Goal: Task Accomplishment & Management: Complete application form

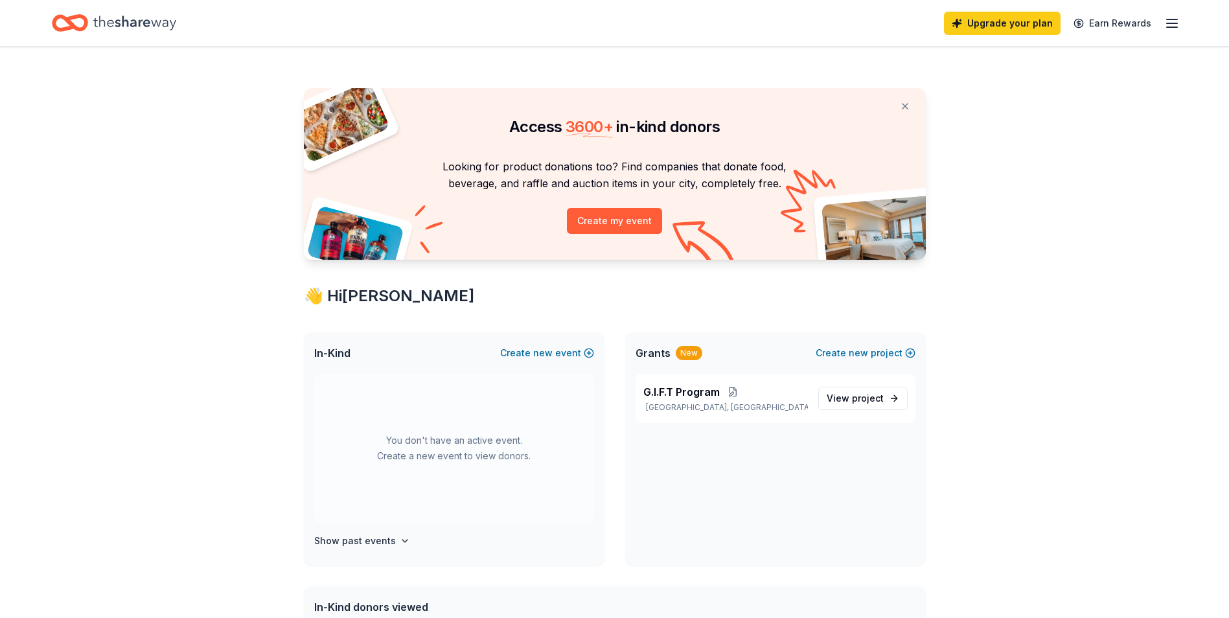
click at [84, 27] on icon "Home" at bounding box center [76, 22] width 20 height 13
click at [93, 25] on div "Home" at bounding box center [114, 23] width 124 height 30
click at [85, 23] on icon "Home" at bounding box center [76, 22] width 20 height 13
click at [1160, 23] on div "Upgrade your plan Earn Rewards" at bounding box center [1062, 23] width 236 height 30
click at [1117, 24] on link "Earn Rewards" at bounding box center [1112, 23] width 93 height 23
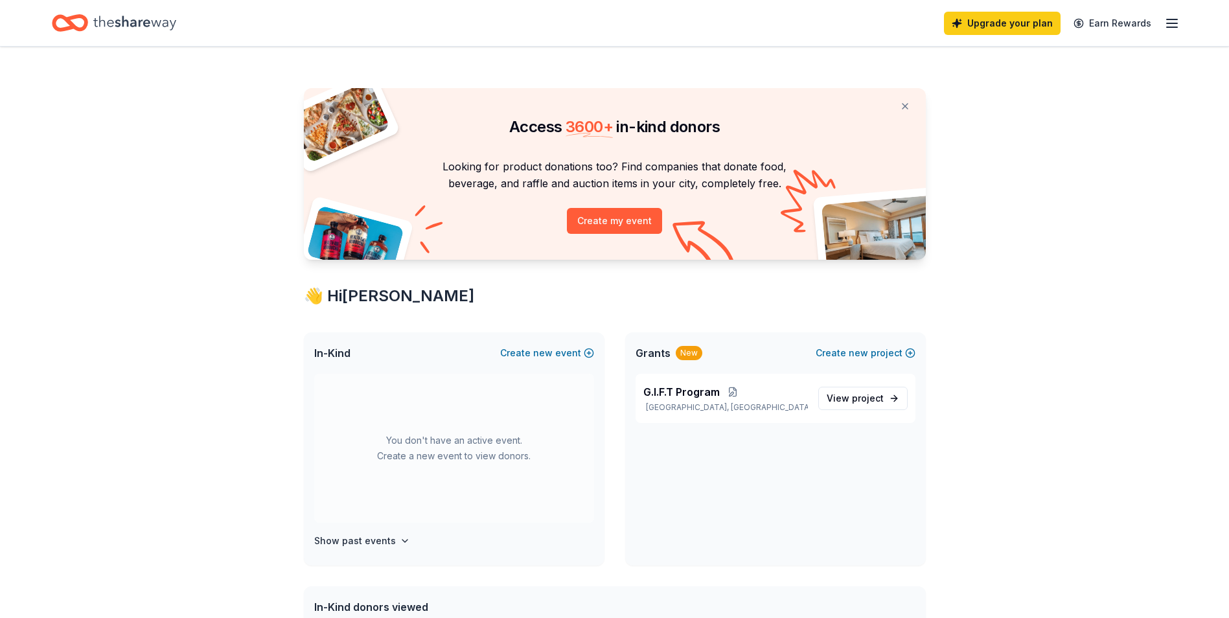
click at [76, 21] on icon "Home" at bounding box center [70, 23] width 36 height 30
click at [319, 353] on span "In-Kind" at bounding box center [332, 353] width 36 height 16
click at [524, 350] on button "Create new event" at bounding box center [547, 353] width 94 height 16
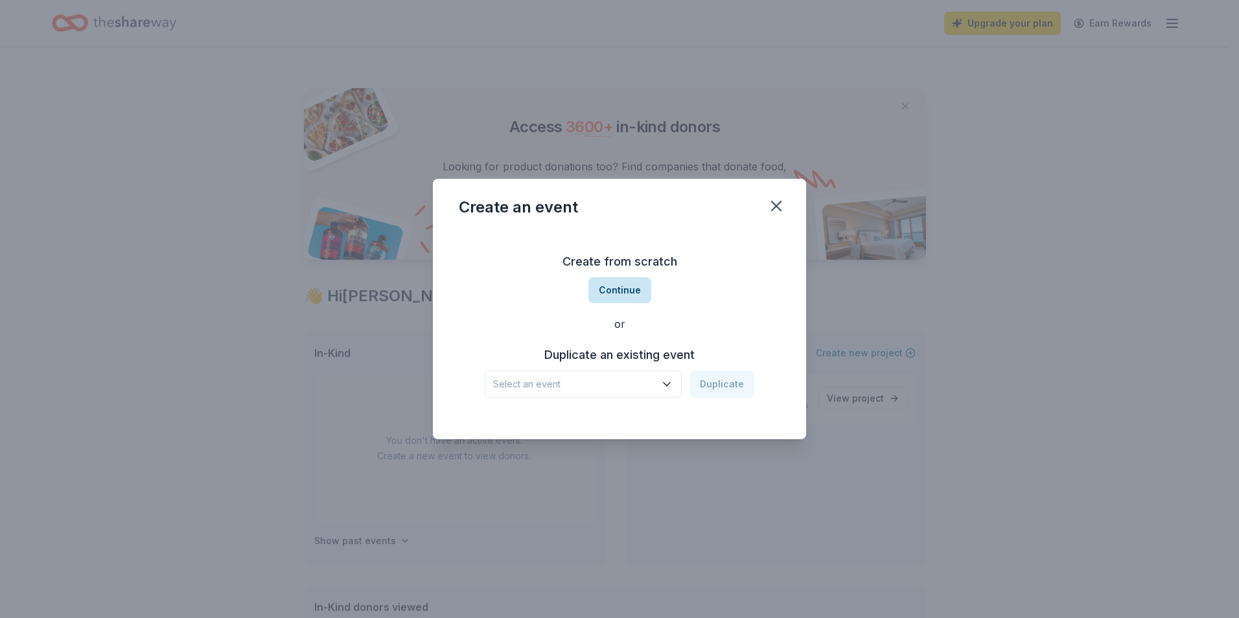
click at [613, 297] on button "Continue" at bounding box center [619, 290] width 63 height 26
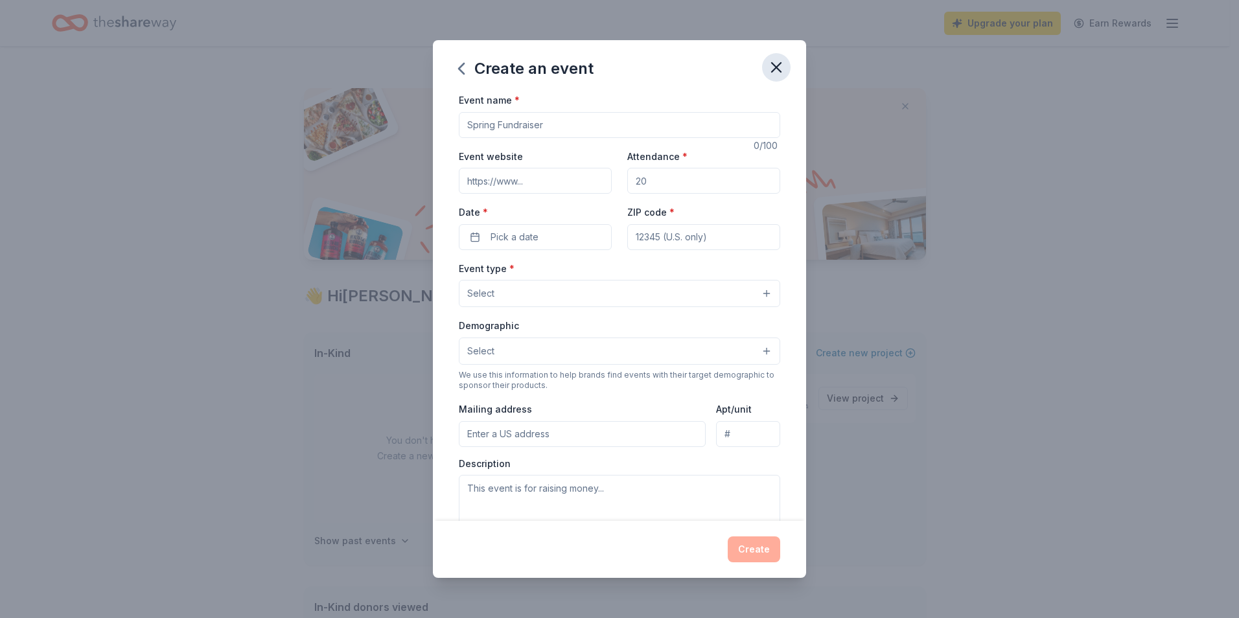
click at [775, 61] on icon "button" at bounding box center [776, 67] width 18 height 18
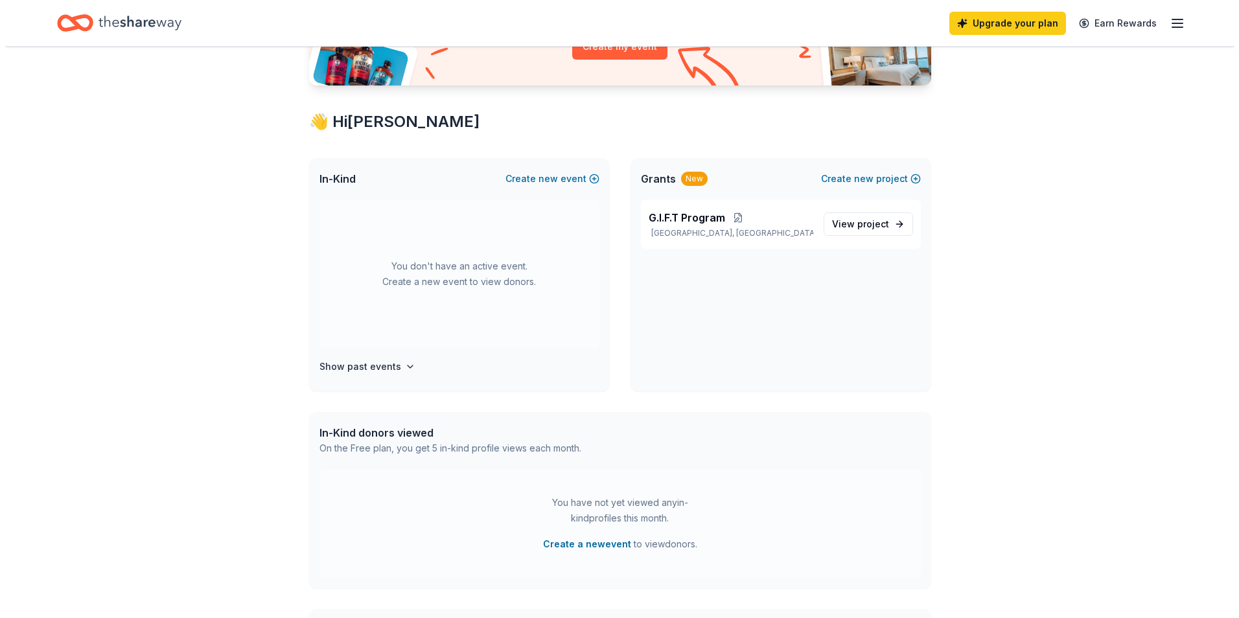
scroll to position [194, 0]
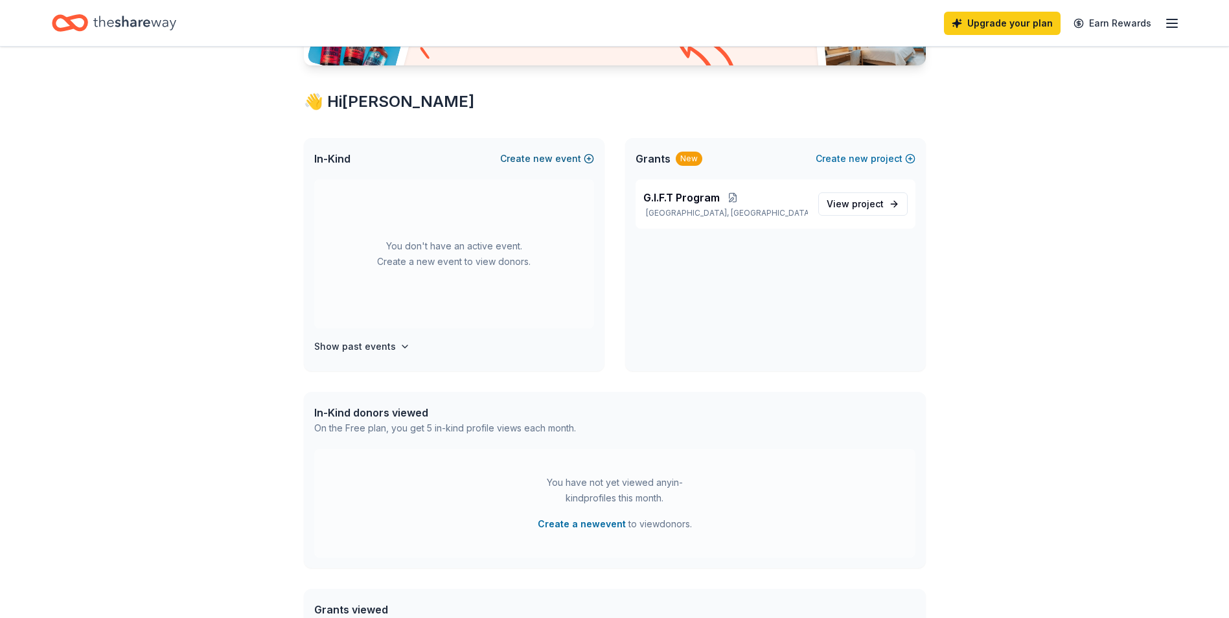
click at [533, 159] on button "Create new event" at bounding box center [547, 159] width 94 height 16
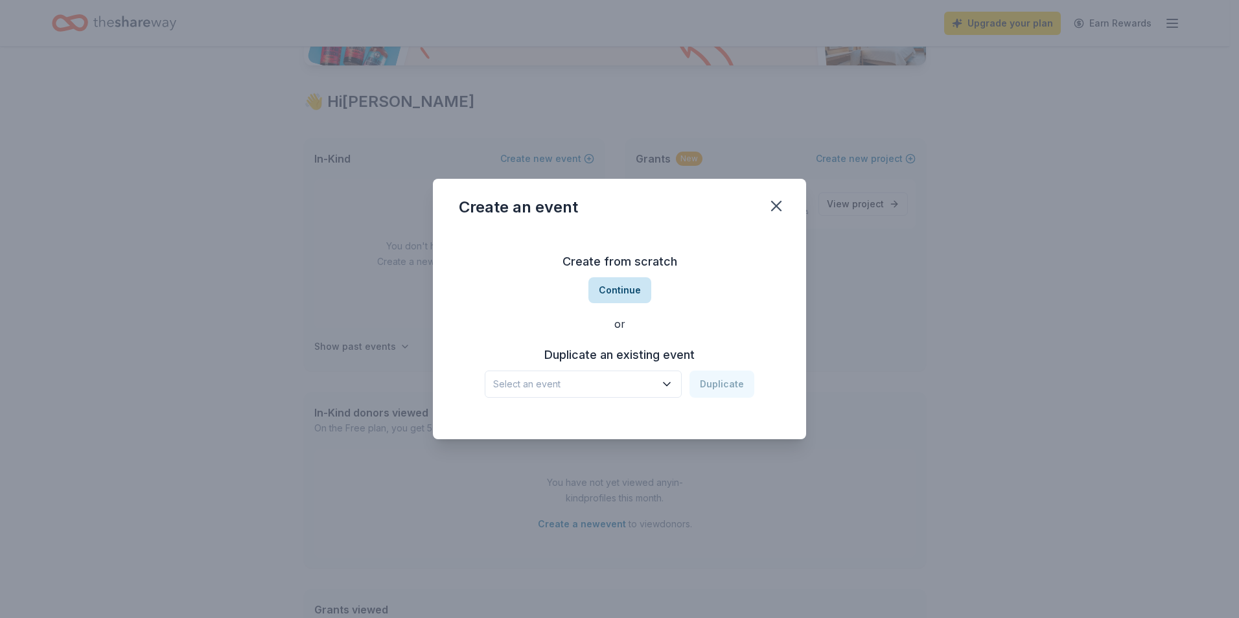
click at [618, 291] on button "Continue" at bounding box center [619, 290] width 63 height 26
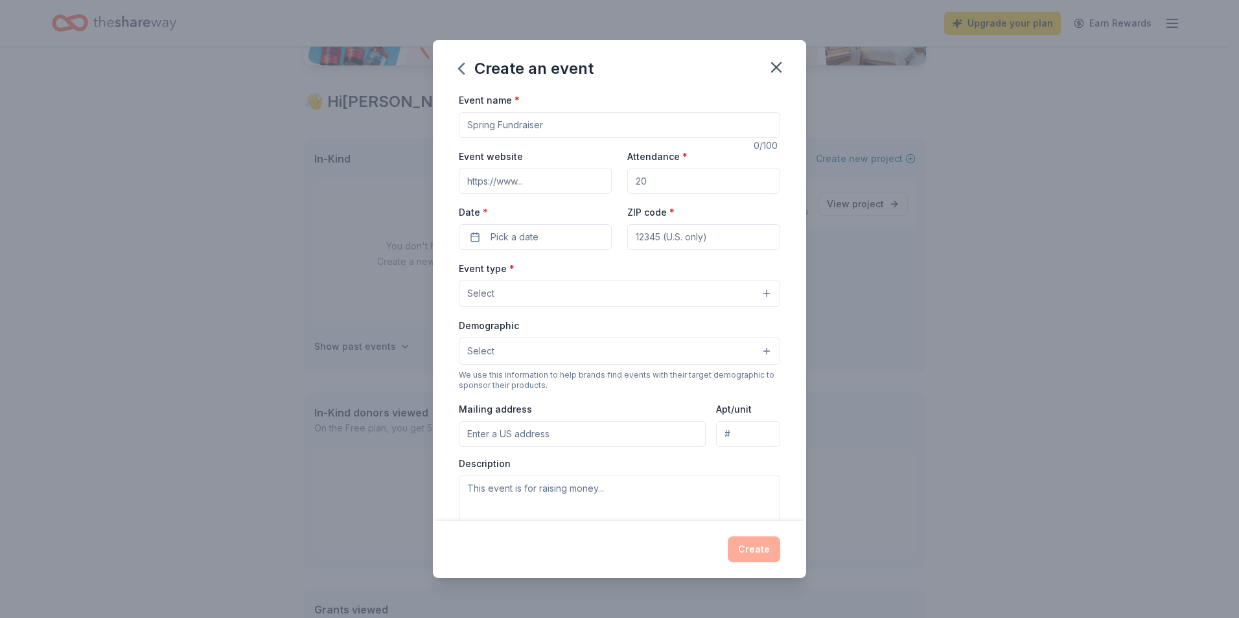
click at [505, 132] on input "Event name *" at bounding box center [619, 125] width 321 height 26
type input "3rd Annual Christmas Giveaway"
click at [506, 187] on input "Event website" at bounding box center [535, 181] width 153 height 26
type input "www.mysco.org"
click at [652, 170] on input "Attendance *" at bounding box center [703, 181] width 153 height 26
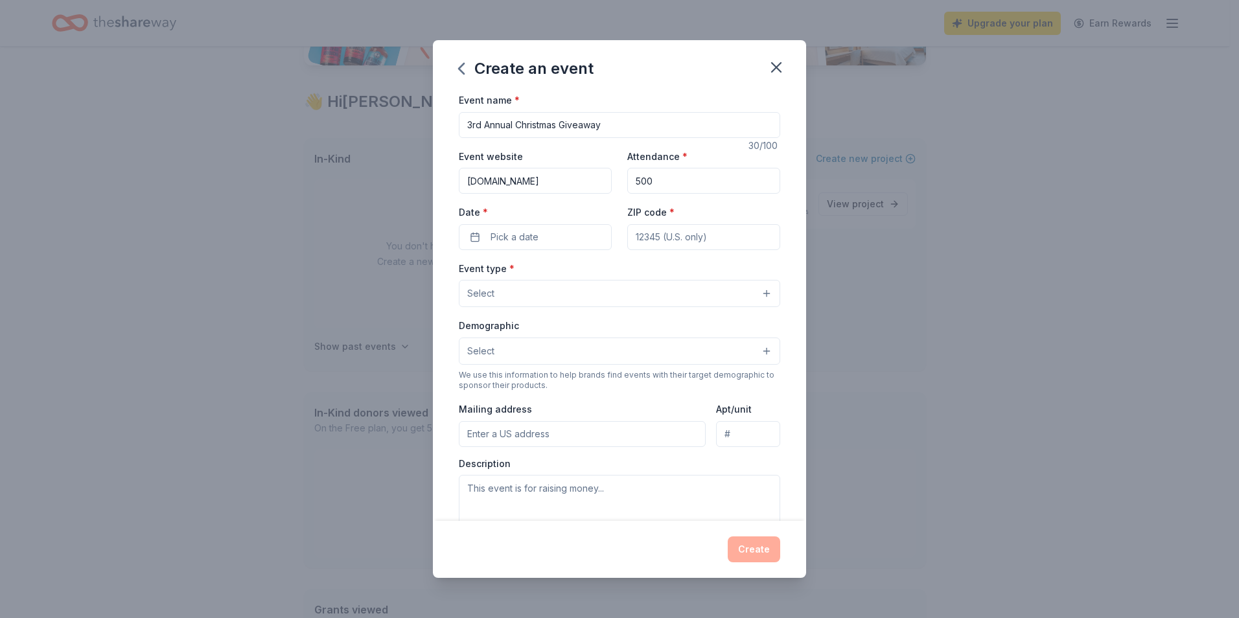
type input "500"
click at [501, 252] on div "Event name * 3rd Annual Christmas Giveaway 30 /100 Event website www.mysco.org …" at bounding box center [619, 391] width 321 height 599
click at [498, 235] on span "Pick a date" at bounding box center [514, 237] width 48 height 16
click at [592, 272] on div "September 2025" at bounding box center [532, 270] width 163 height 18
click at [602, 271] on button "Go to next month" at bounding box center [602, 271] width 18 height 18
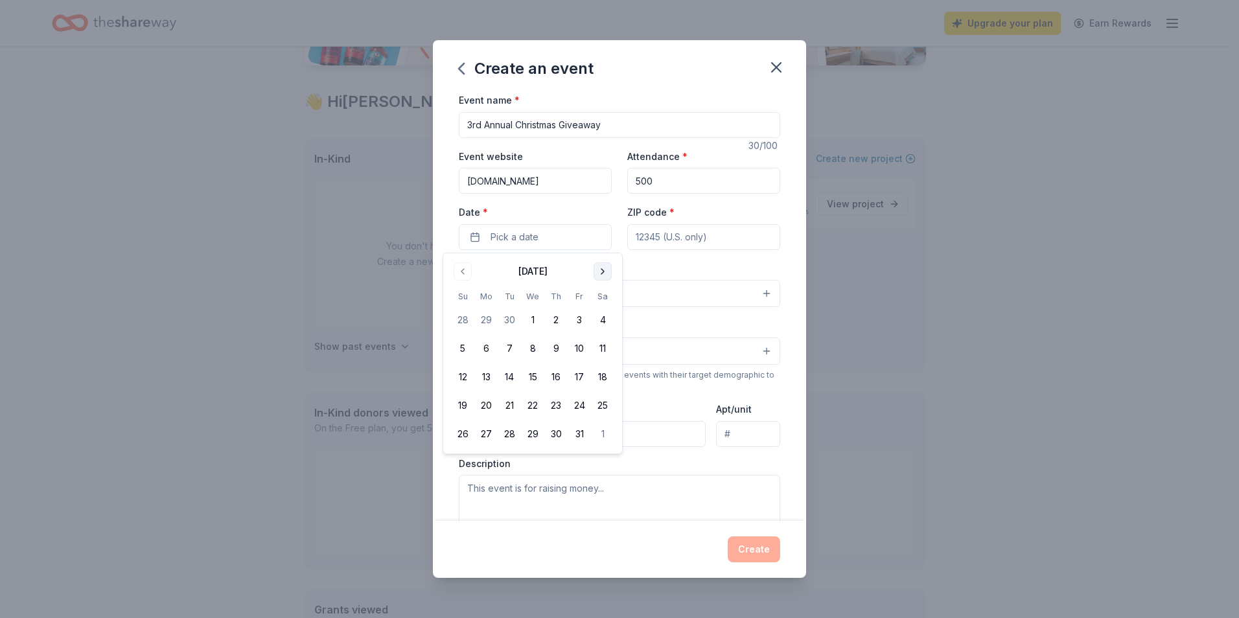
click at [602, 270] on button "Go to next month" at bounding box center [602, 271] width 18 height 18
click at [596, 271] on button "Go to next month" at bounding box center [602, 271] width 18 height 18
click at [602, 374] on button "20" at bounding box center [602, 376] width 23 height 23
click at [683, 230] on input "ZIP code *" at bounding box center [703, 237] width 153 height 26
type input "76104"
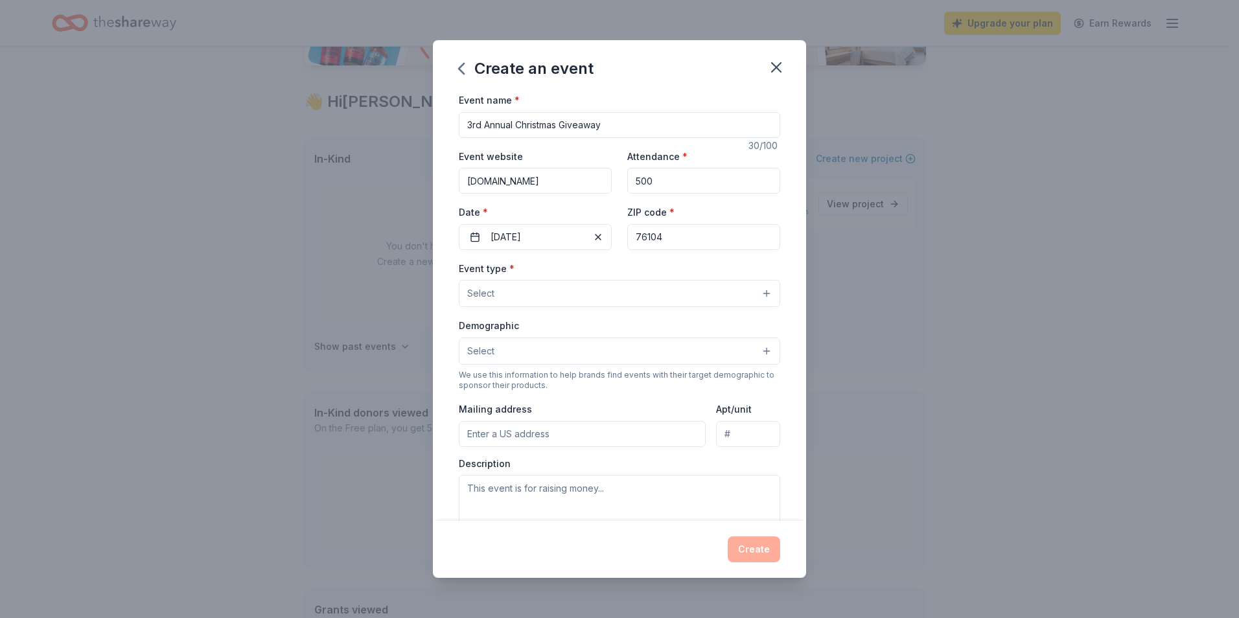
click at [503, 288] on button "Select" at bounding box center [619, 293] width 321 height 27
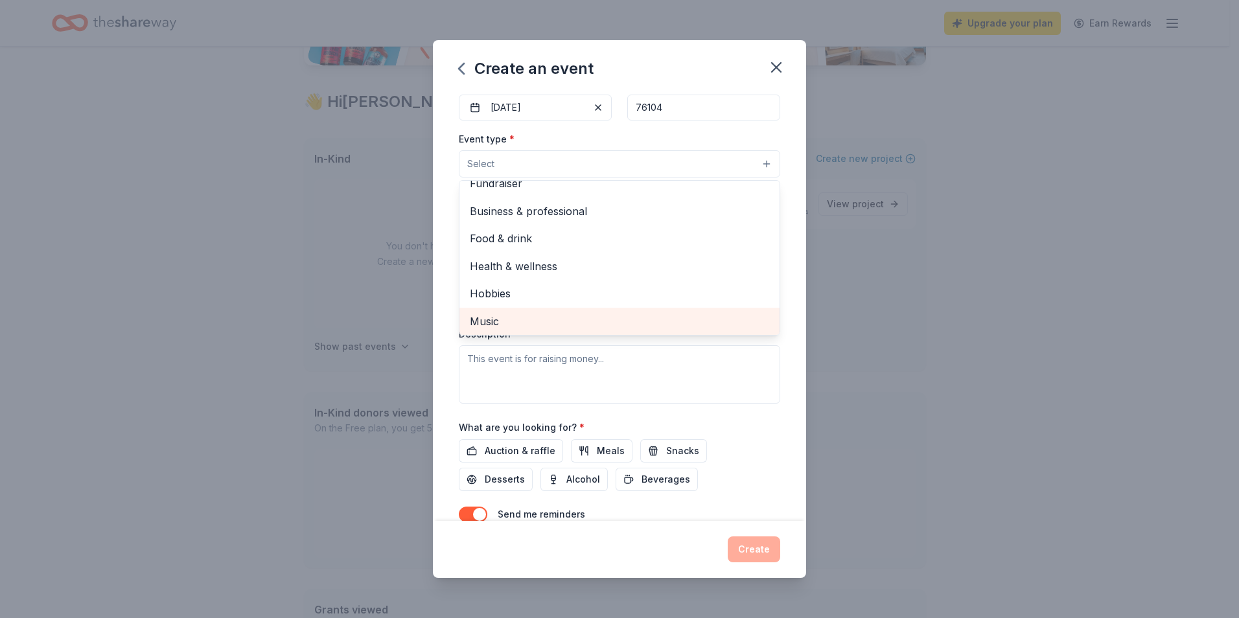
scroll to position [0, 0]
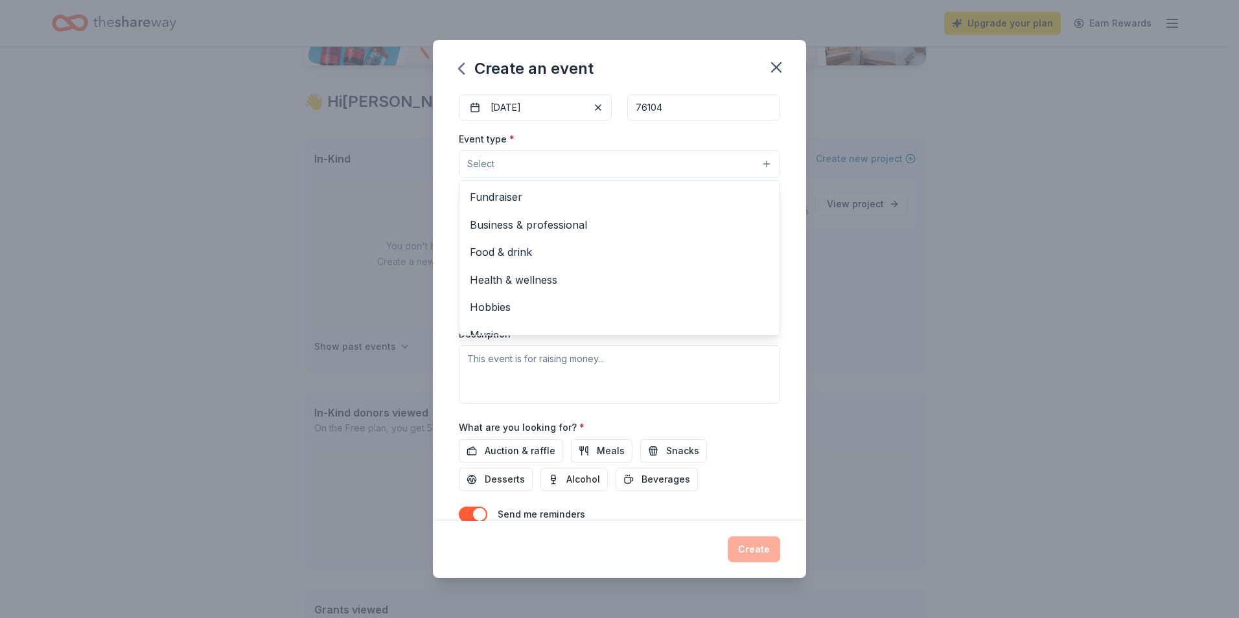
click at [540, 150] on button "Select" at bounding box center [619, 163] width 321 height 27
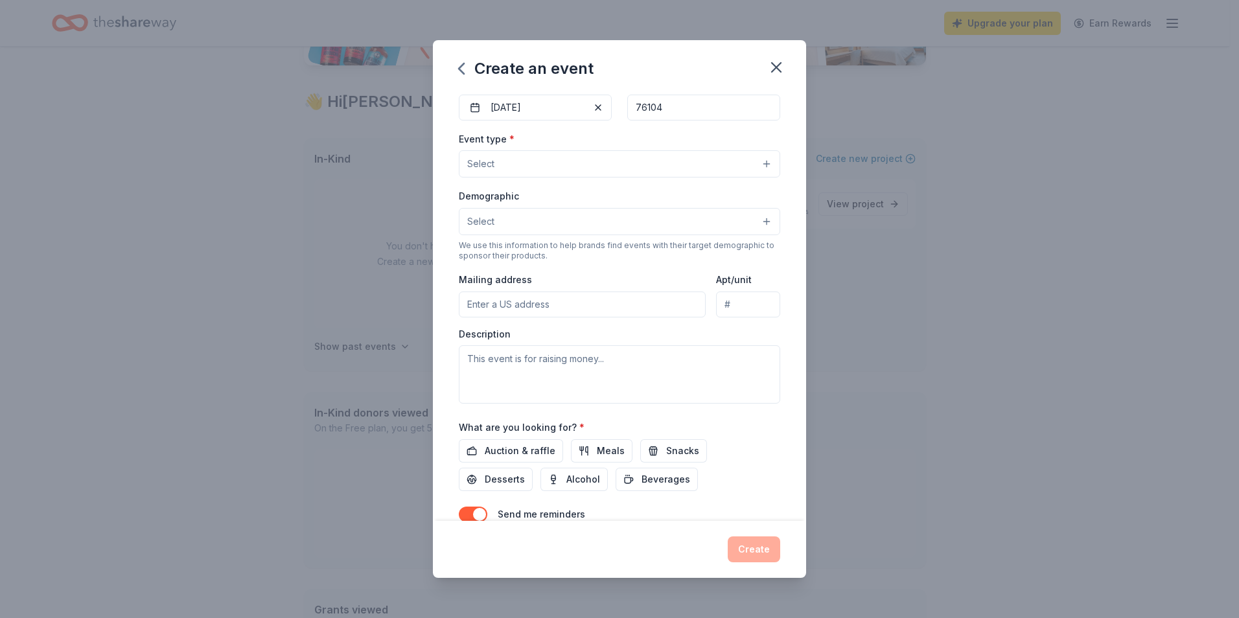
click at [532, 168] on button "Select" at bounding box center [619, 163] width 321 height 27
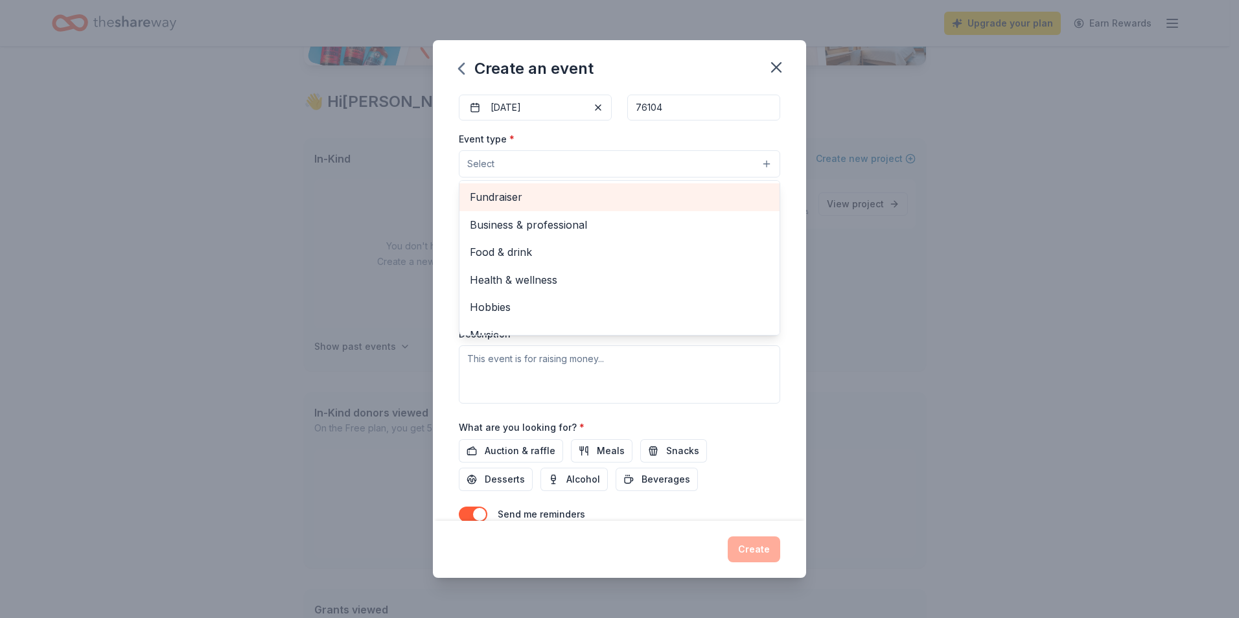
click at [521, 203] on span "Fundraiser" at bounding box center [619, 197] width 299 height 17
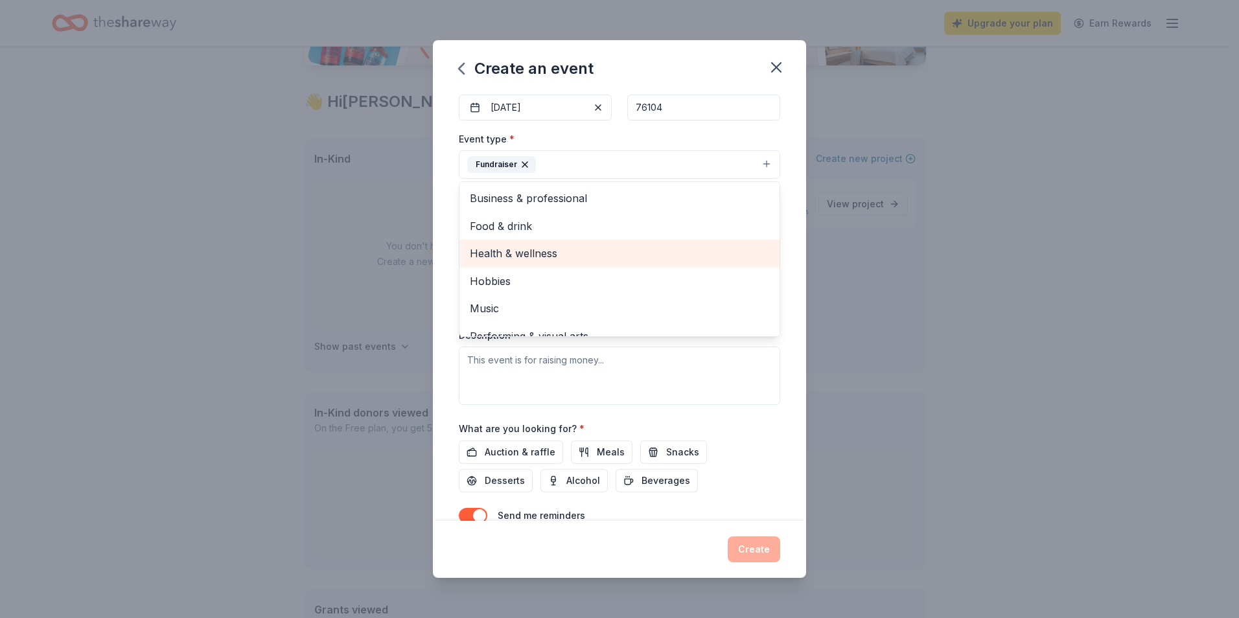
scroll to position [16, 0]
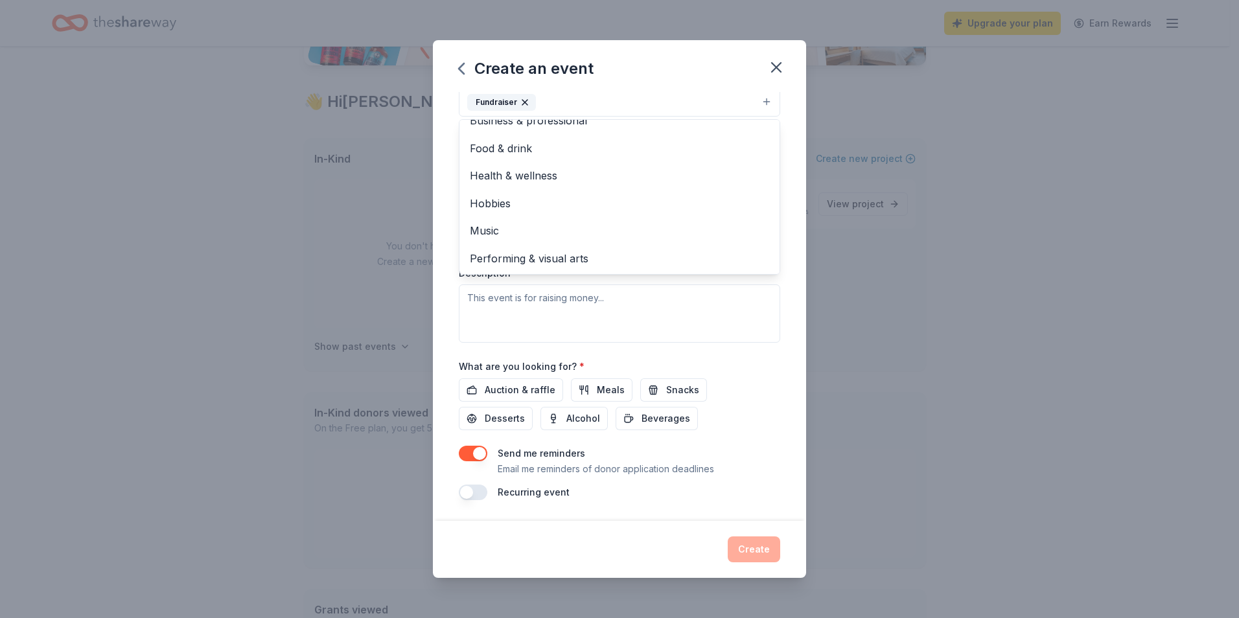
click at [807, 326] on div "Create an event Event name * 3rd Annual Christmas Giveaway 30 /100 Event websit…" at bounding box center [619, 309] width 1239 height 618
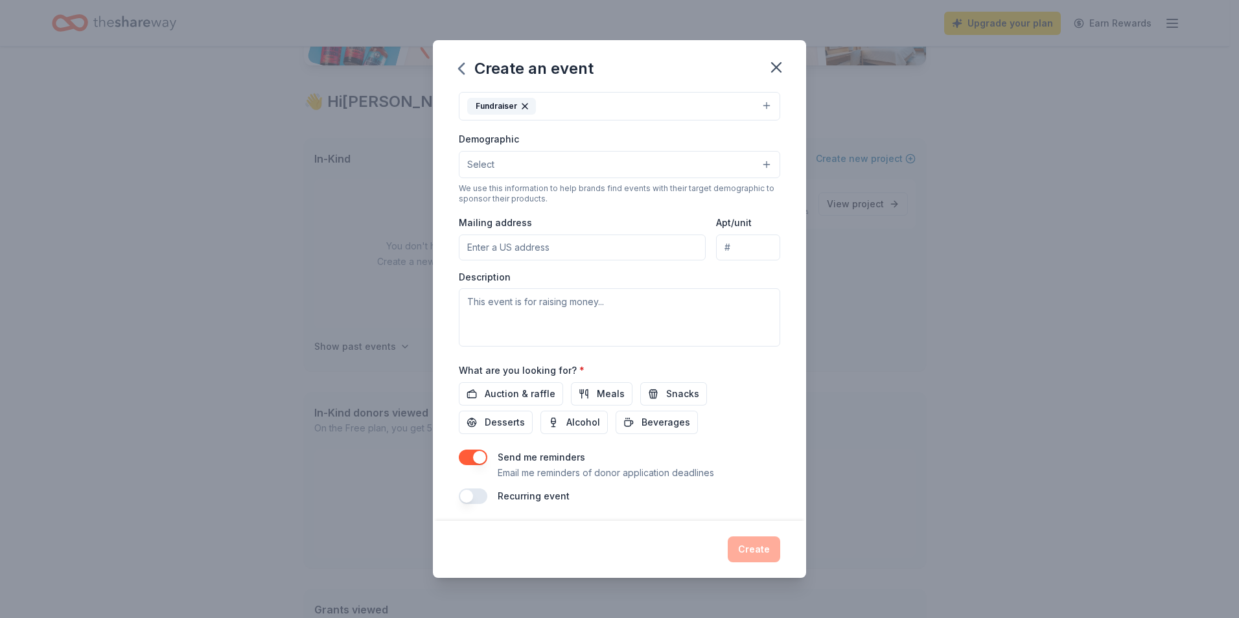
click at [587, 256] on input "Mailing address" at bounding box center [582, 248] width 247 height 26
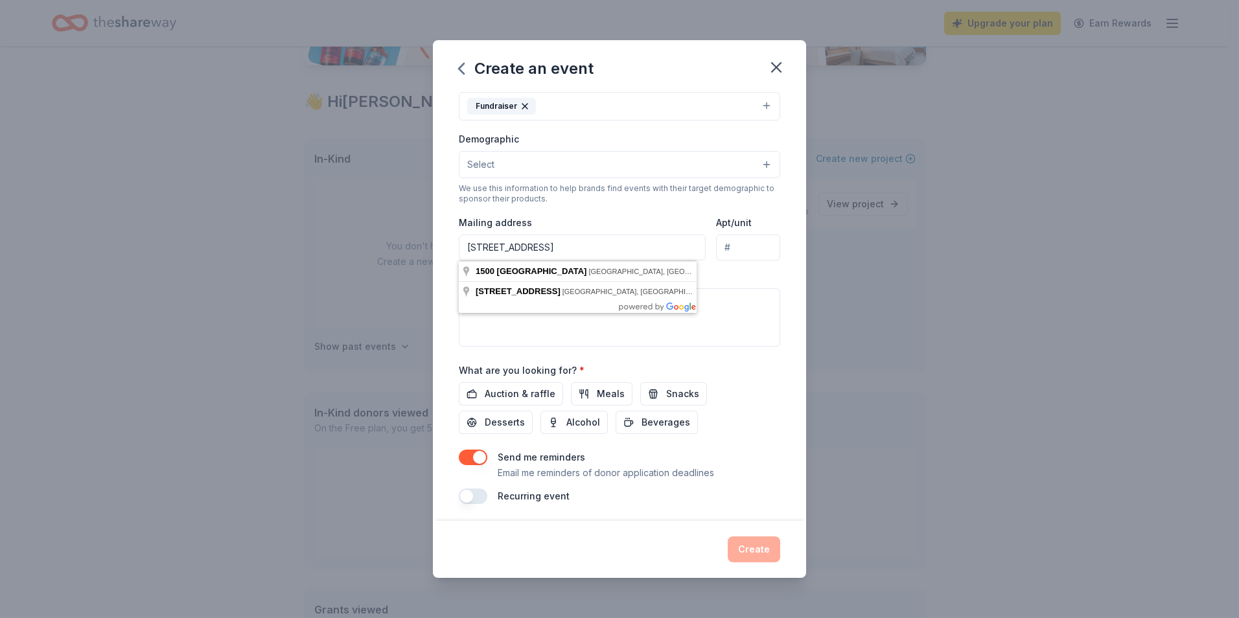
type input "1500 E Leuda St, Fort Worth, TX, USA"
click at [895, 307] on div "Create an event Event name * 3rd Annual Christmas Giveaway 30 /100 Event websit…" at bounding box center [619, 309] width 1239 height 618
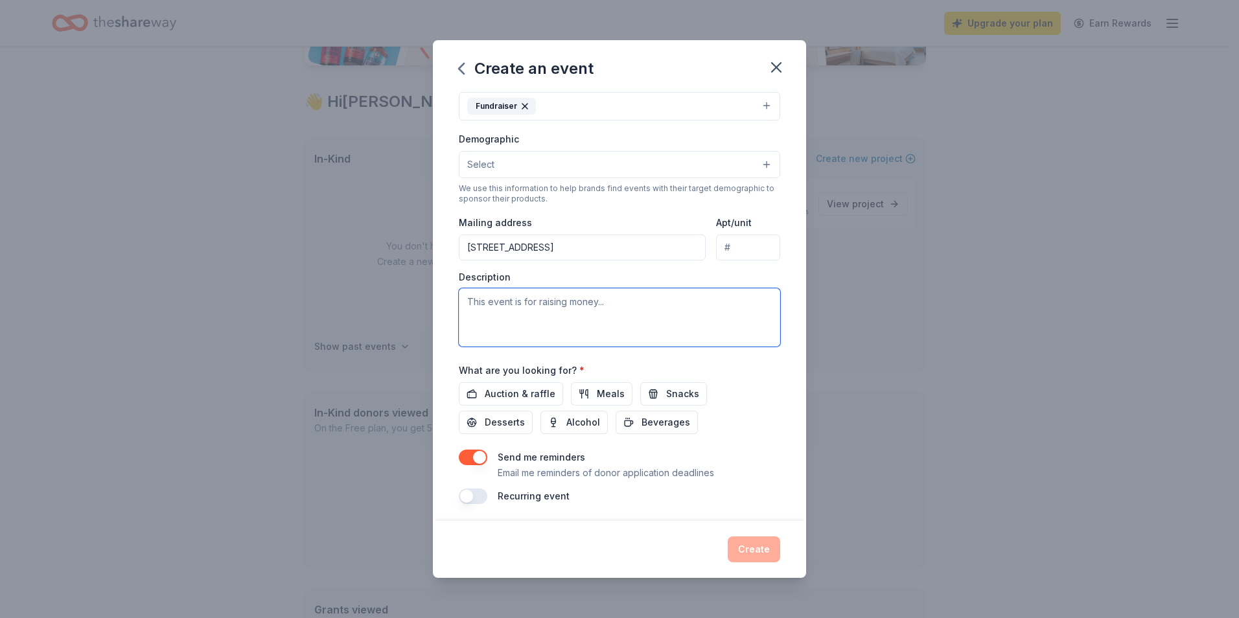
click at [580, 312] on textarea at bounding box center [619, 317] width 321 height 58
paste textarea "As the holiday season approaches, Strong Castle Outreach is excited to prepare …"
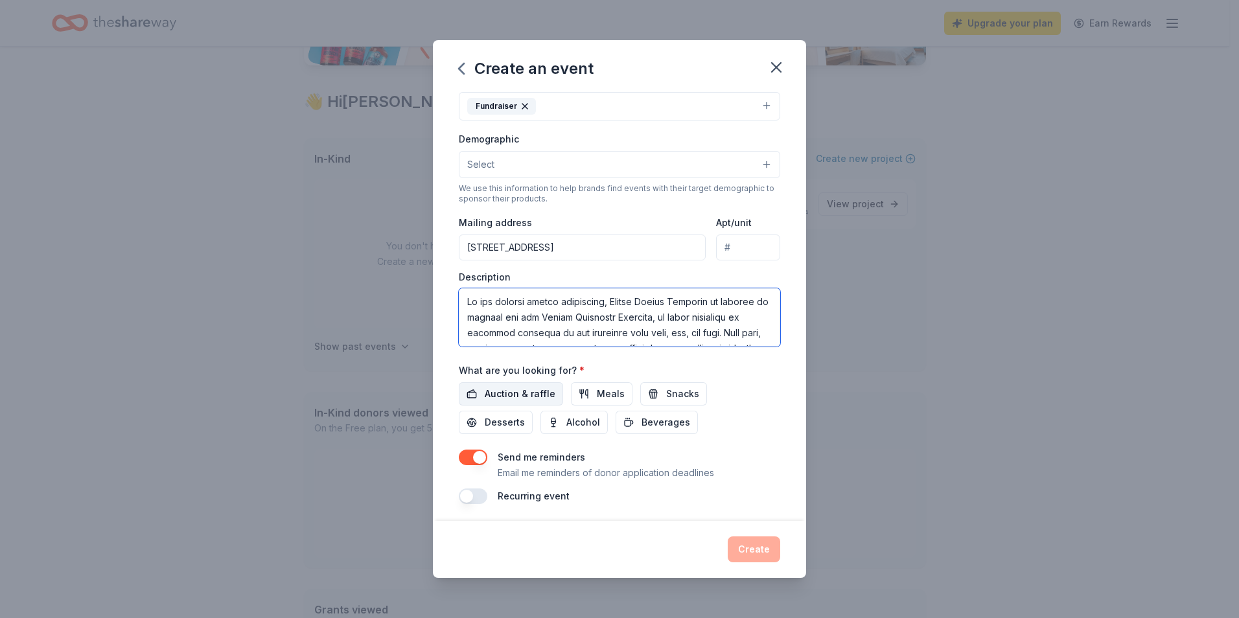
scroll to position [864, 0]
click at [484, 310] on textarea at bounding box center [619, 317] width 321 height 58
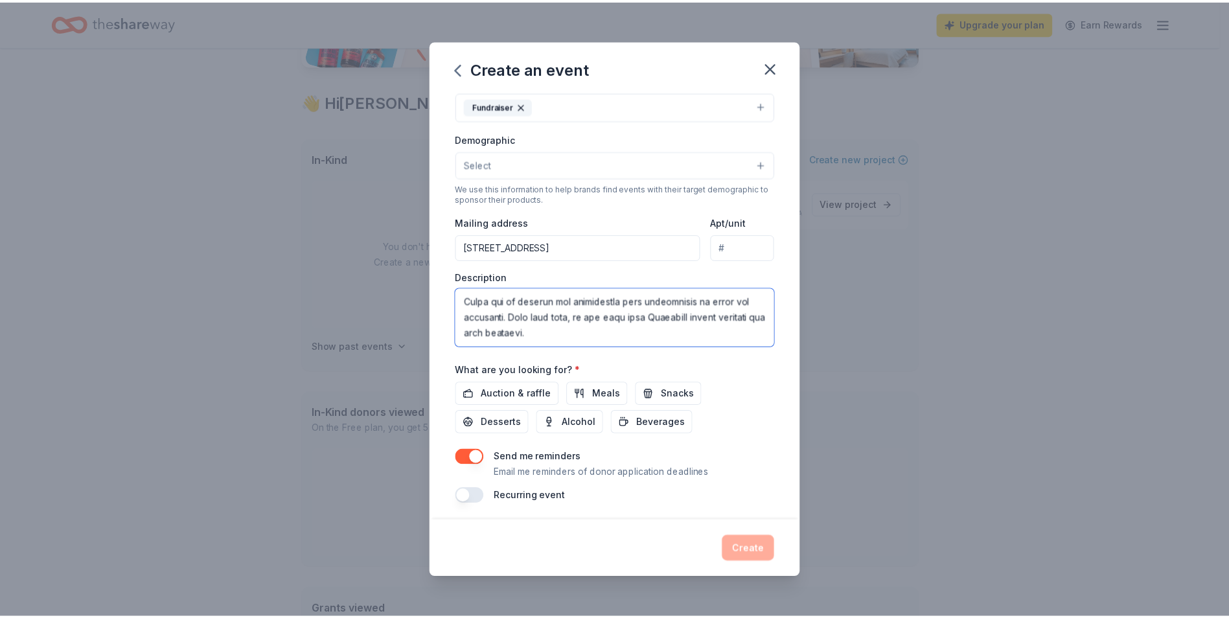
scroll to position [0, 0]
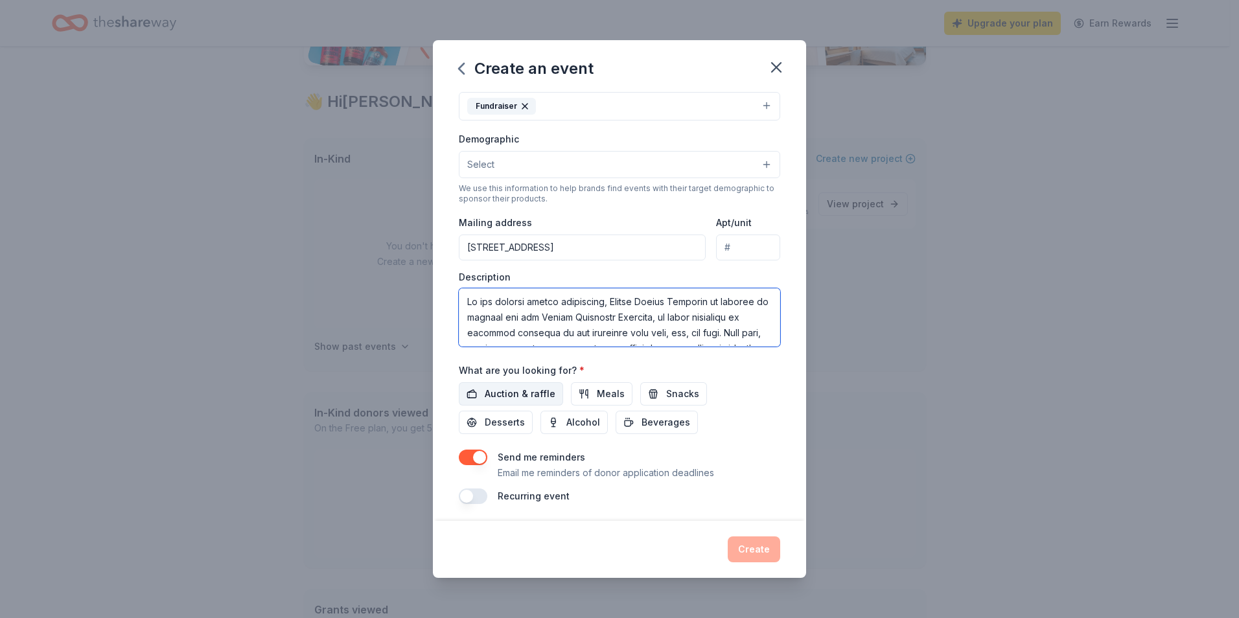
type textarea "As the holiday season approaches, Strong Castle Outreach is excited to prepare …"
click at [538, 395] on span "Auction & raffle" at bounding box center [520, 394] width 71 height 16
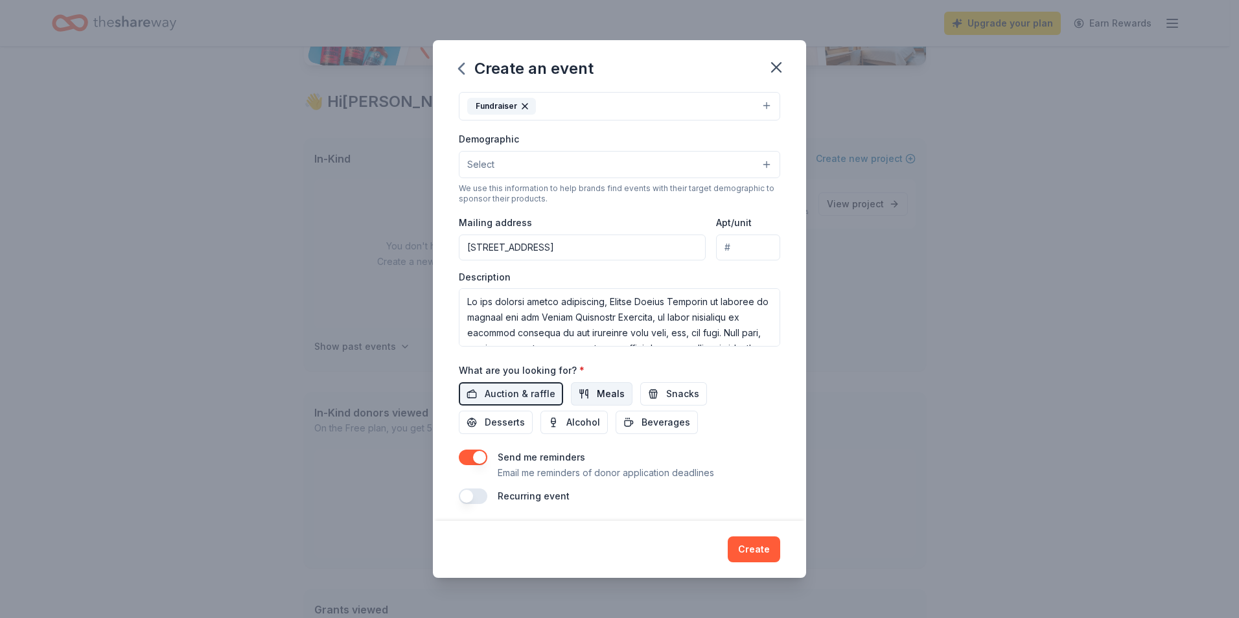
click at [612, 398] on span "Meals" at bounding box center [611, 394] width 28 height 16
drag, startPoint x: 669, startPoint y: 397, endPoint x: 571, endPoint y: 406, distance: 97.5
click at [668, 397] on span "Snacks" at bounding box center [682, 394] width 33 height 16
click at [523, 415] on span "Desserts" at bounding box center [505, 423] width 40 height 16
click at [641, 418] on span "Beverages" at bounding box center [665, 423] width 49 height 16
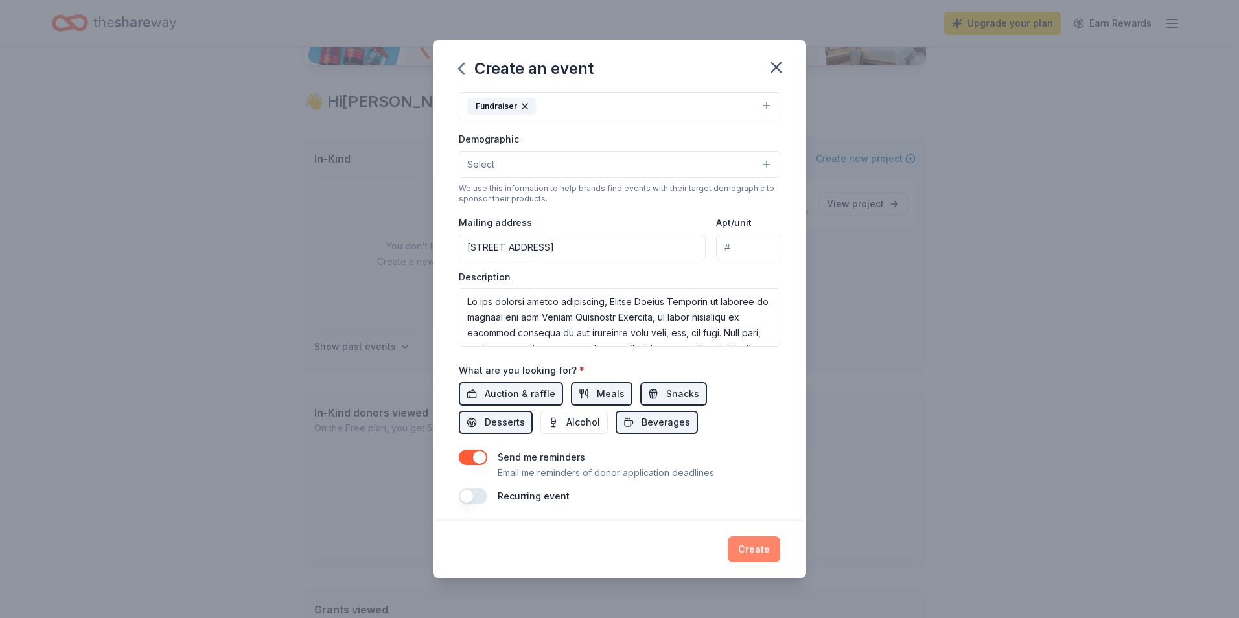
click at [749, 542] on button "Create" at bounding box center [754, 549] width 52 height 26
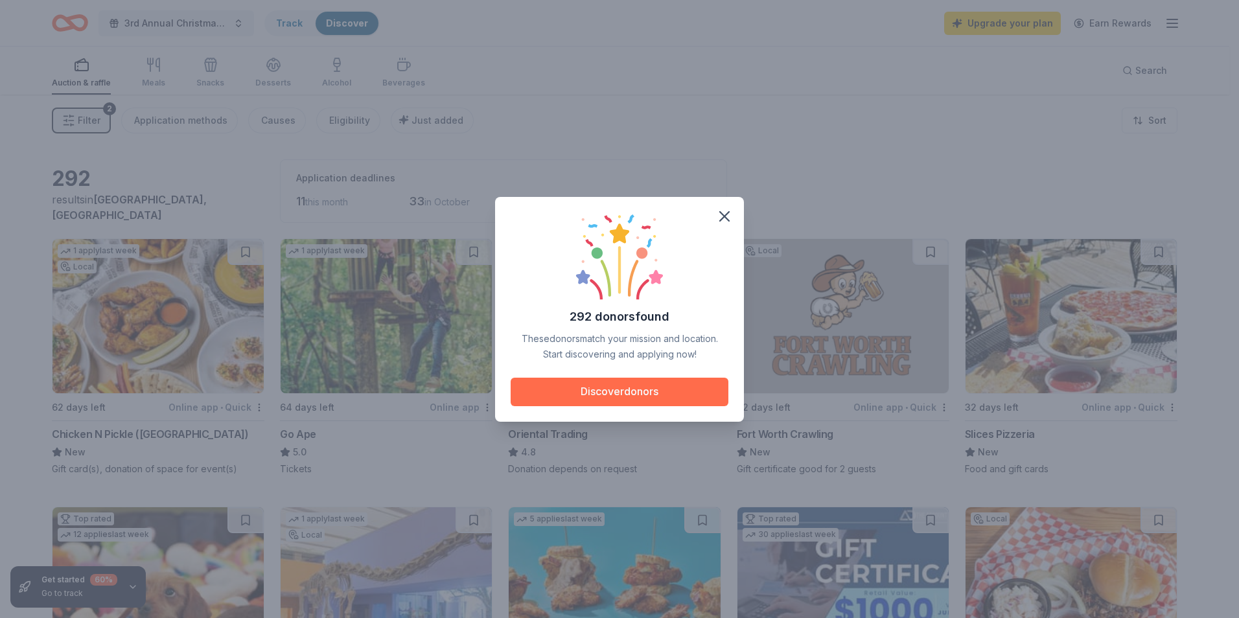
click at [642, 390] on button "Discover donors" at bounding box center [619, 392] width 218 height 29
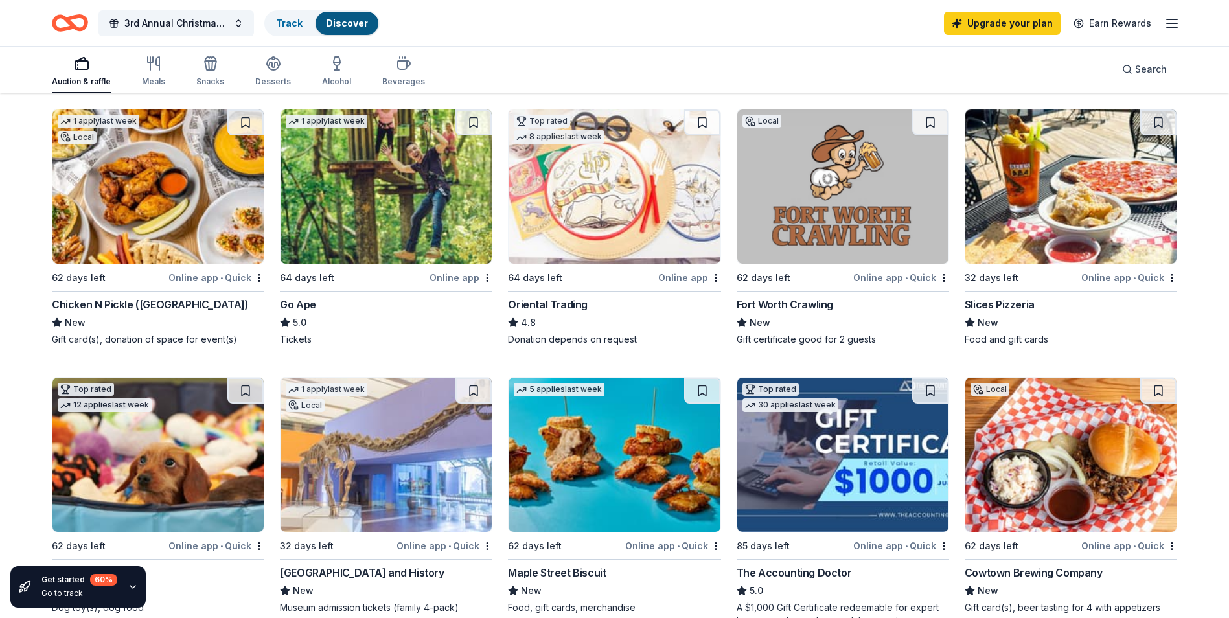
scroll to position [194, 0]
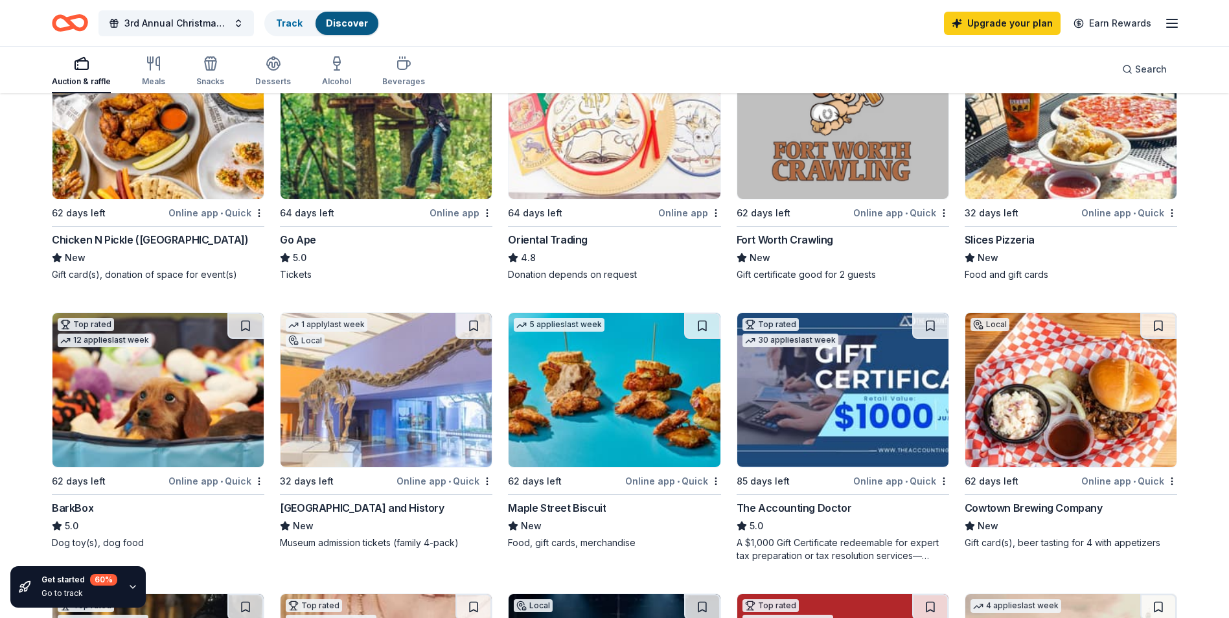
click at [785, 445] on img at bounding box center [842, 390] width 211 height 154
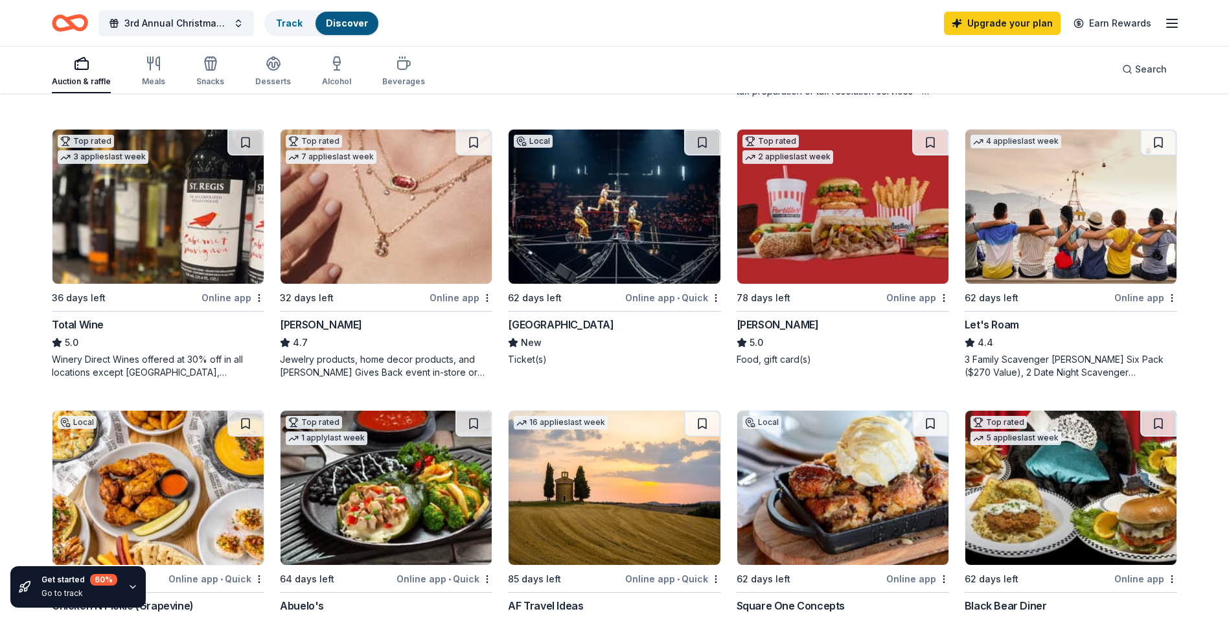
scroll to position [713, 0]
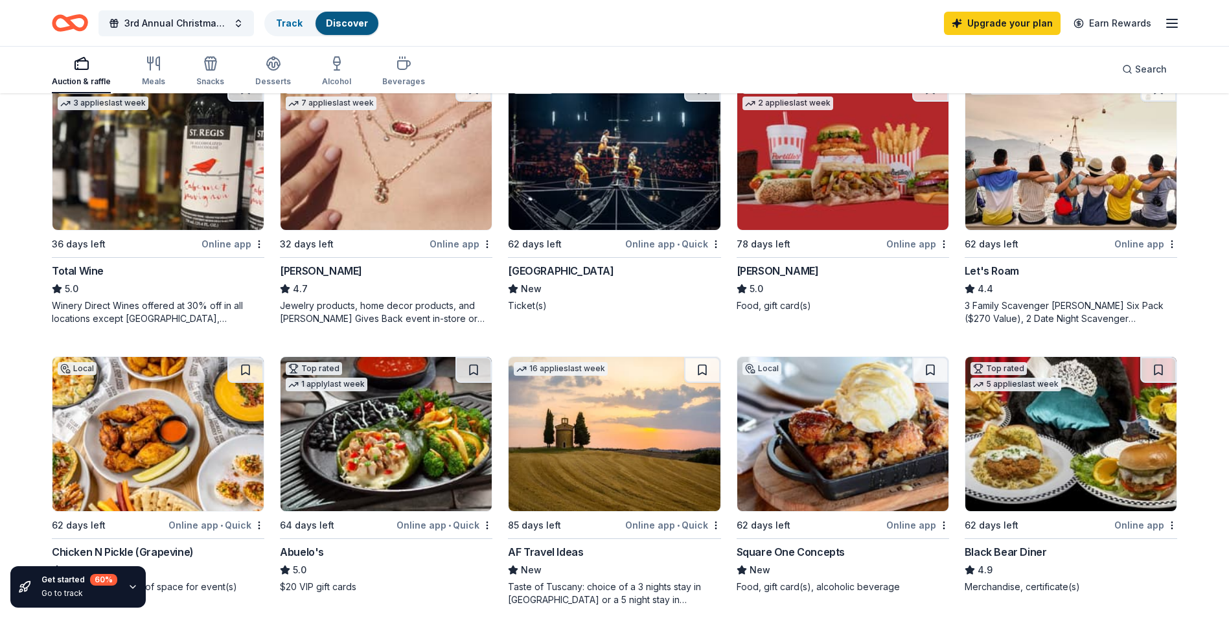
click at [582, 198] on img at bounding box center [614, 153] width 211 height 154
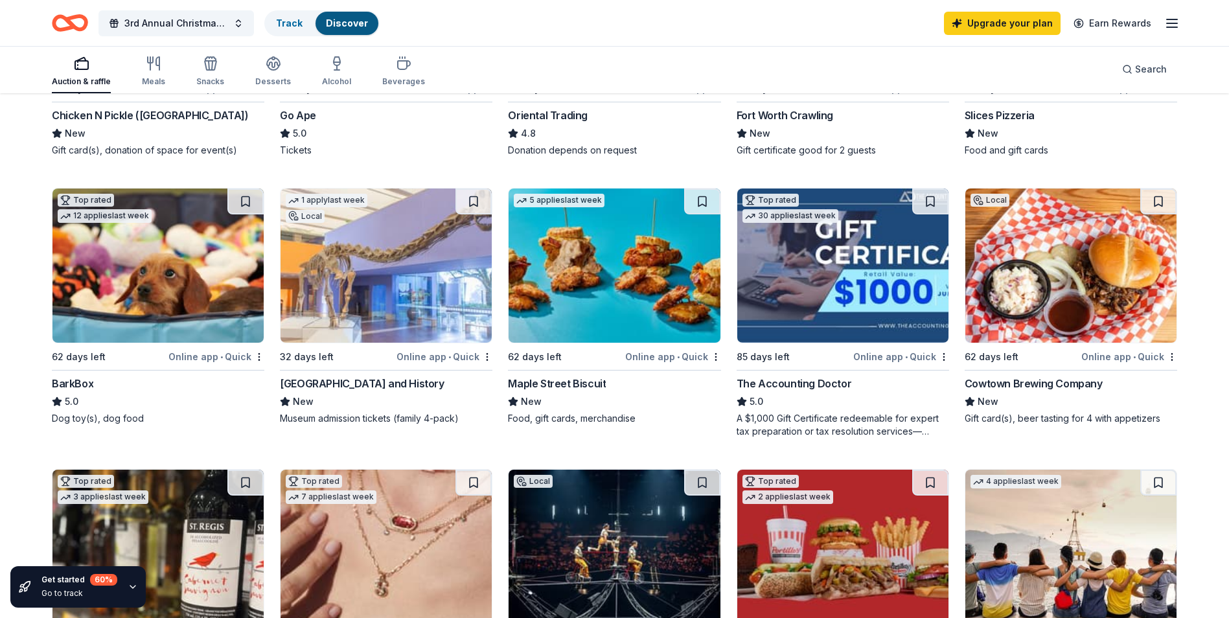
scroll to position [324, 0]
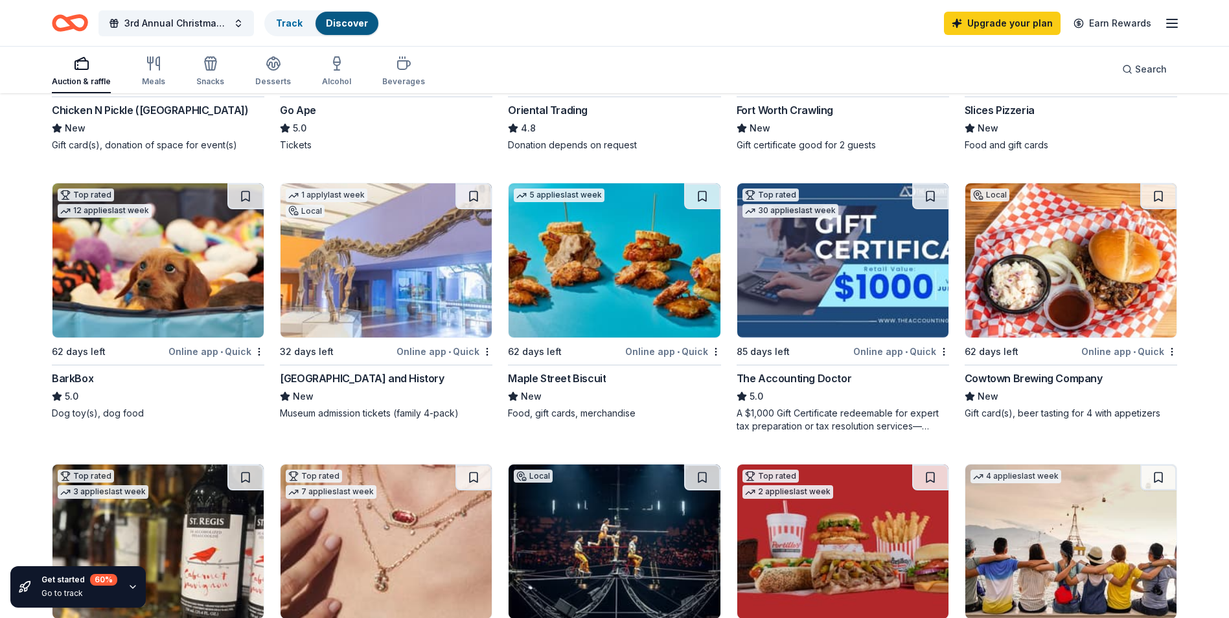
click at [355, 317] on img at bounding box center [386, 260] width 211 height 154
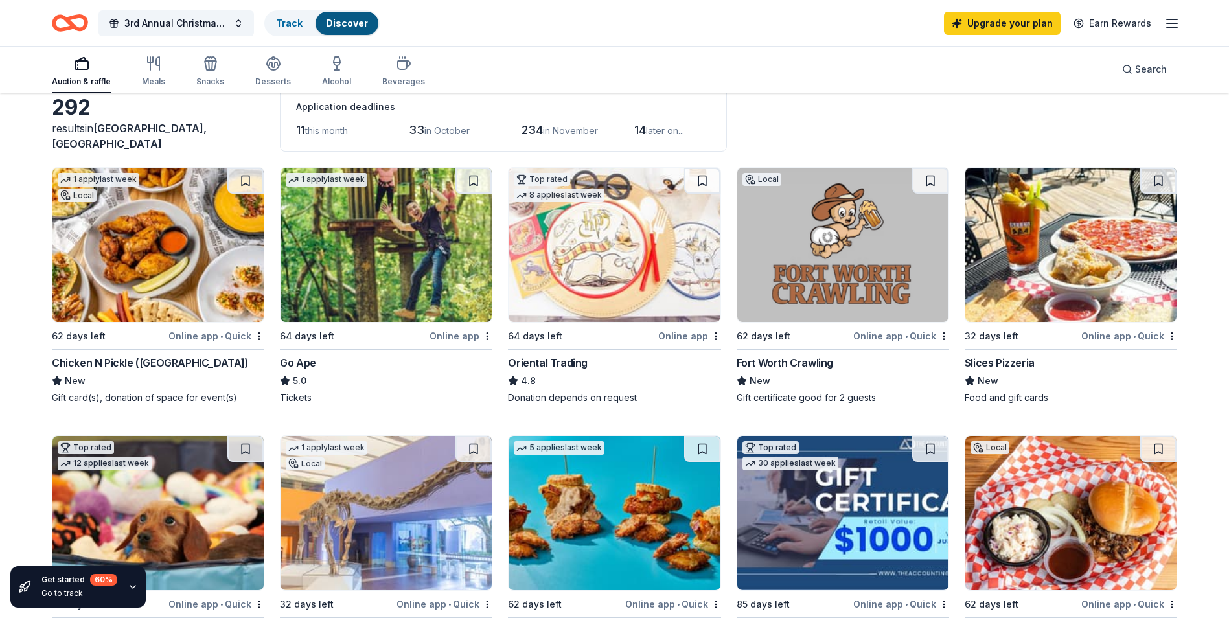
scroll to position [0, 0]
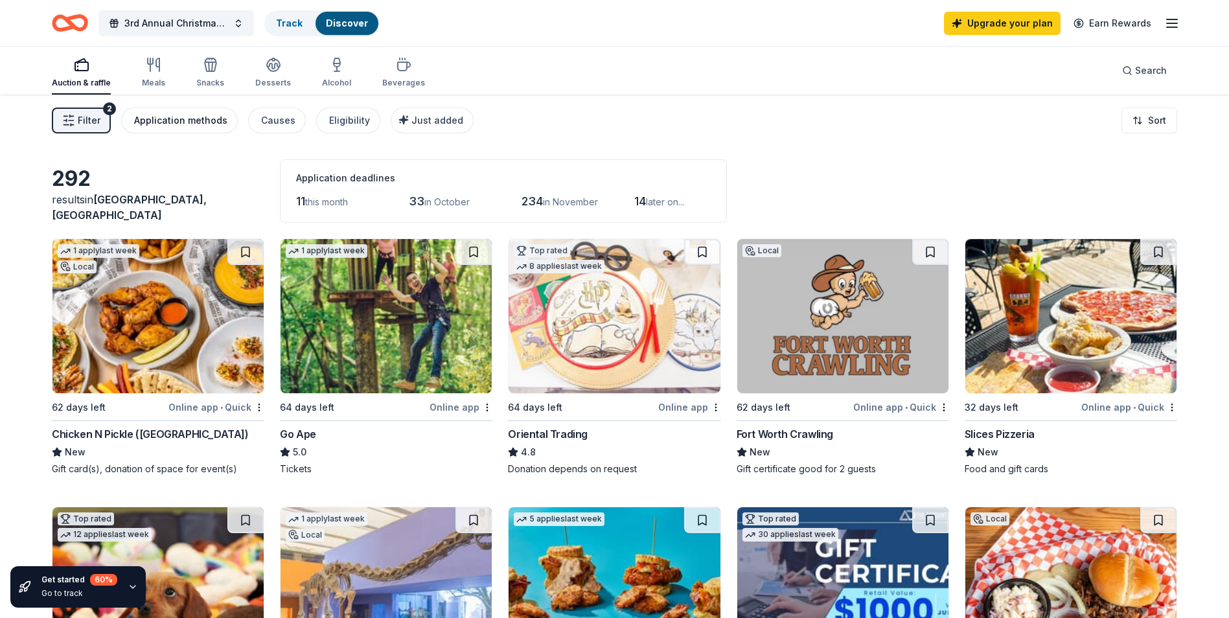
click at [183, 113] on div "Application methods" at bounding box center [180, 121] width 93 height 16
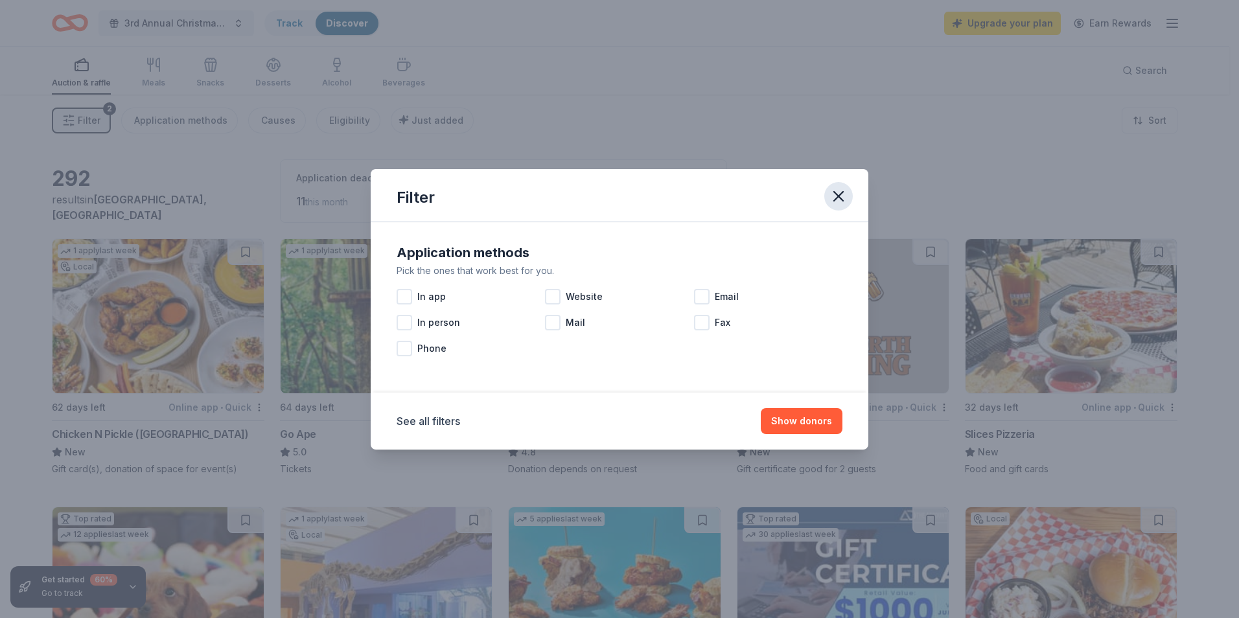
click at [834, 197] on icon "button" at bounding box center [838, 196] width 18 height 18
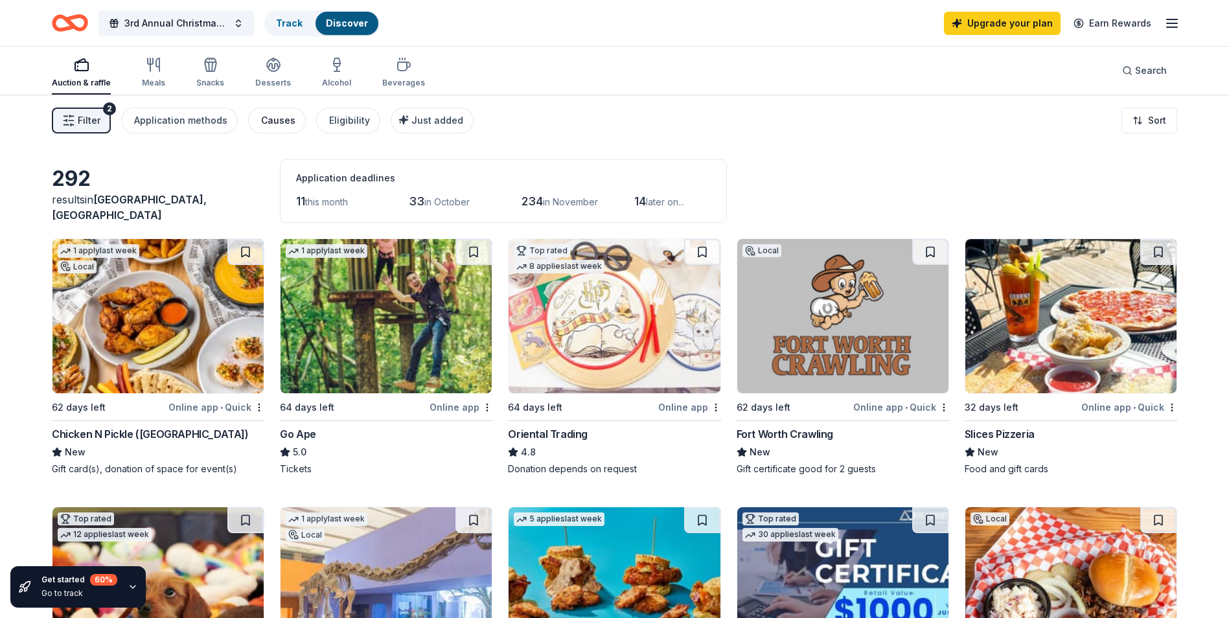
click at [286, 125] on div "Causes" at bounding box center [278, 121] width 34 height 16
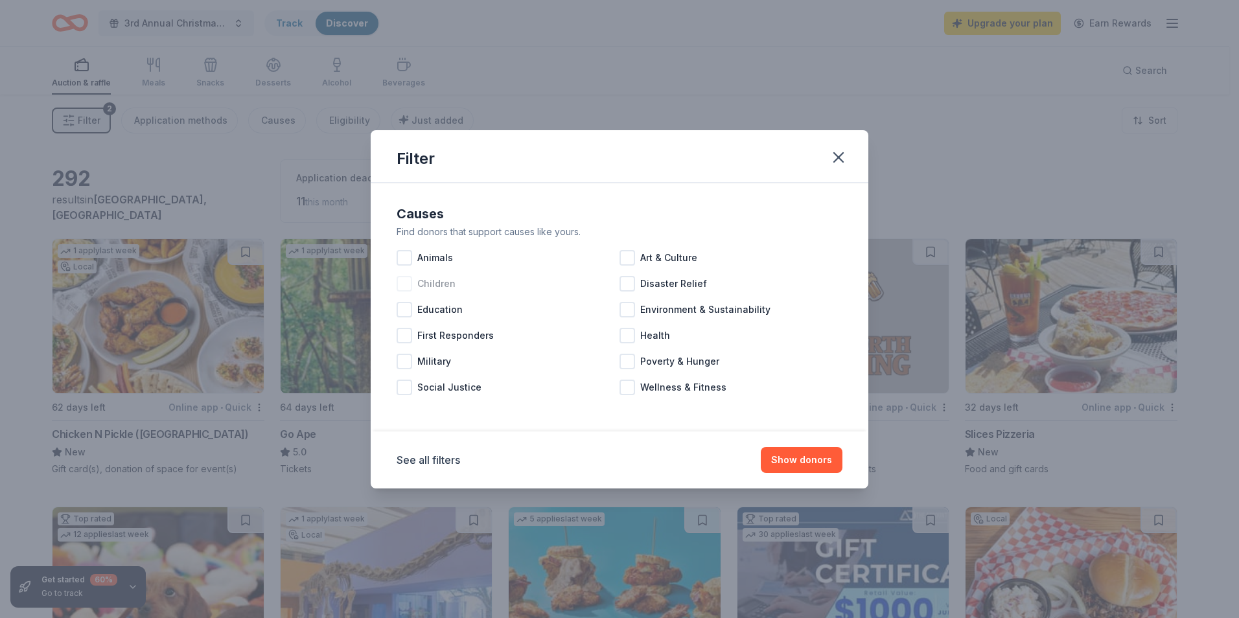
click at [400, 284] on div at bounding box center [404, 284] width 16 height 16
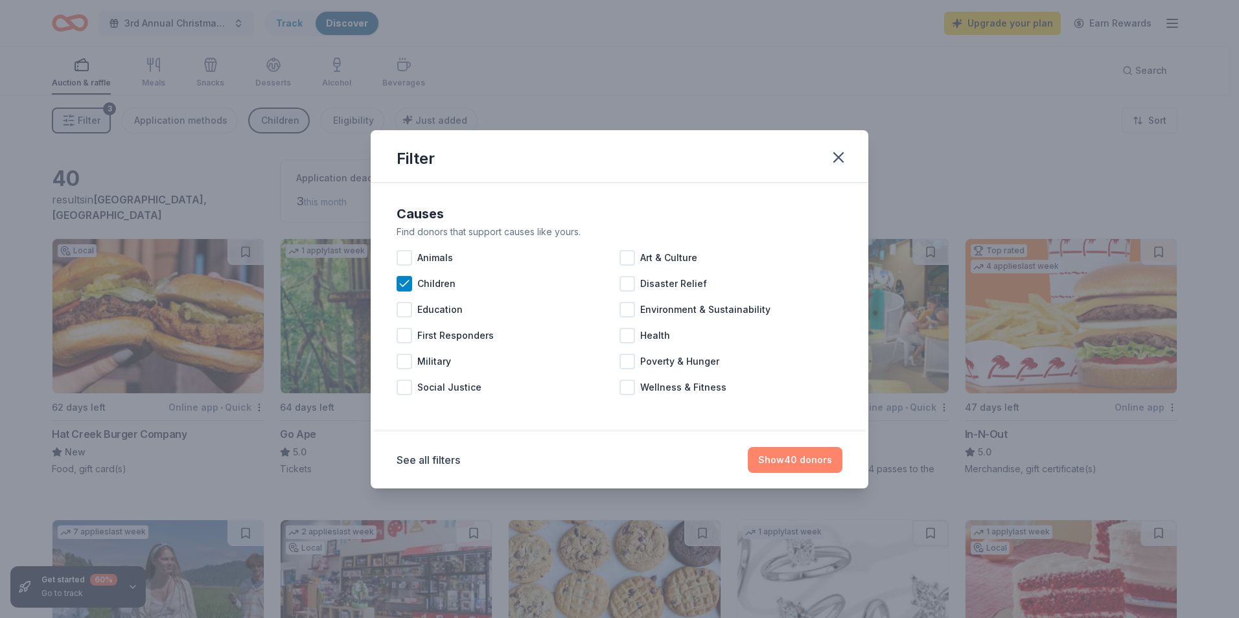
click at [805, 455] on button "Show 40 donors" at bounding box center [795, 460] width 95 height 26
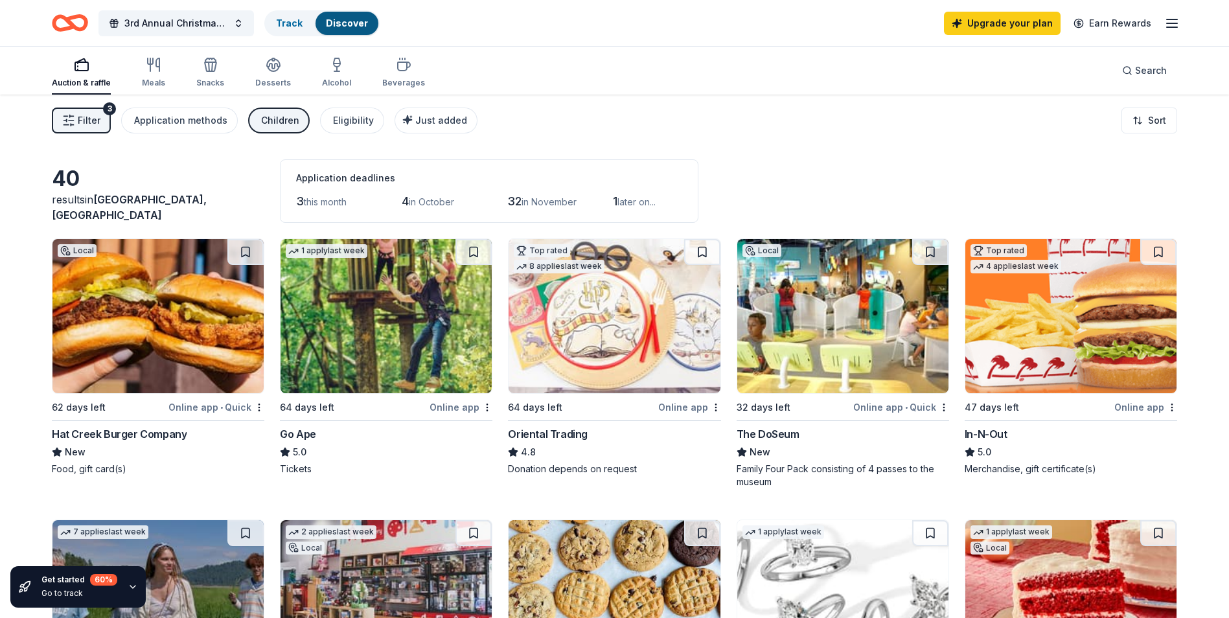
click at [762, 345] on img at bounding box center [842, 316] width 211 height 154
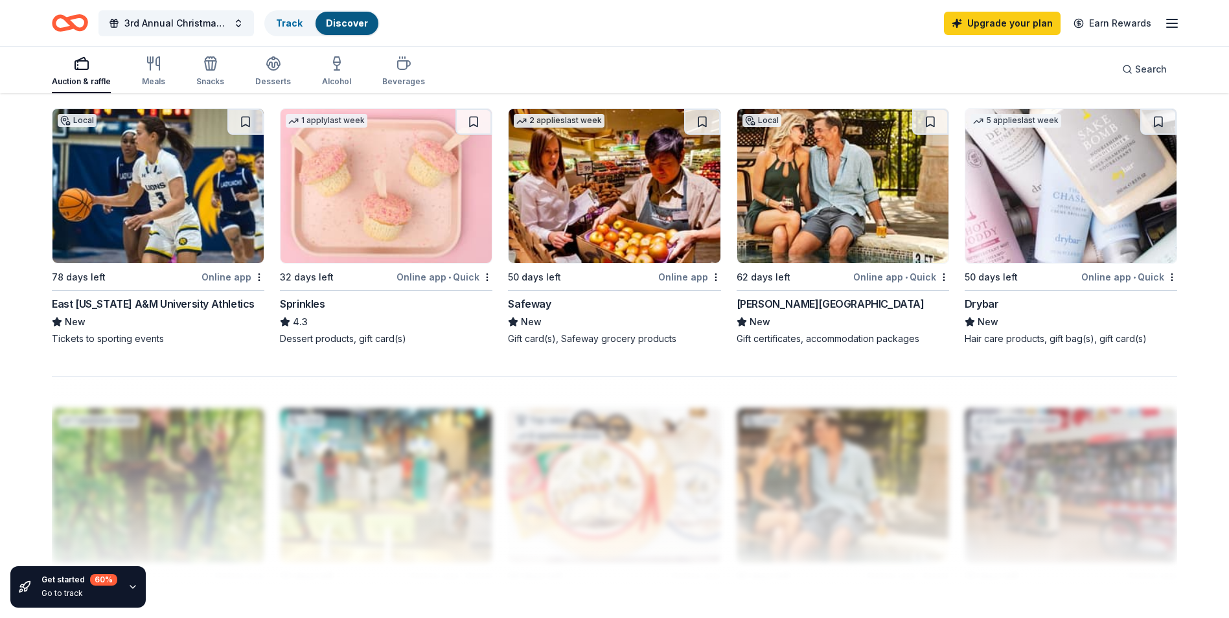
scroll to position [972, 0]
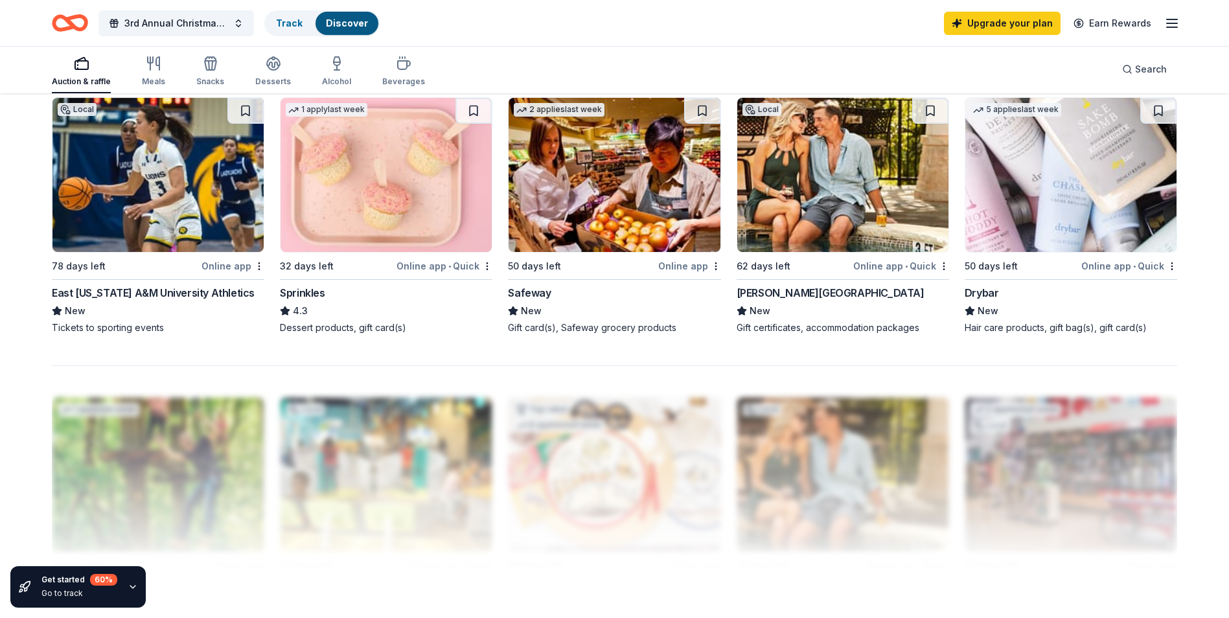
click at [1045, 227] on img at bounding box center [1070, 175] width 211 height 154
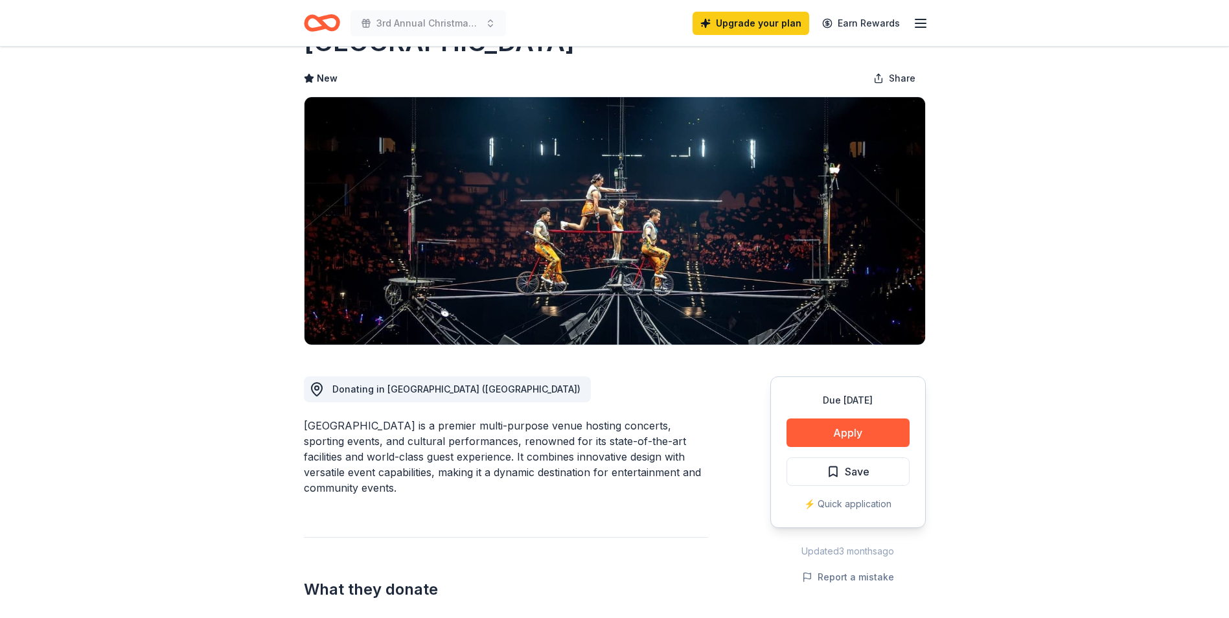
scroll to position [130, 0]
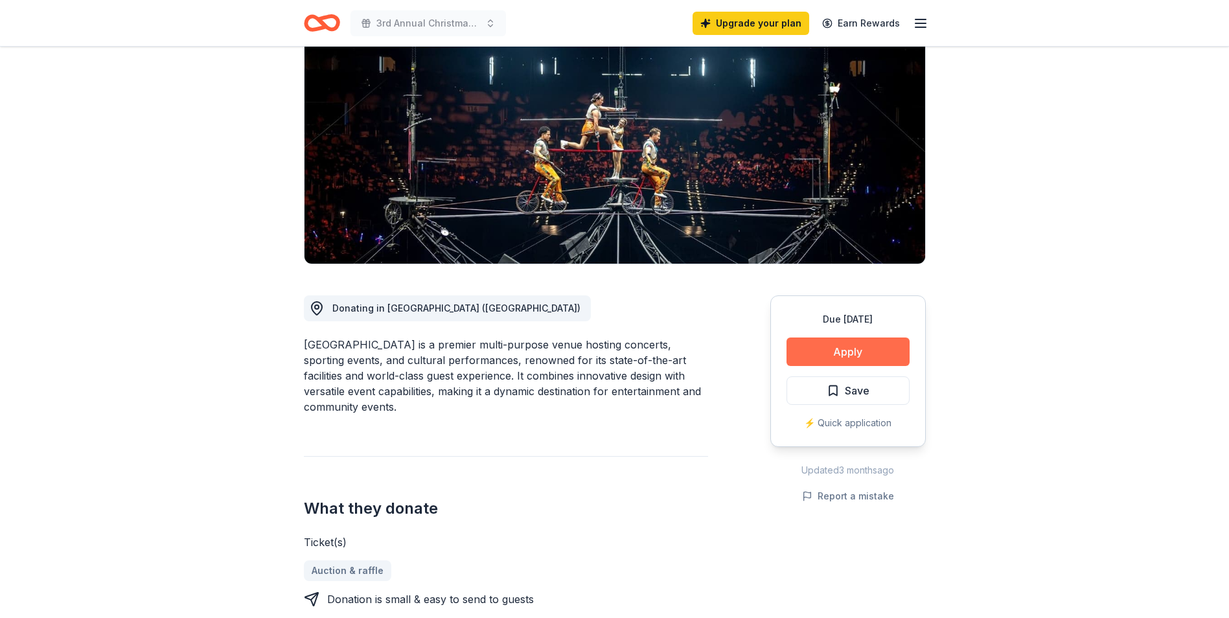
click at [849, 343] on button "Apply" at bounding box center [847, 352] width 123 height 29
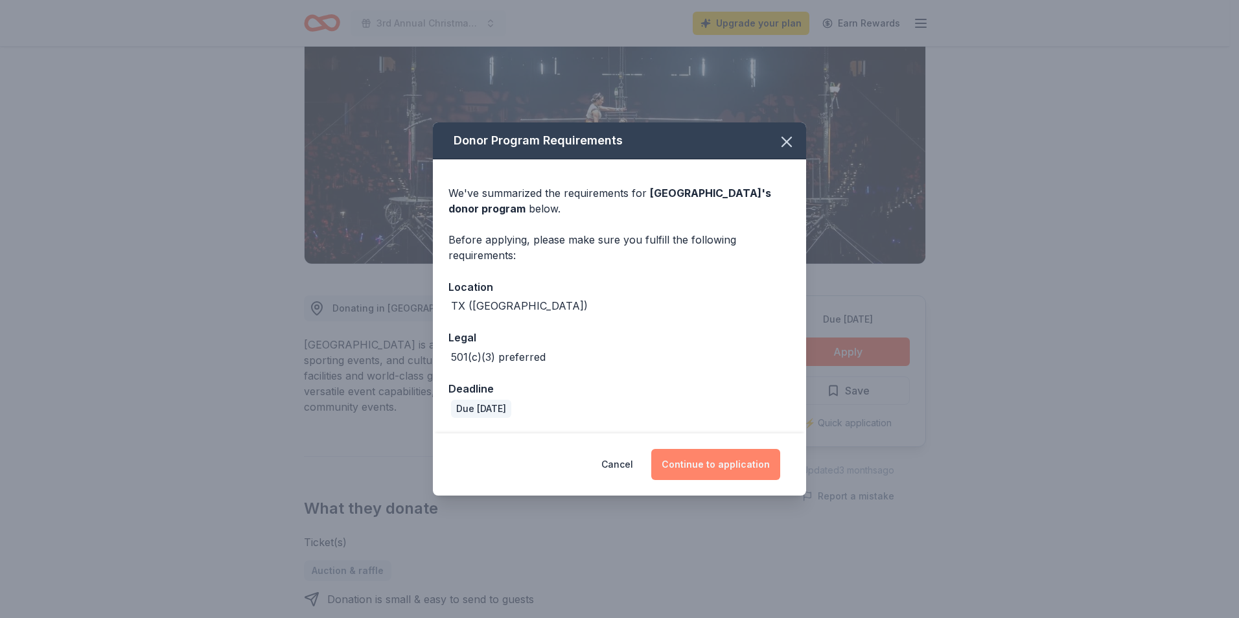
click at [713, 466] on button "Continue to application" at bounding box center [715, 464] width 129 height 31
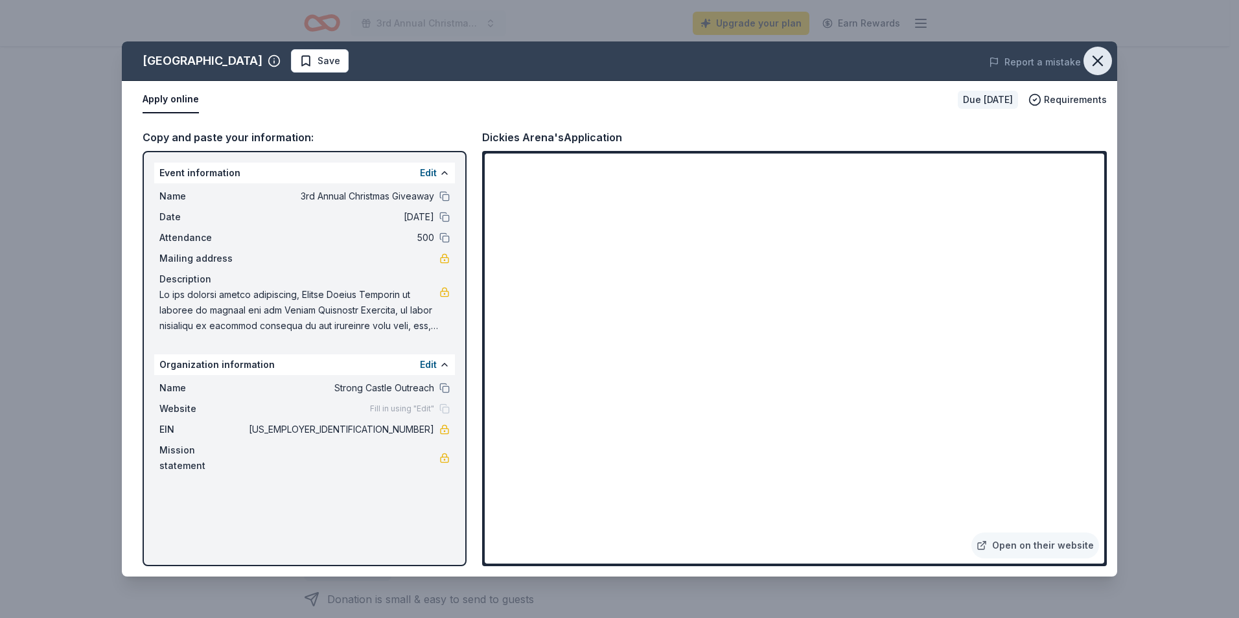
click at [1092, 58] on icon "button" at bounding box center [1097, 61] width 18 height 18
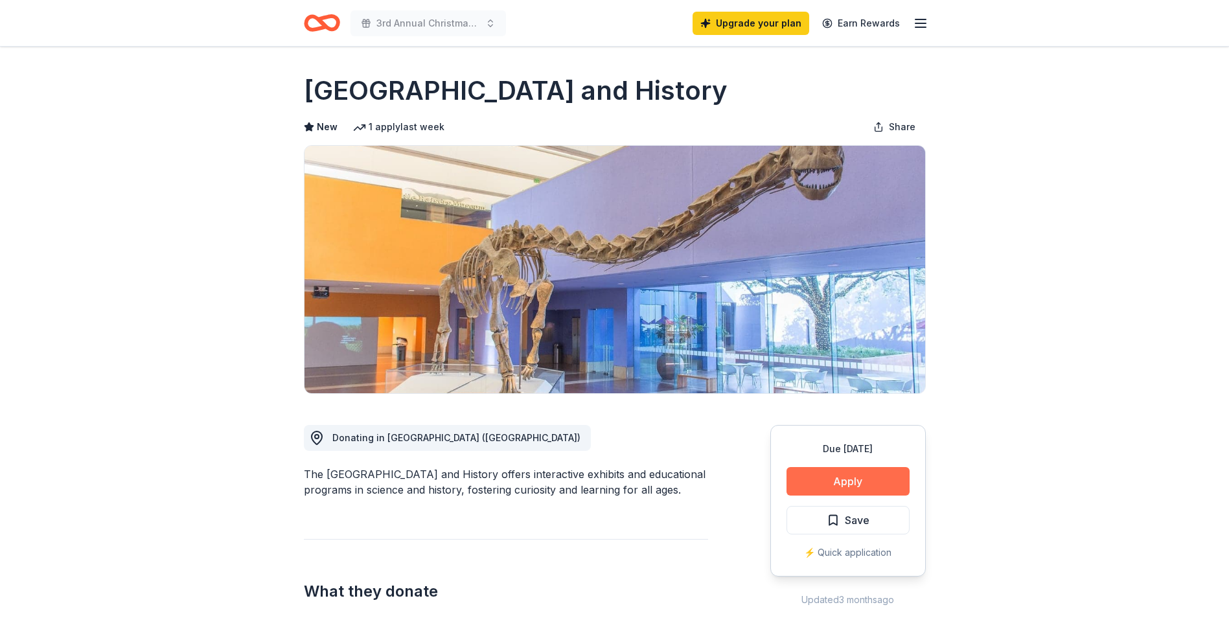
click at [862, 472] on button "Apply" at bounding box center [847, 481] width 123 height 29
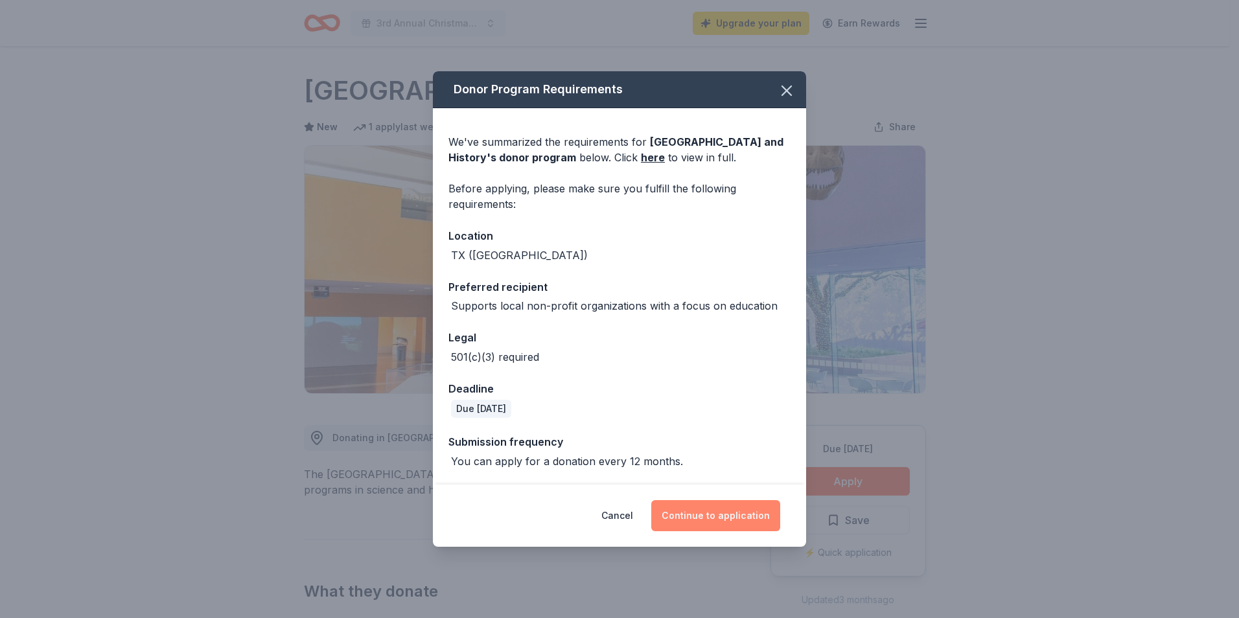
click at [746, 525] on button "Continue to application" at bounding box center [715, 515] width 129 height 31
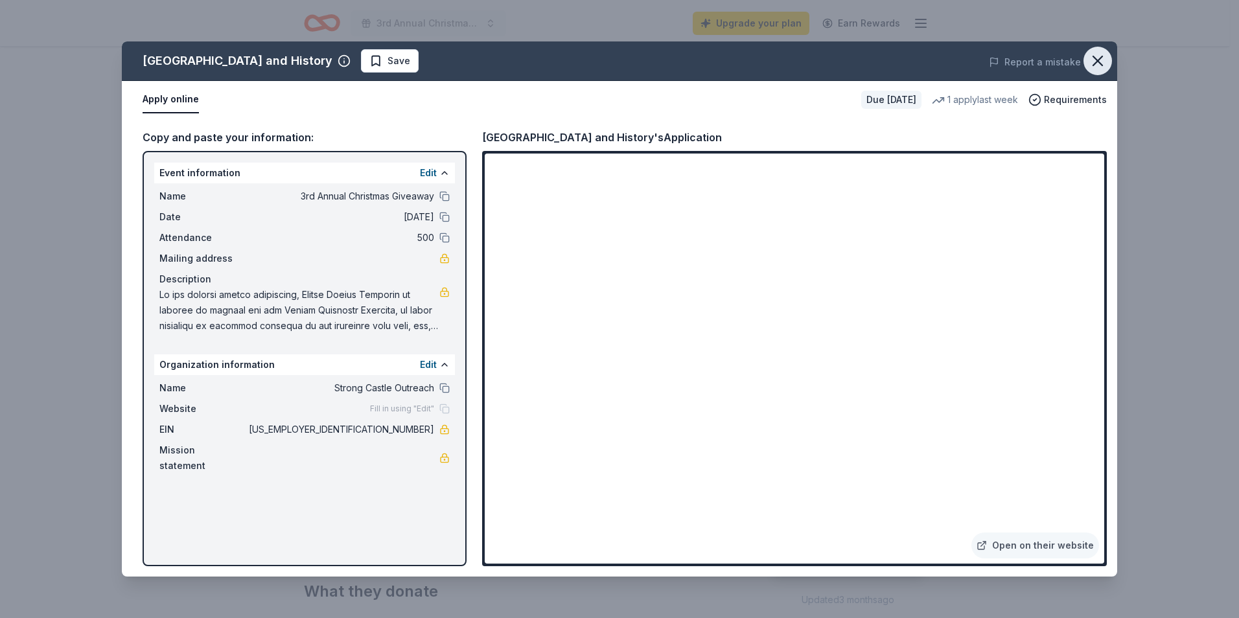
click at [1090, 63] on icon "button" at bounding box center [1097, 61] width 18 height 18
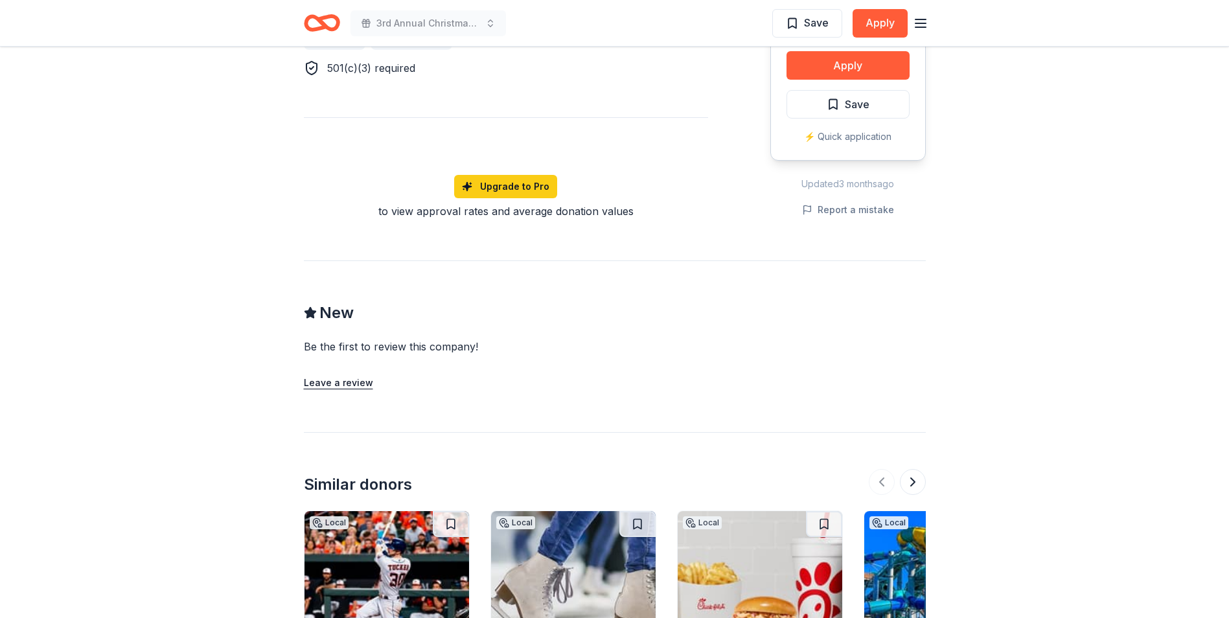
scroll to position [1101, 0]
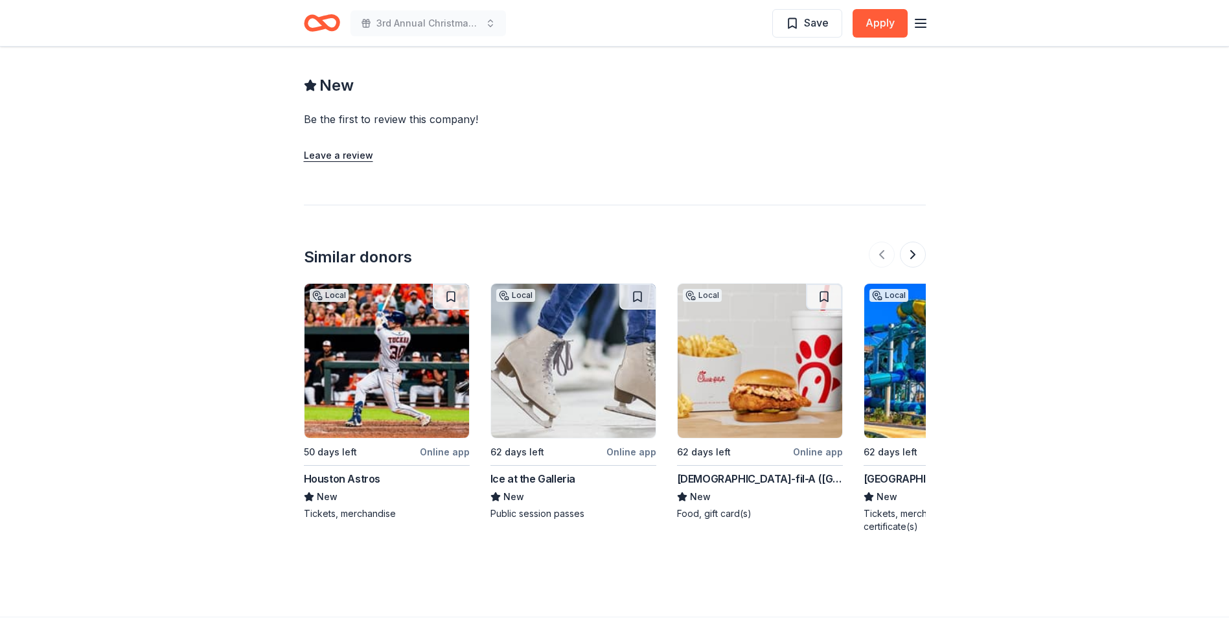
click at [599, 404] on img at bounding box center [573, 361] width 165 height 154
click at [917, 268] on button at bounding box center [913, 255] width 26 height 26
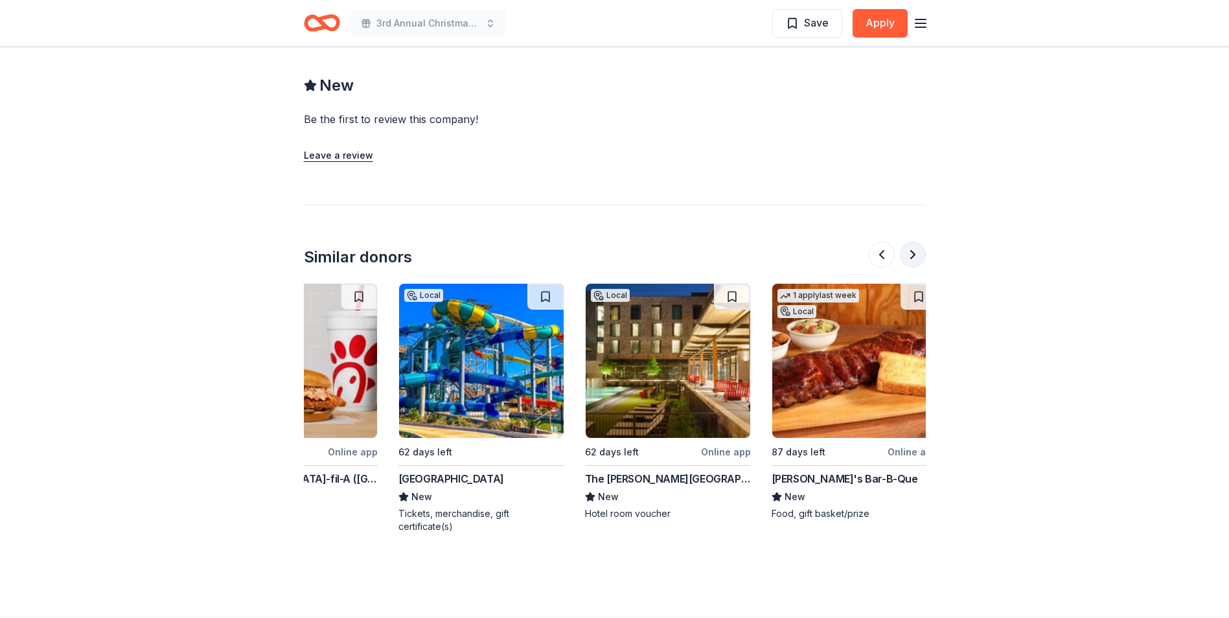
scroll to position [0, 560]
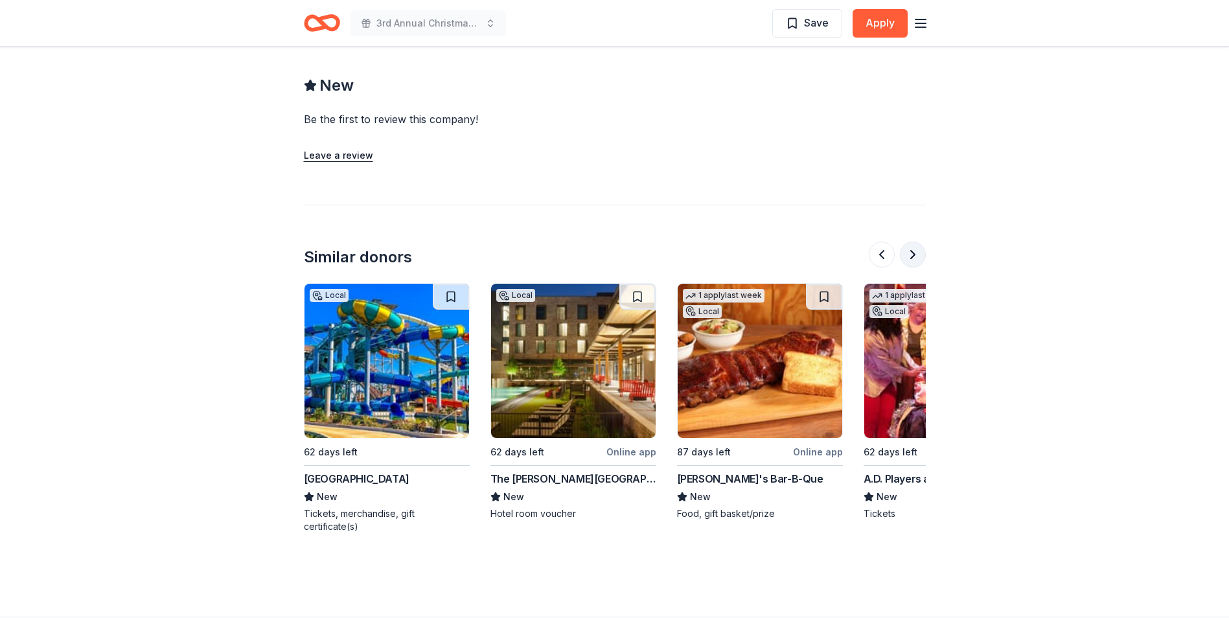
click at [917, 268] on button at bounding box center [913, 255] width 26 height 26
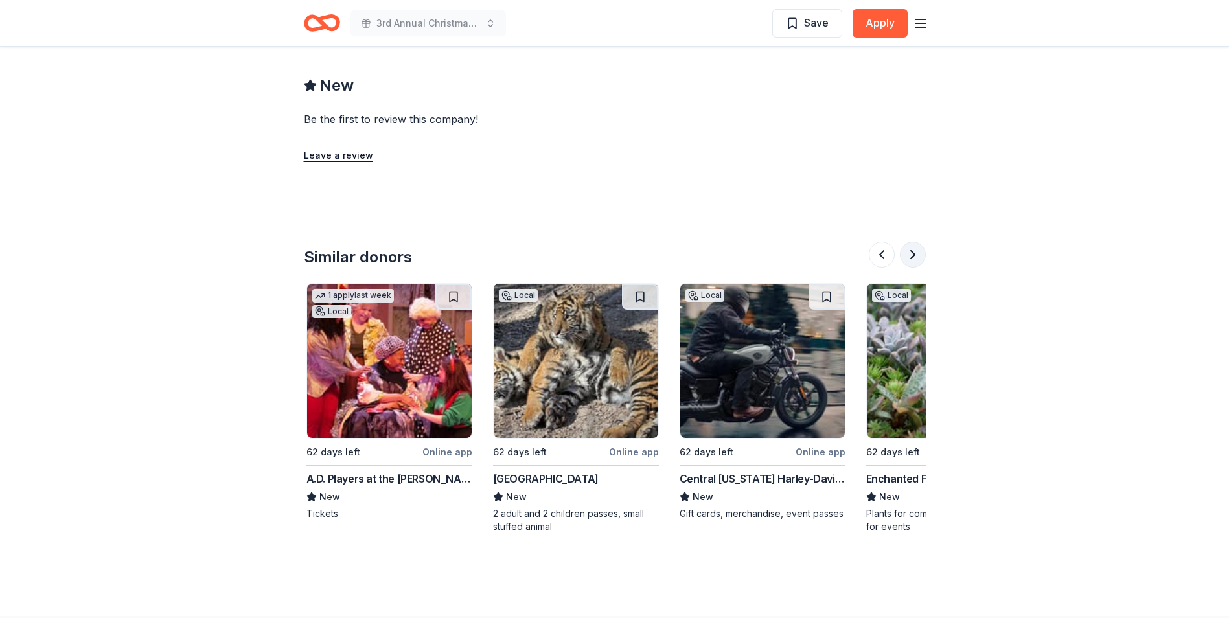
scroll to position [0, 1119]
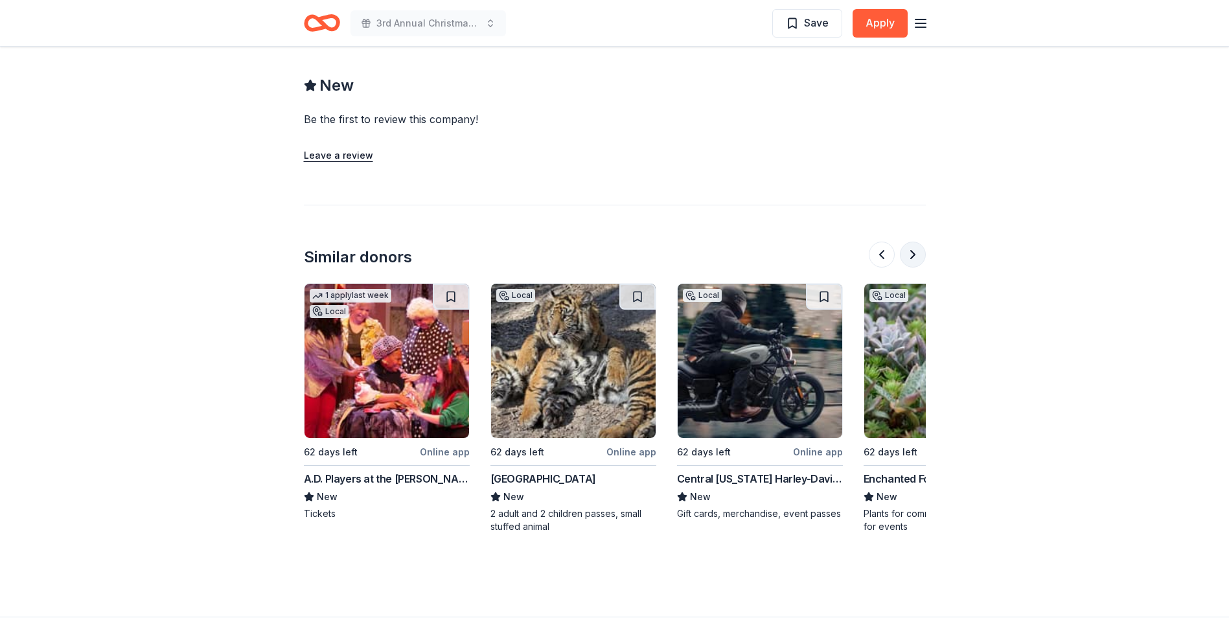
click at [917, 268] on button at bounding box center [913, 255] width 26 height 26
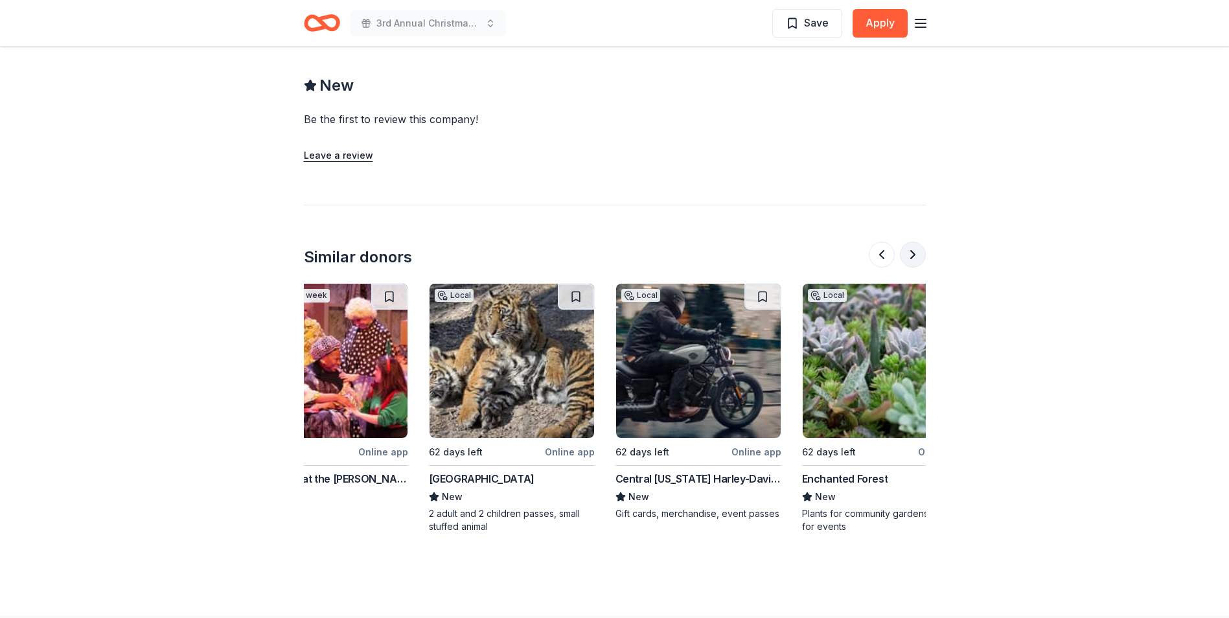
scroll to position [0, 1223]
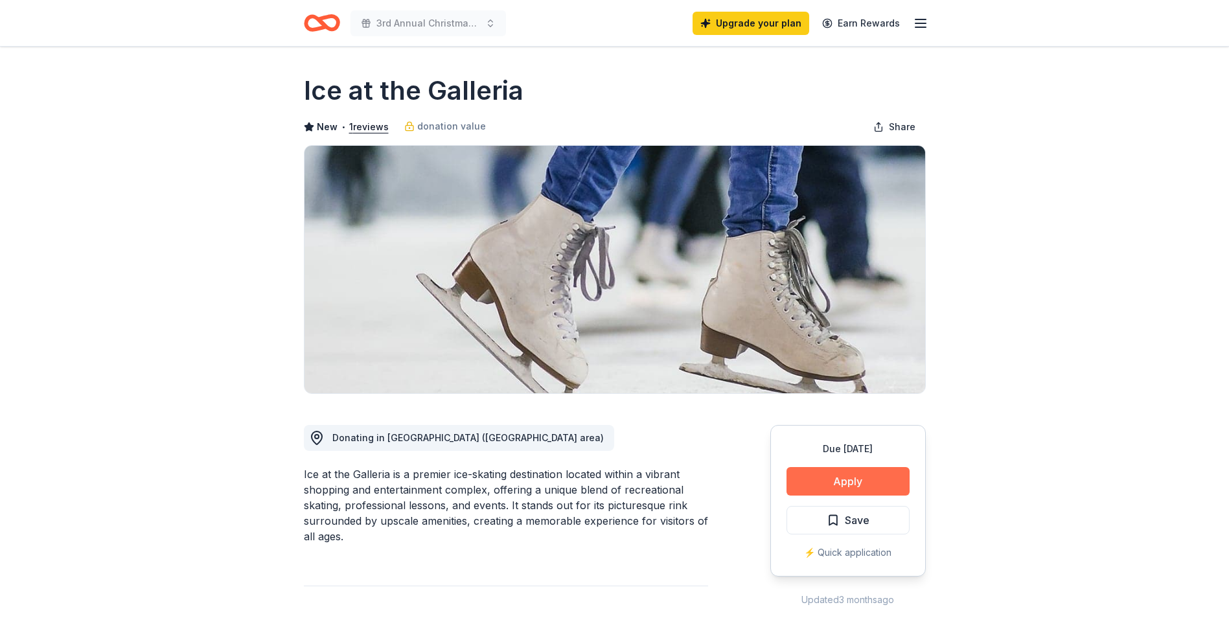
click at [878, 469] on button "Apply" at bounding box center [847, 481] width 123 height 29
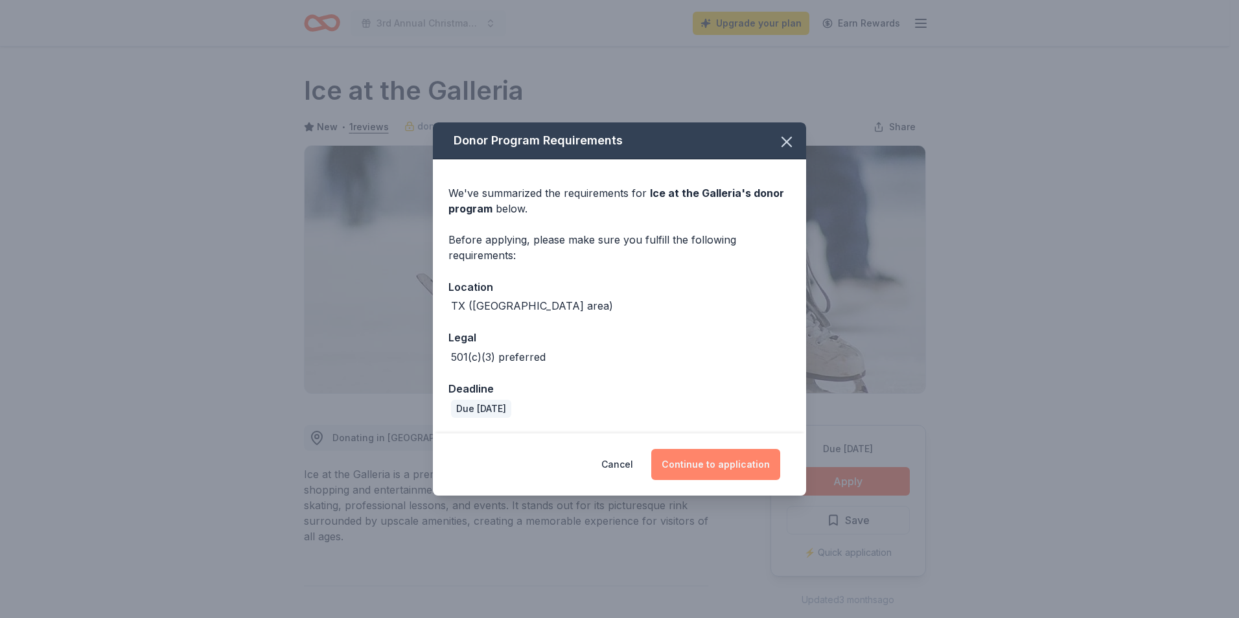
click at [737, 452] on button "Continue to application" at bounding box center [715, 464] width 129 height 31
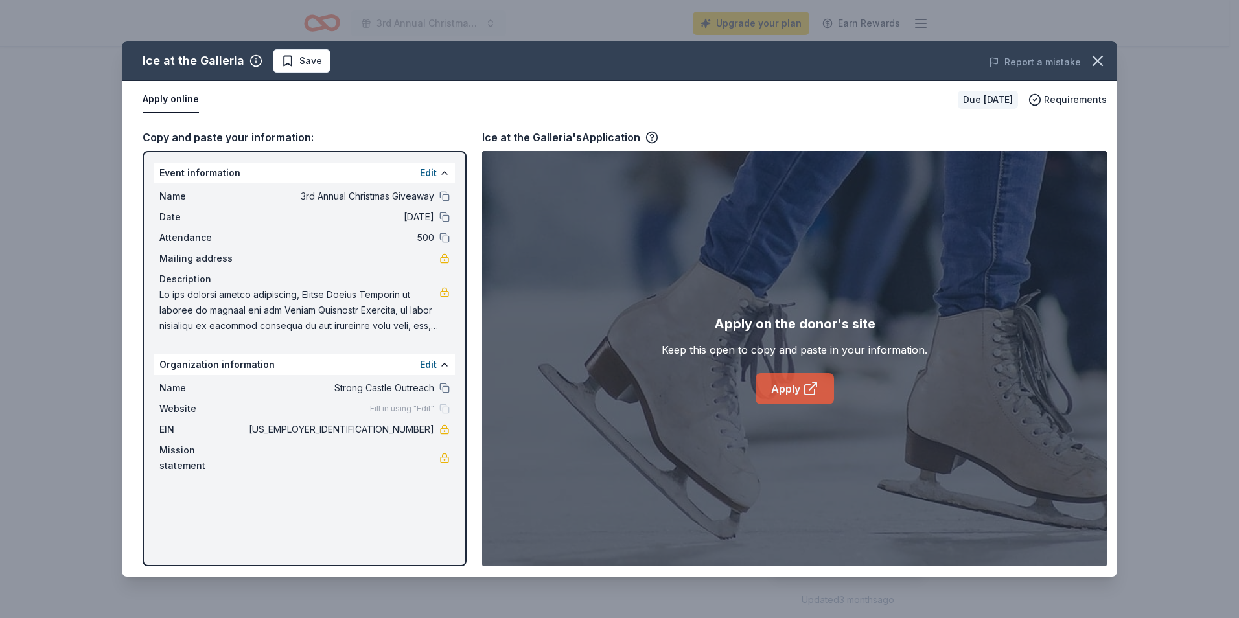
click at [770, 390] on link "Apply" at bounding box center [794, 388] width 78 height 31
click at [1097, 63] on icon "button" at bounding box center [1097, 61] width 18 height 18
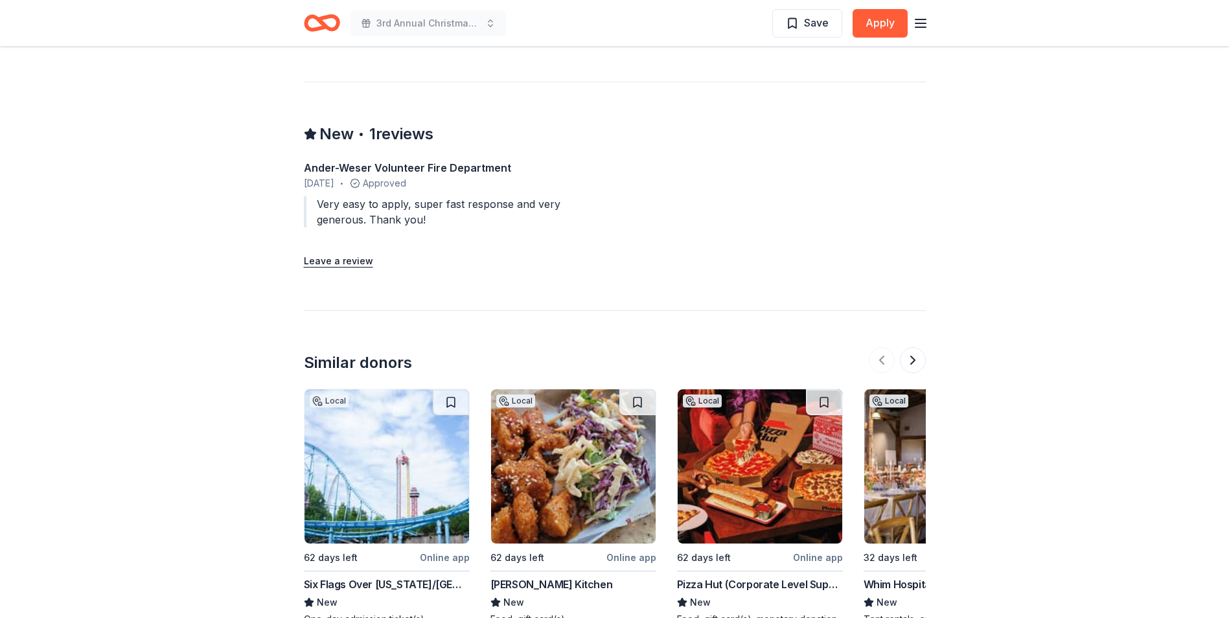
scroll to position [1296, 0]
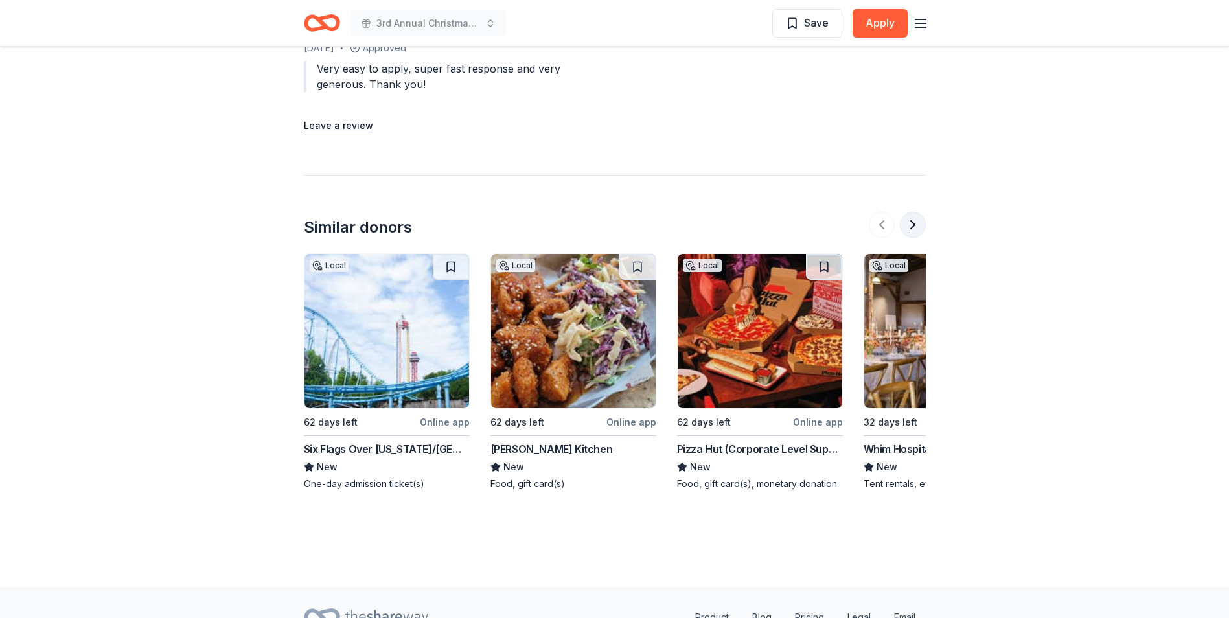
click at [904, 227] on button at bounding box center [913, 225] width 26 height 26
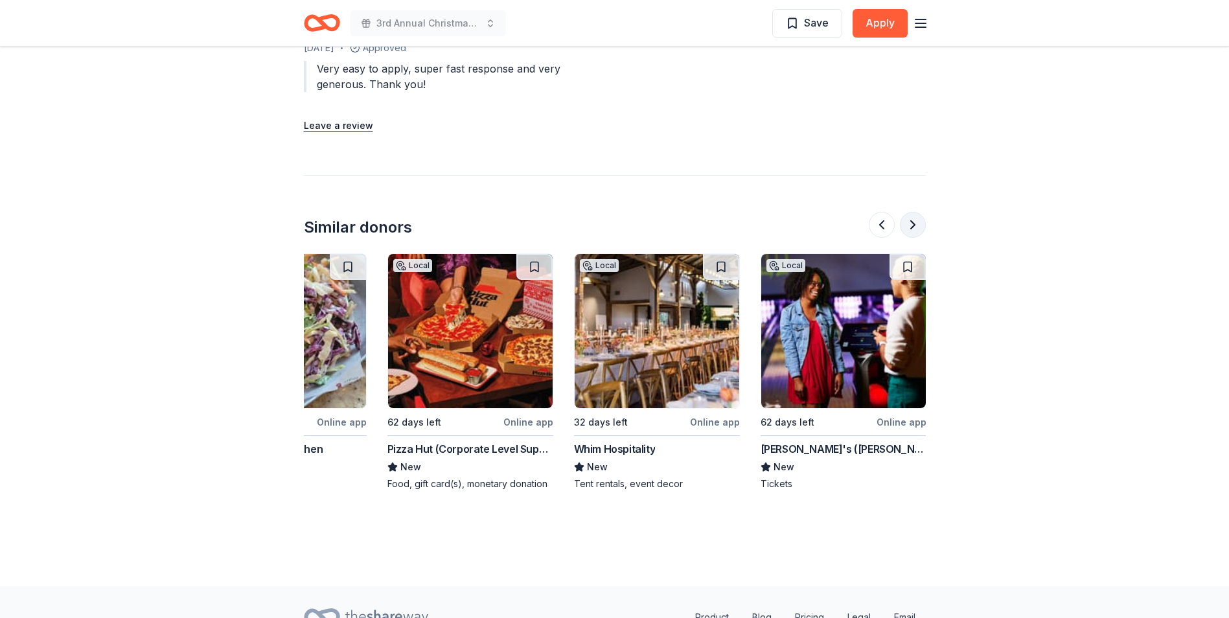
scroll to position [0, 560]
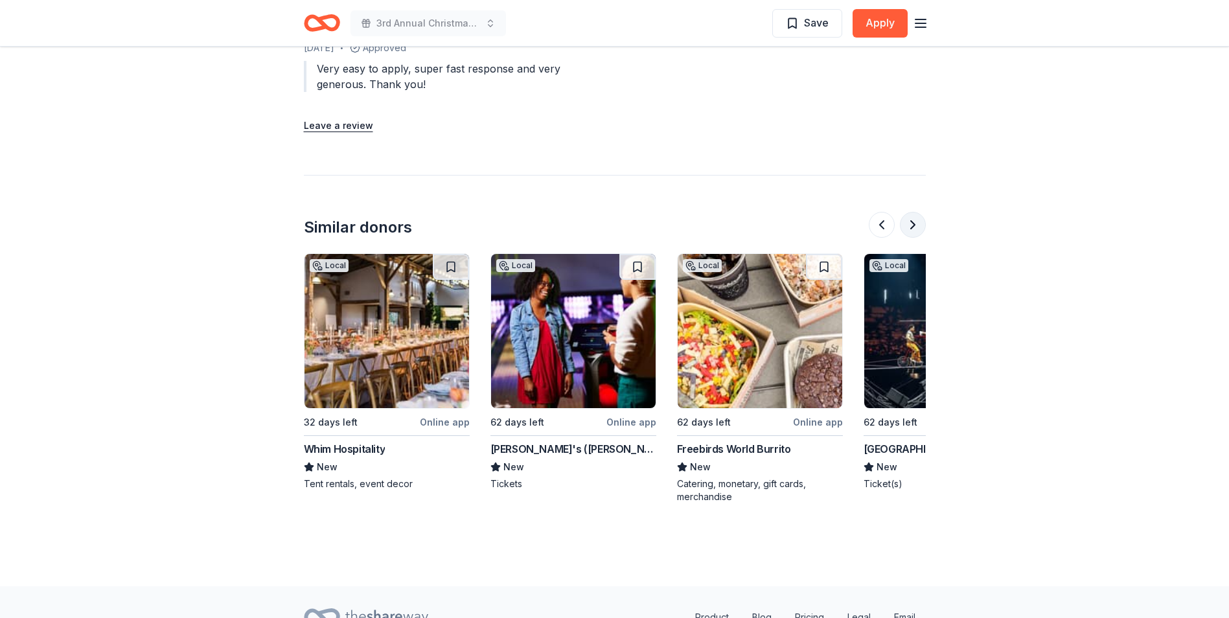
click at [917, 229] on button at bounding box center [913, 225] width 26 height 26
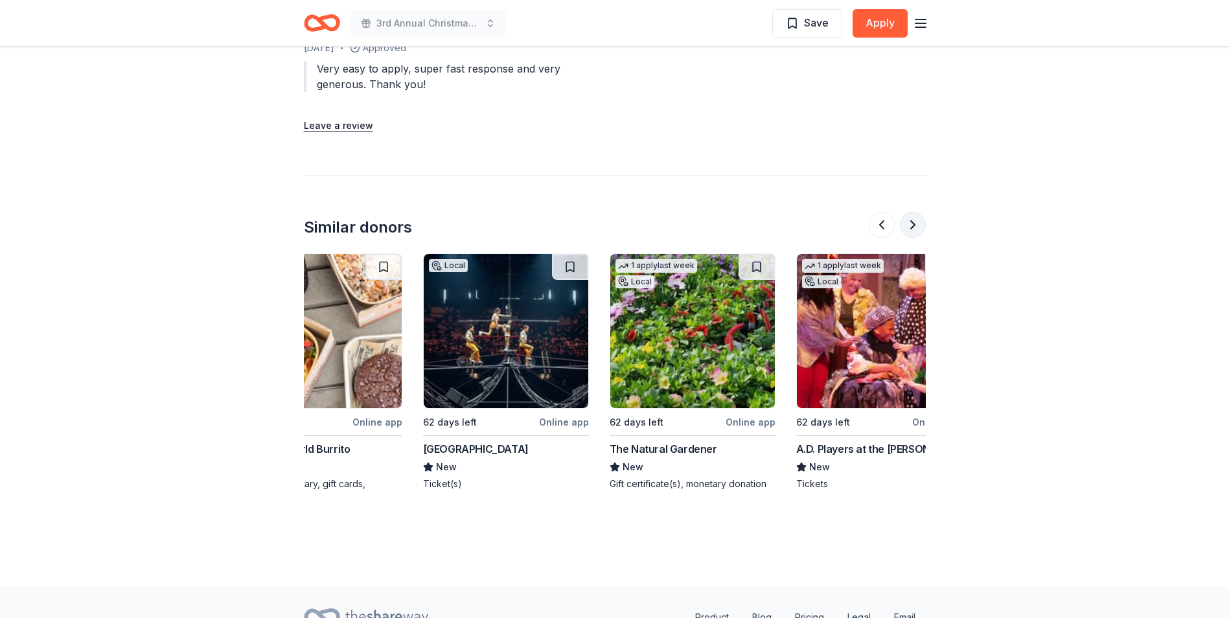
scroll to position [0, 1119]
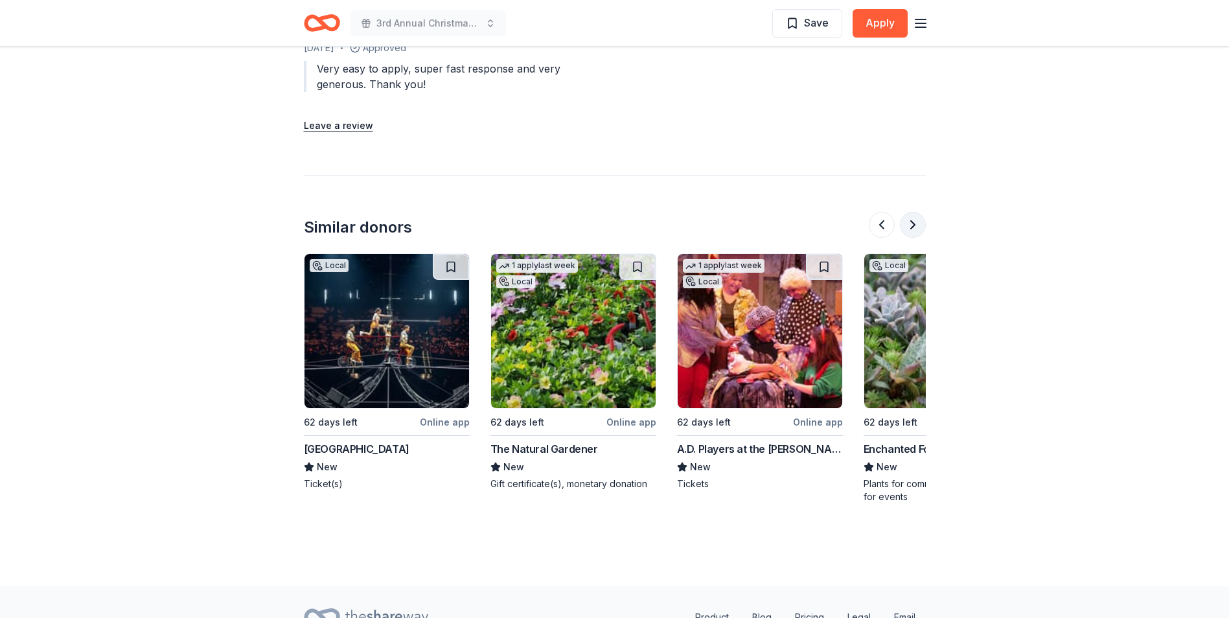
click at [912, 229] on button at bounding box center [913, 225] width 26 height 26
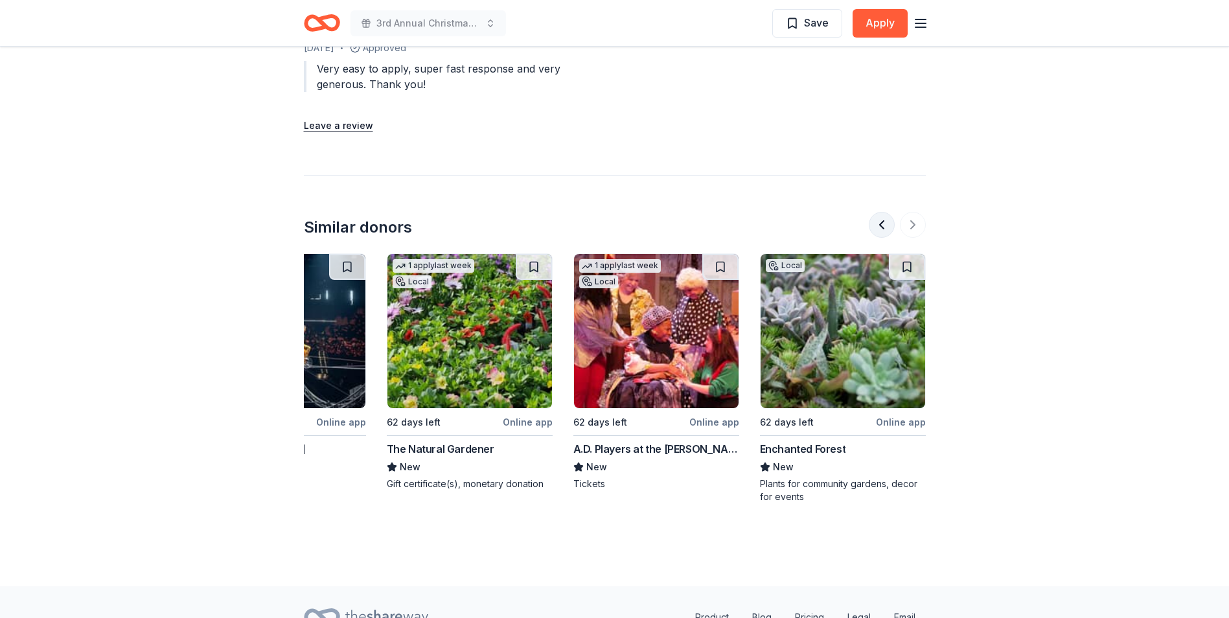
click at [875, 222] on button at bounding box center [882, 225] width 26 height 26
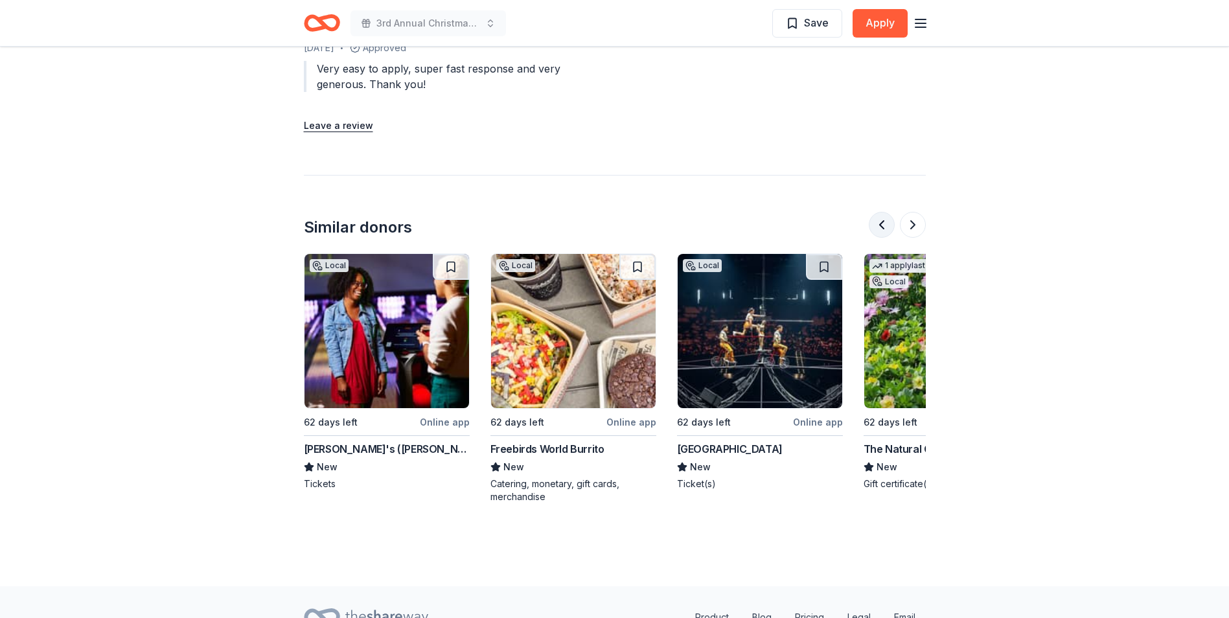
click at [877, 222] on button at bounding box center [882, 225] width 26 height 26
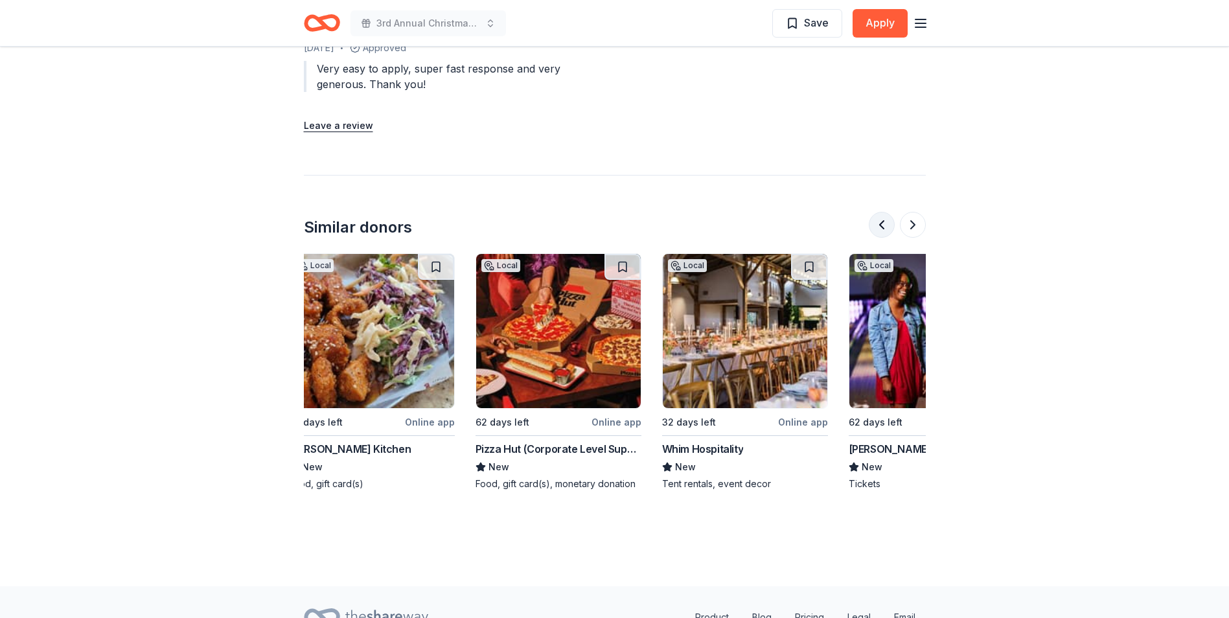
scroll to position [0, 187]
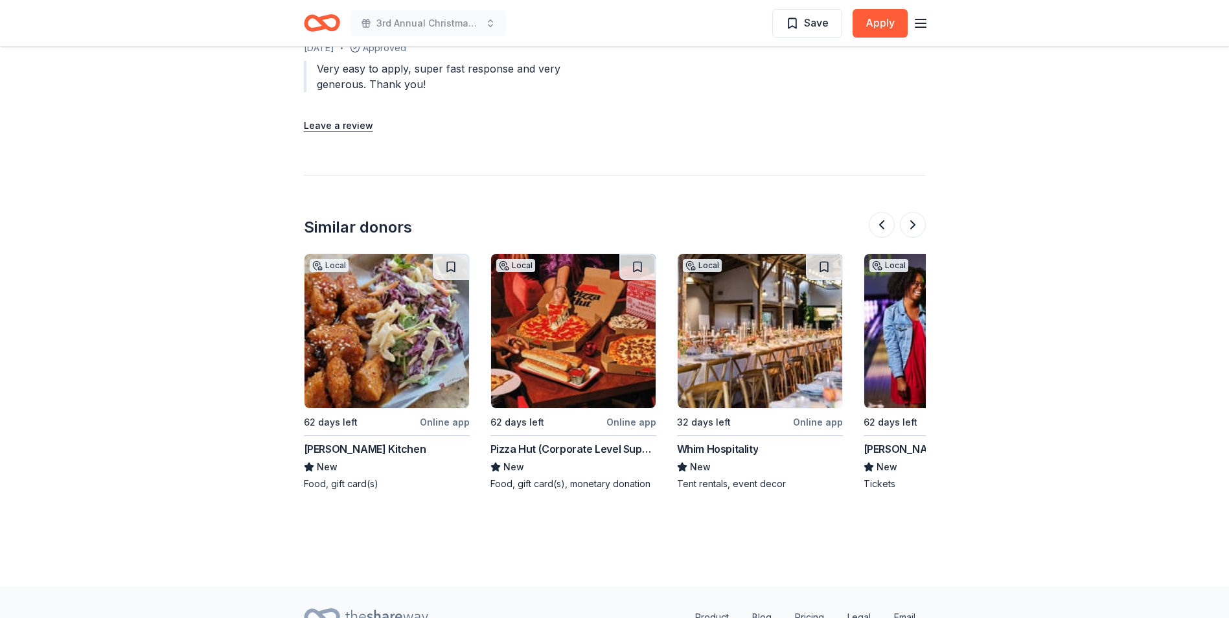
click at [569, 367] on img at bounding box center [573, 331] width 165 height 154
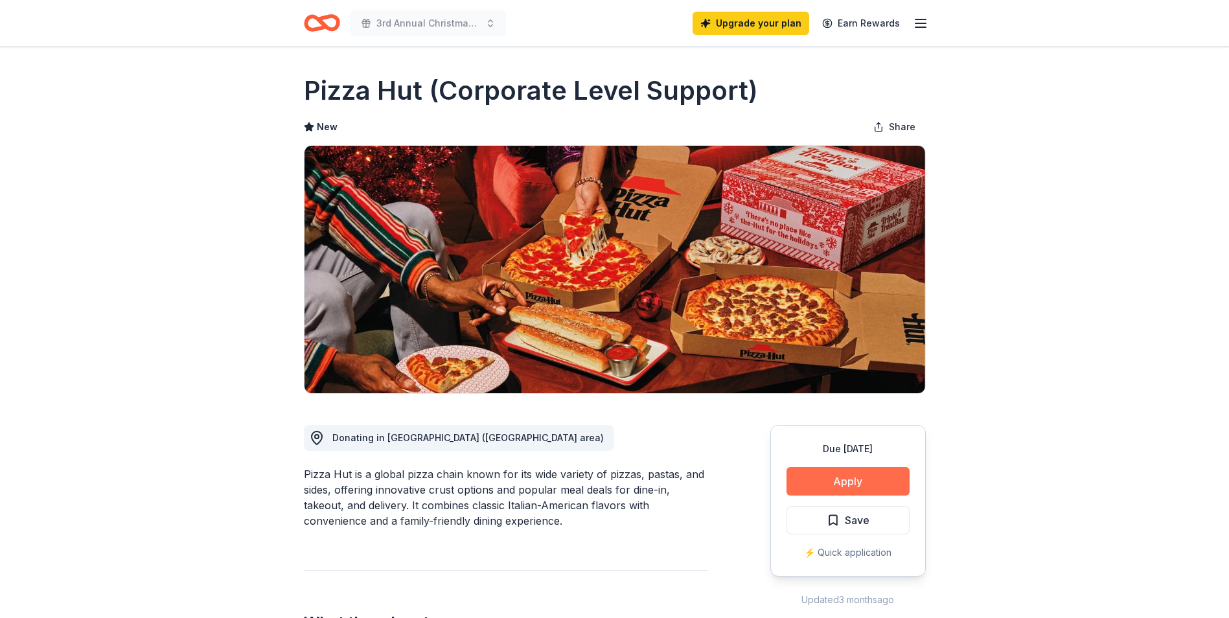
click at [864, 487] on button "Apply" at bounding box center [847, 481] width 123 height 29
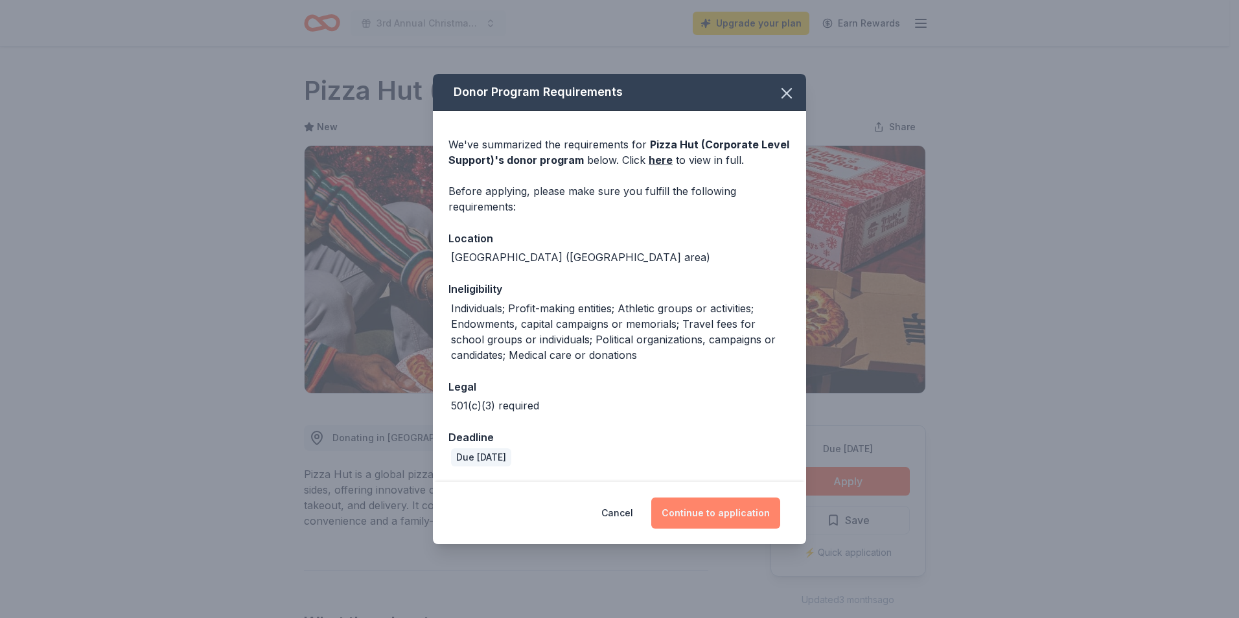
click at [763, 509] on button "Continue to application" at bounding box center [715, 513] width 129 height 31
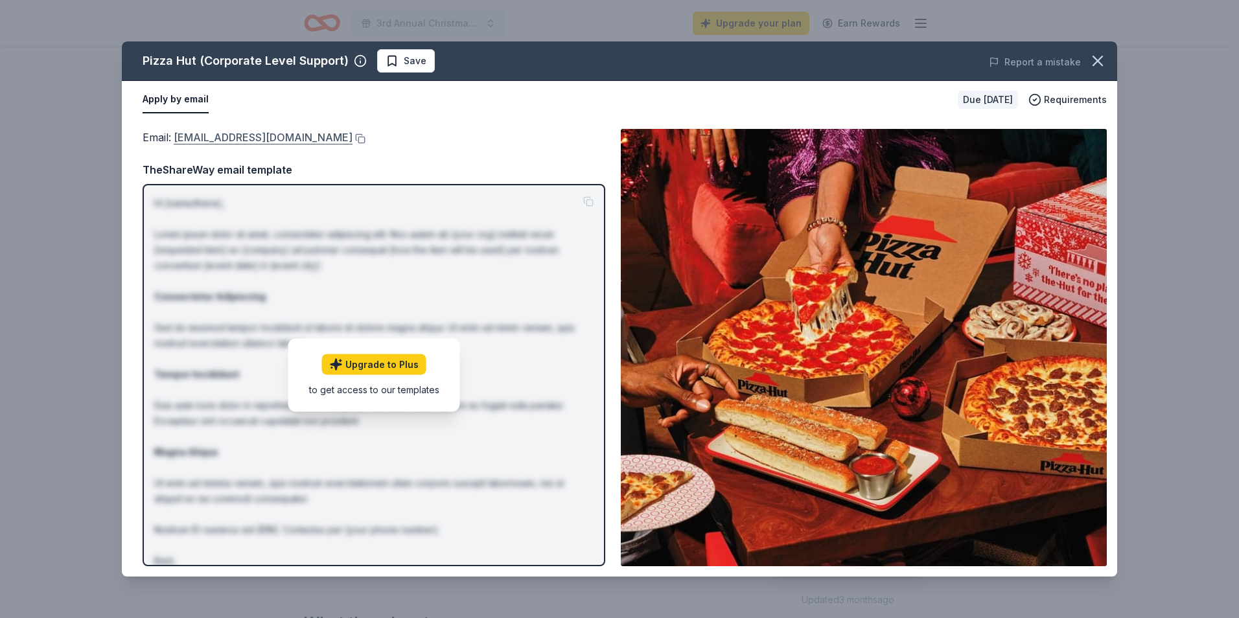
click at [303, 137] on link "[EMAIL_ADDRESS][DOMAIN_NAME]" at bounding box center [263, 137] width 179 height 17
click at [1098, 58] on icon "button" at bounding box center [1097, 61] width 18 height 18
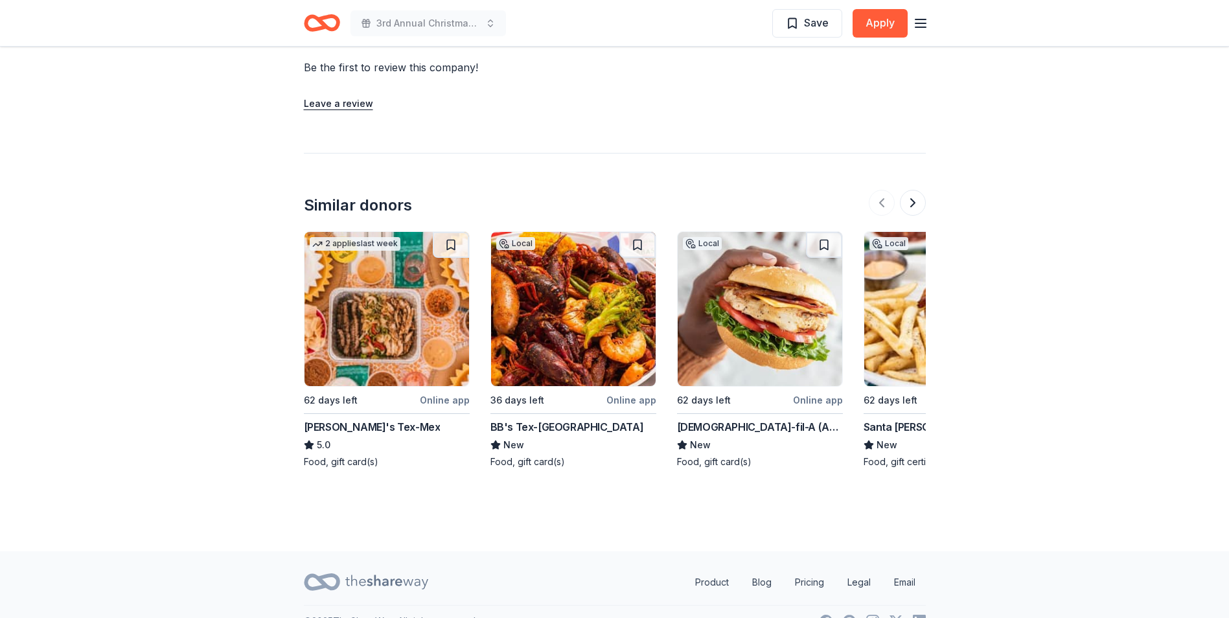
scroll to position [1231, 0]
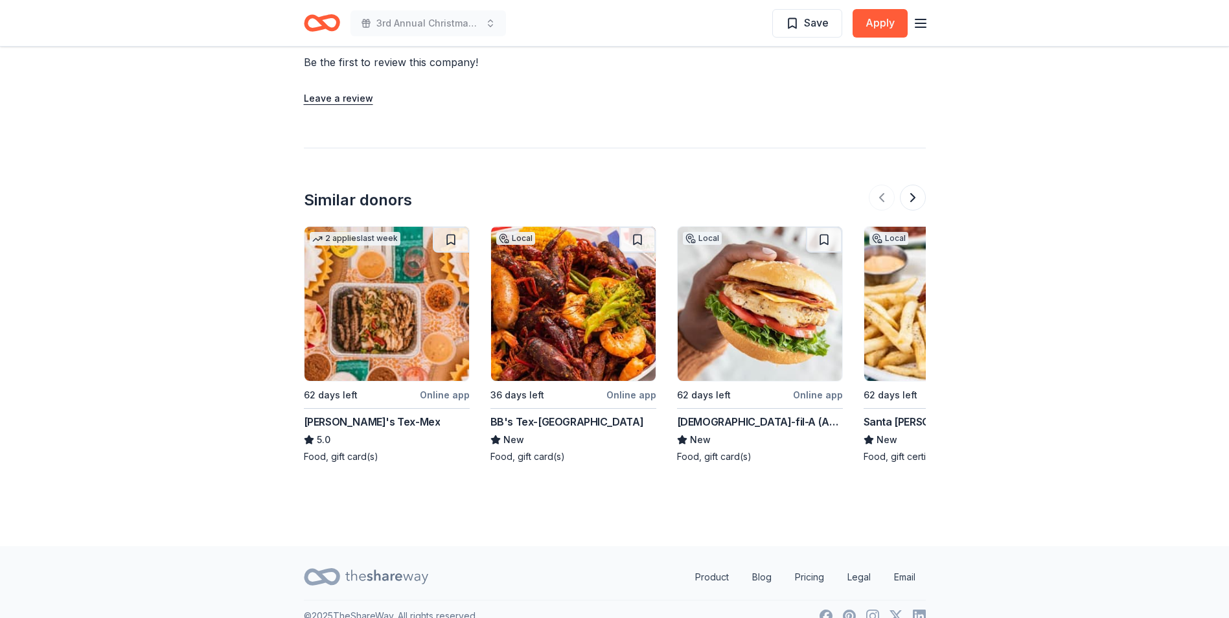
click at [427, 308] on img at bounding box center [386, 304] width 165 height 154
click at [908, 196] on button at bounding box center [913, 198] width 26 height 26
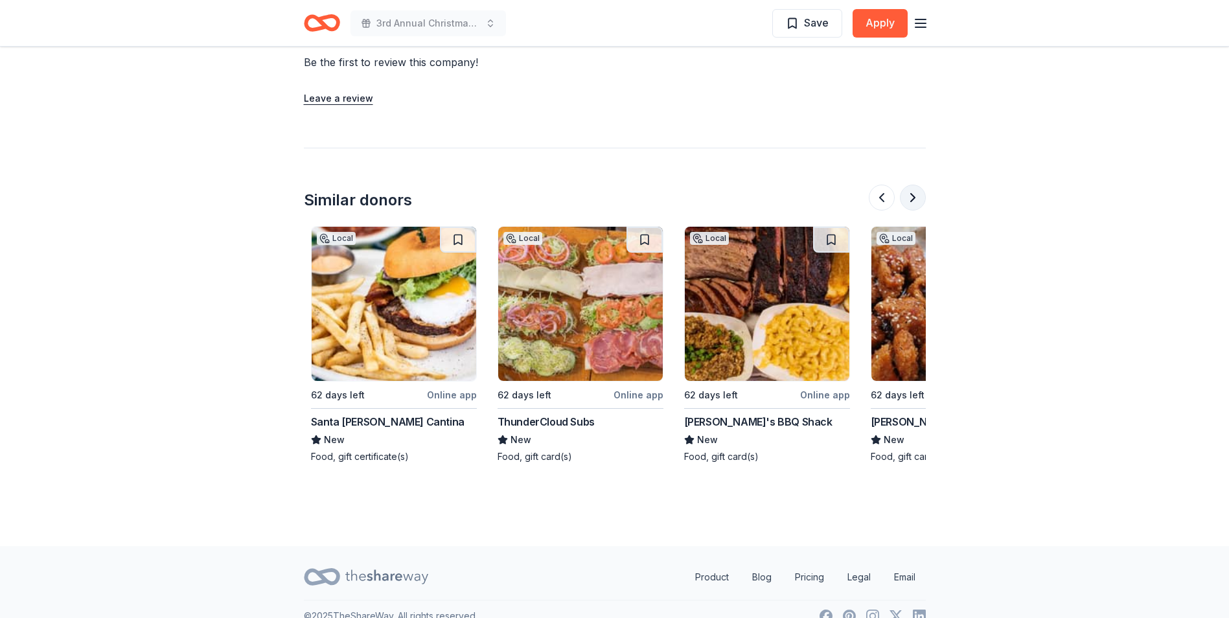
scroll to position [0, 560]
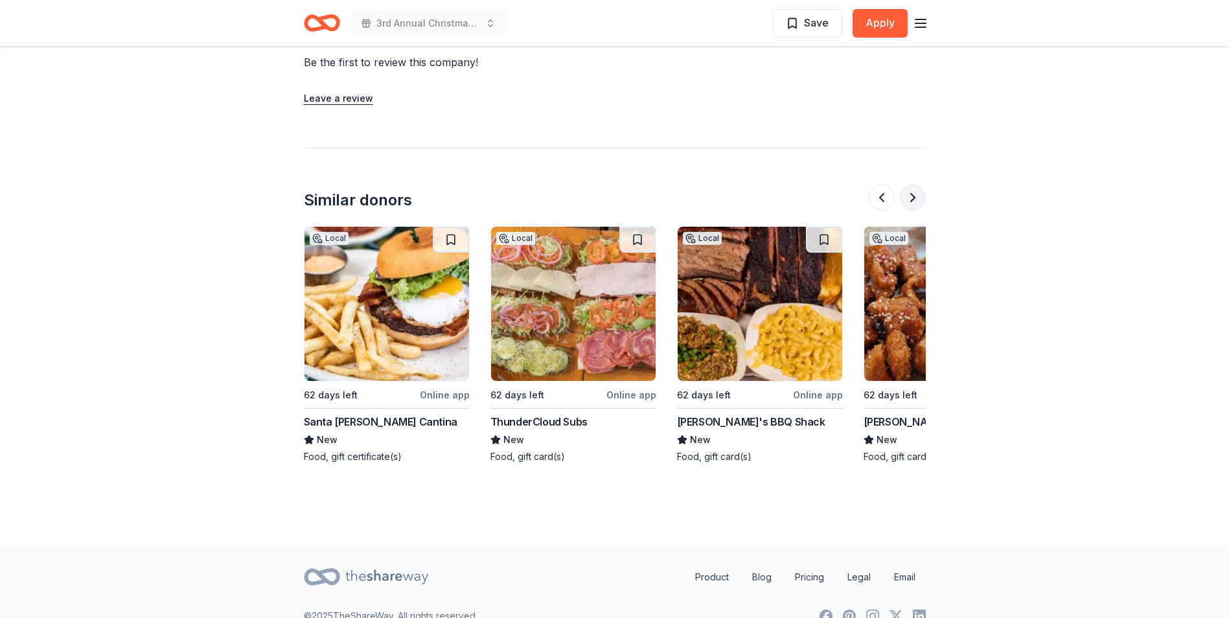
click at [908, 196] on button at bounding box center [913, 198] width 26 height 26
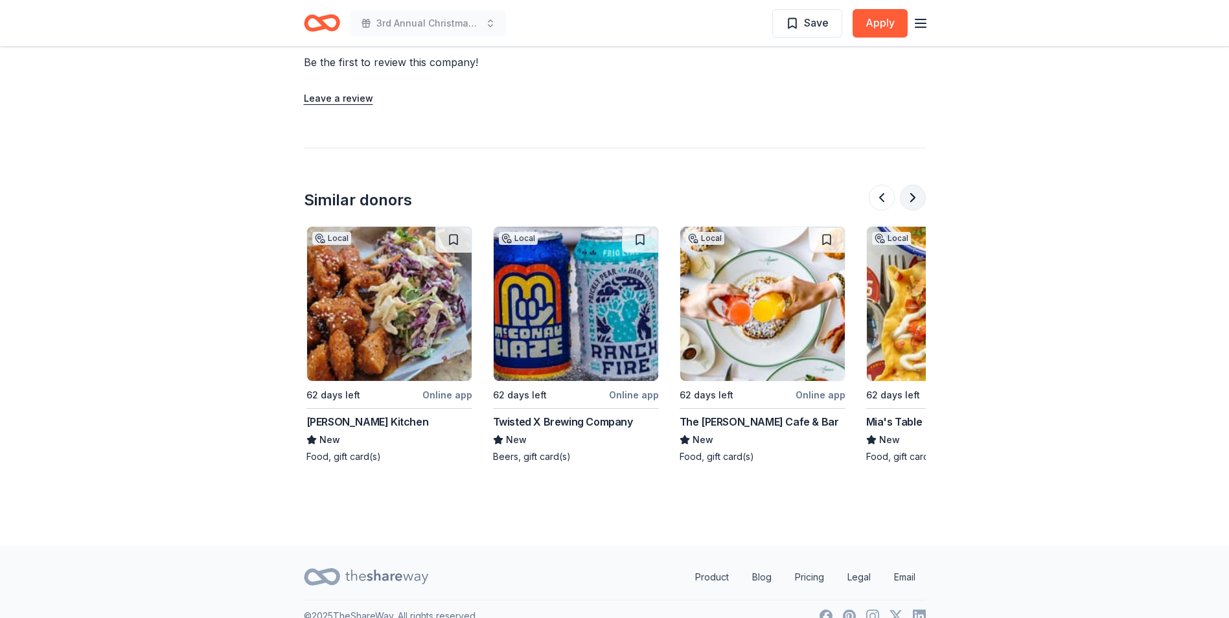
scroll to position [0, 1119]
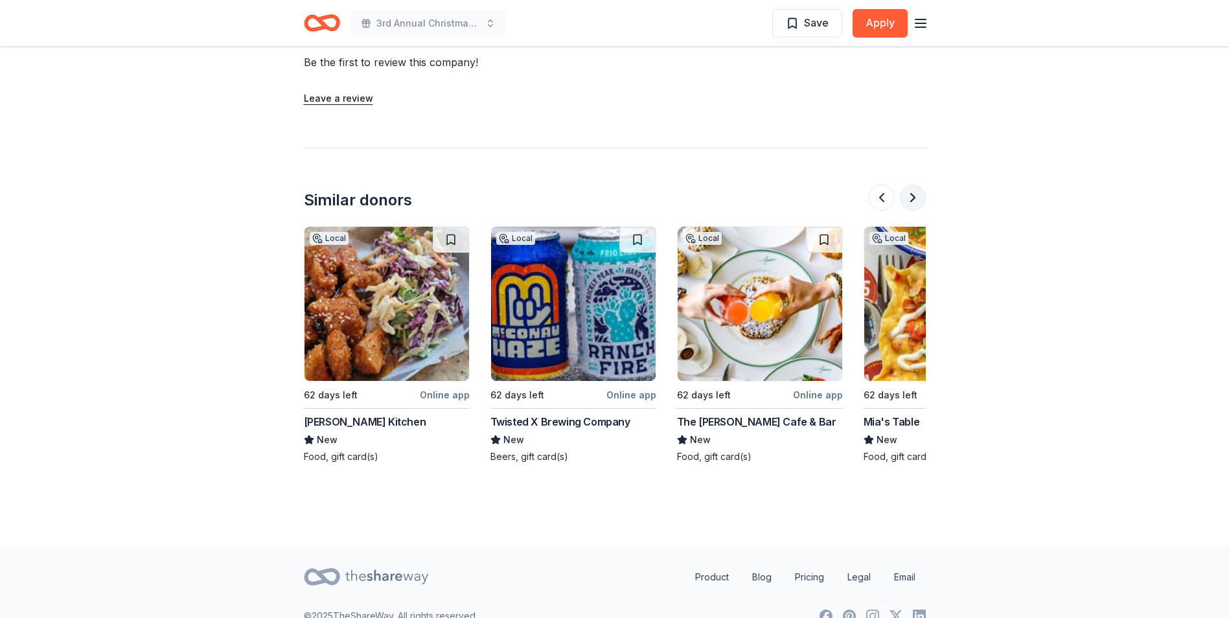
click at [908, 196] on button at bounding box center [913, 198] width 26 height 26
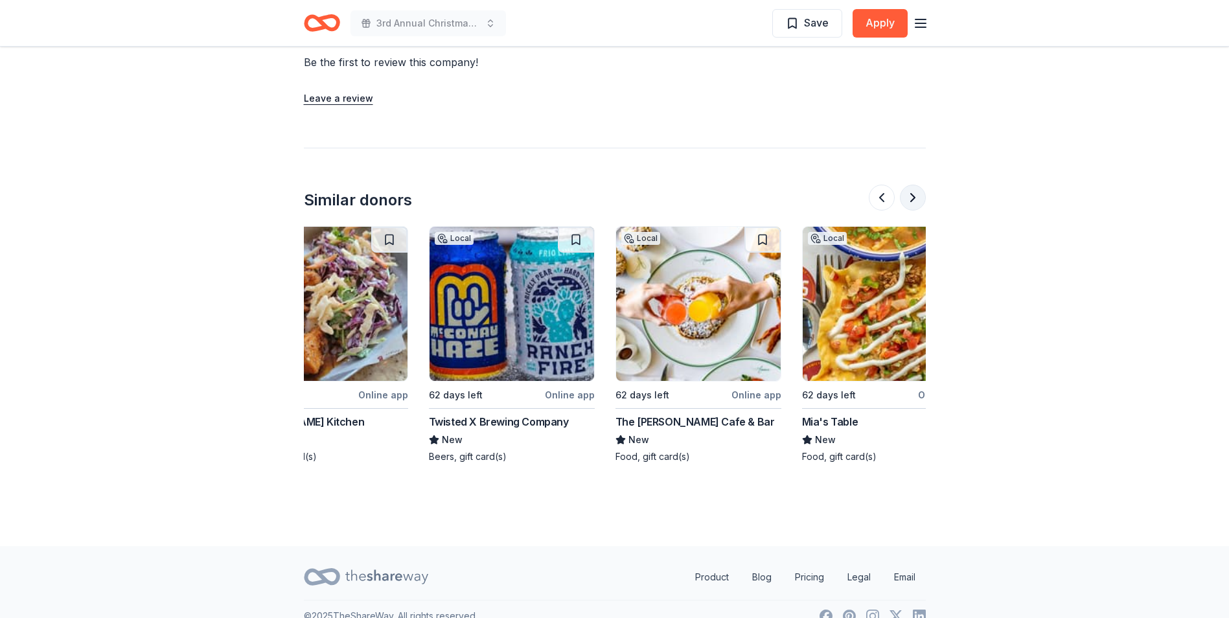
scroll to position [0, 1223]
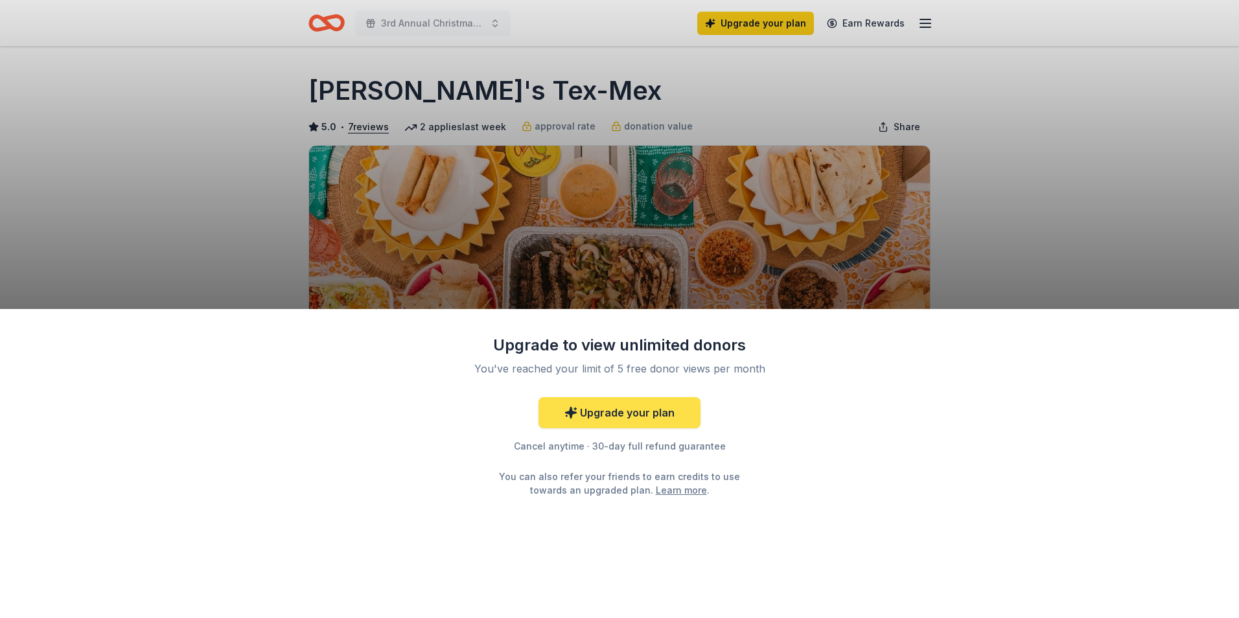
click at [638, 410] on link "Upgrade your plan" at bounding box center [619, 412] width 162 height 31
click at [614, 418] on link "Upgrade your plan" at bounding box center [619, 412] width 162 height 31
click at [613, 413] on link "Upgrade your plan" at bounding box center [619, 412] width 162 height 31
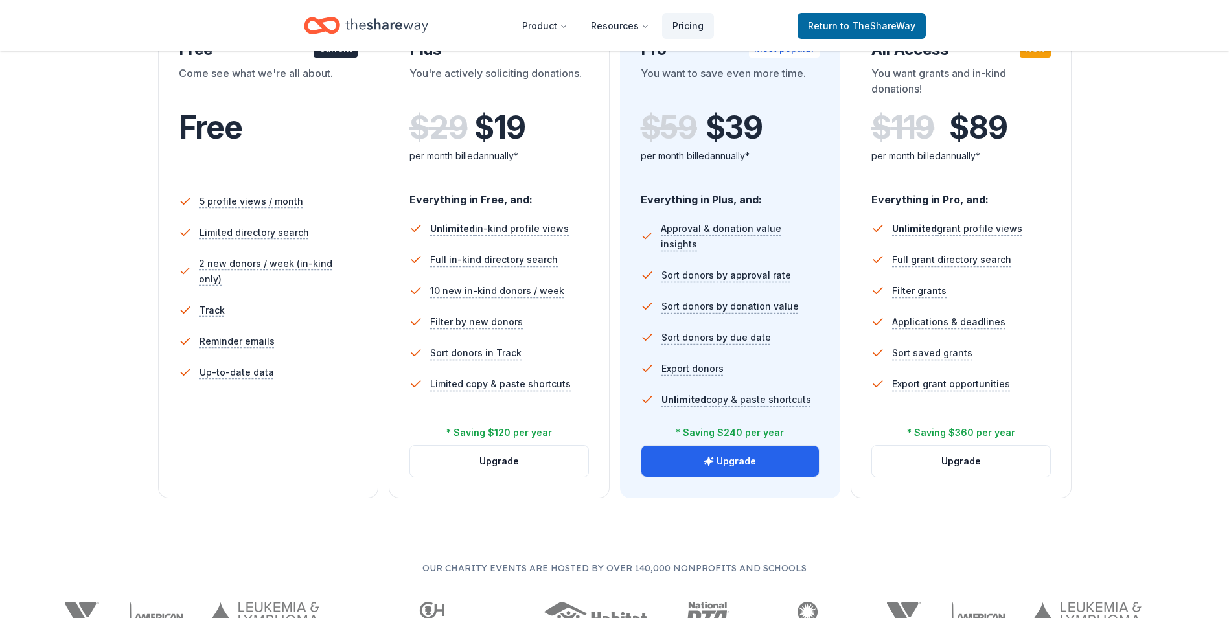
scroll to position [194, 0]
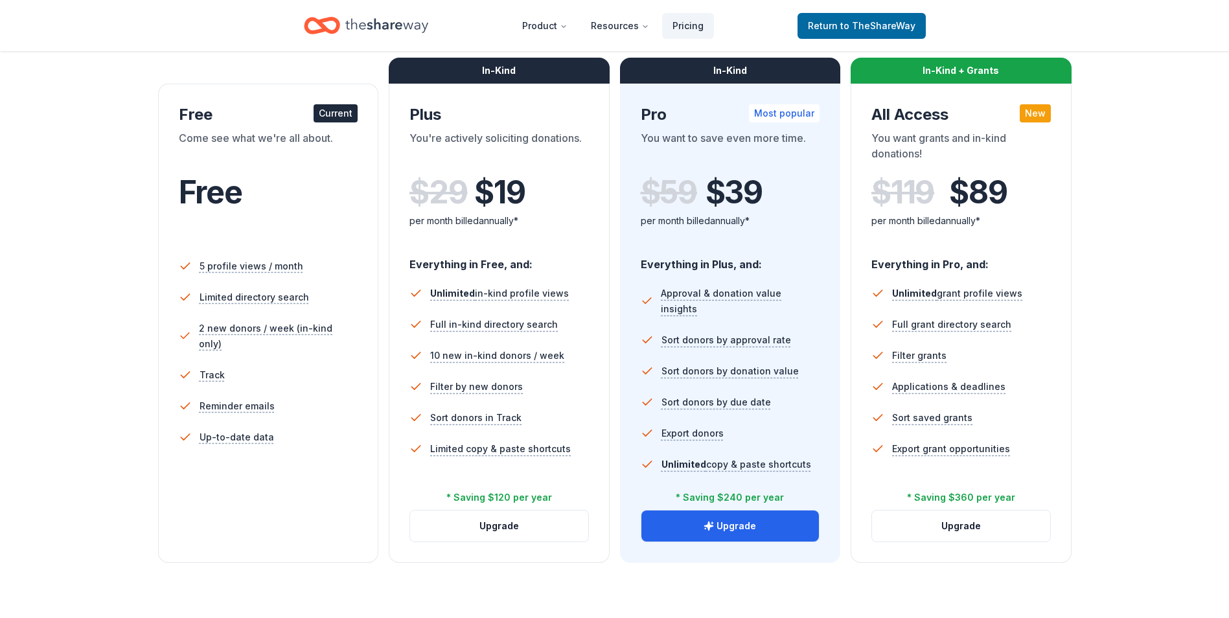
click at [978, 127] on div "All Access New You want grants and in-kind donations! $ 119 $ 89 per month bill…" at bounding box center [960, 174] width 179 height 141
drag, startPoint x: 939, startPoint y: 97, endPoint x: 939, endPoint y: 72, distance: 25.3
click at [940, 93] on div "In-Kind + Grants All Access New You want grants and in-kind donations! $ 119 $ …" at bounding box center [961, 323] width 221 height 479
click at [939, 72] on div "In-Kind + Grants" at bounding box center [961, 71] width 221 height 26
click at [751, 525] on button "Upgrade" at bounding box center [730, 525] width 178 height 31
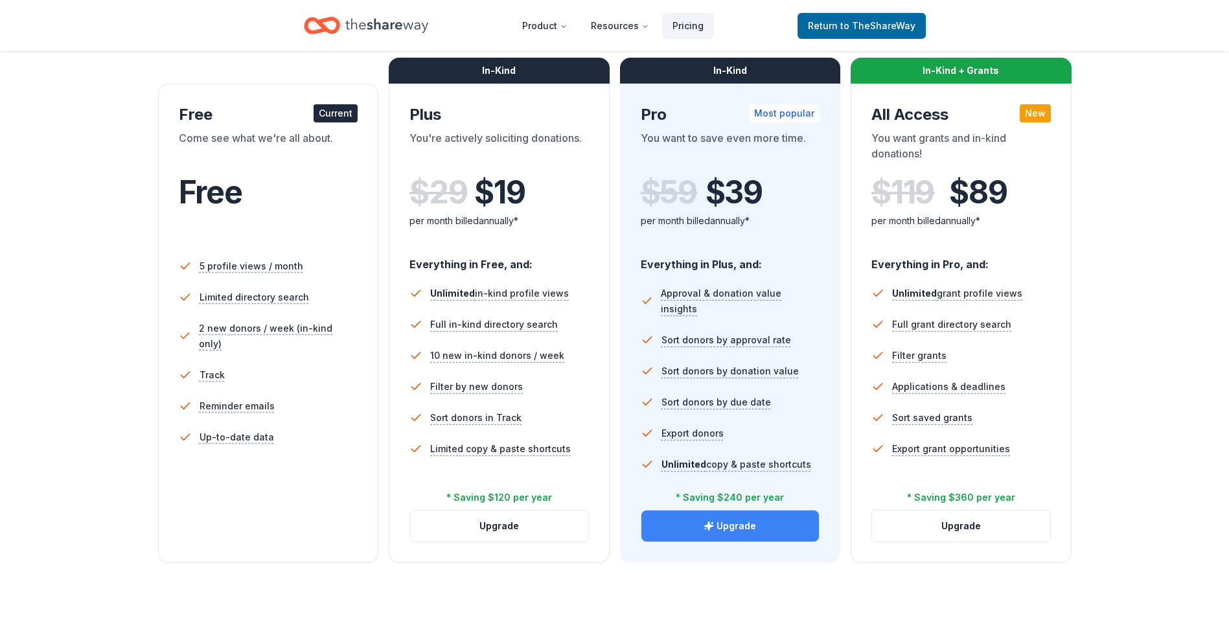
click at [715, 513] on button "Upgrade" at bounding box center [730, 525] width 178 height 31
click at [733, 523] on button "Upgrade" at bounding box center [730, 525] width 178 height 31
click at [730, 530] on button "Upgrade" at bounding box center [730, 525] width 178 height 31
click at [723, 531] on button "Upgrade" at bounding box center [730, 525] width 178 height 31
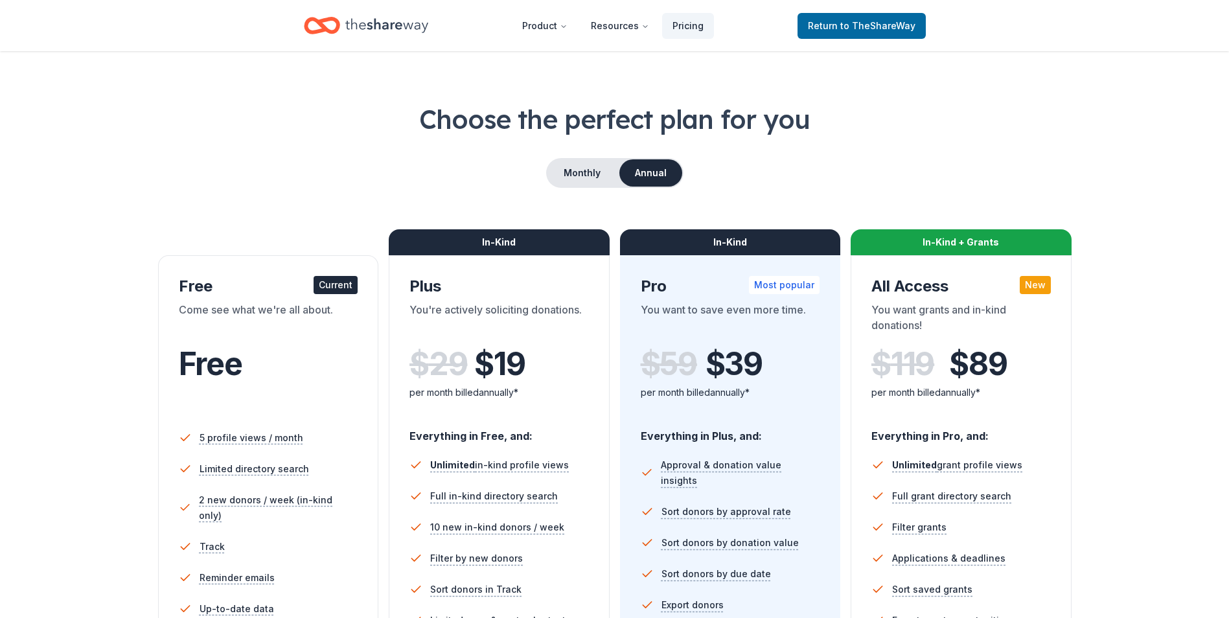
scroll to position [0, 0]
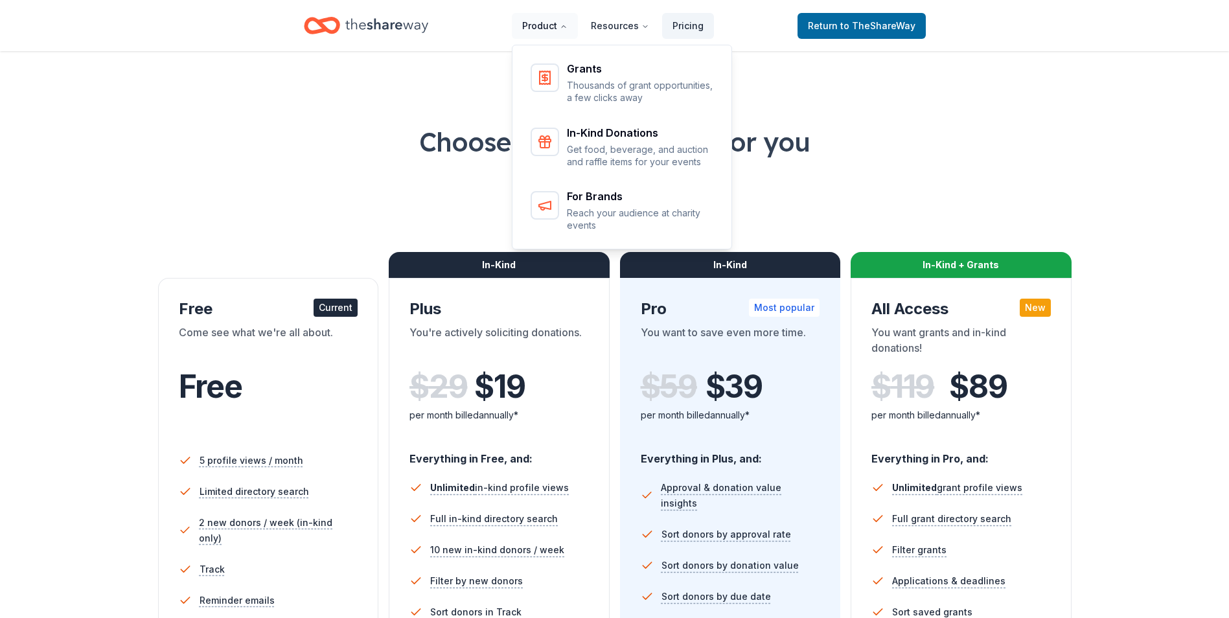
click at [547, 18] on button "Product" at bounding box center [545, 26] width 66 height 26
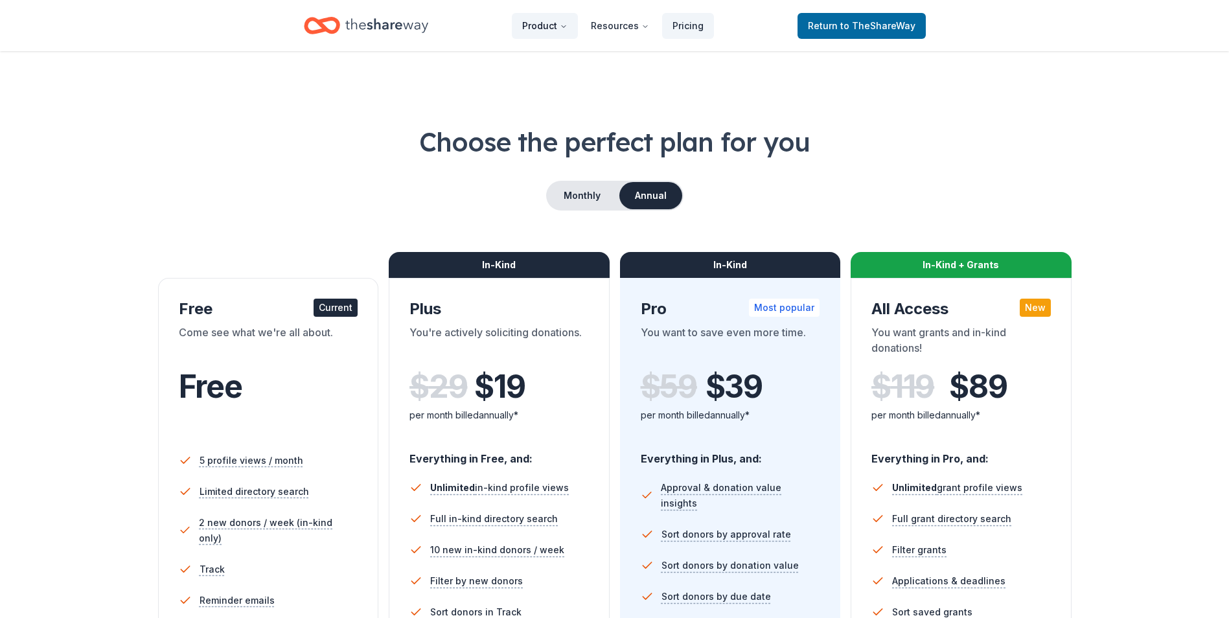
click at [547, 18] on button "Product" at bounding box center [545, 26] width 66 height 26
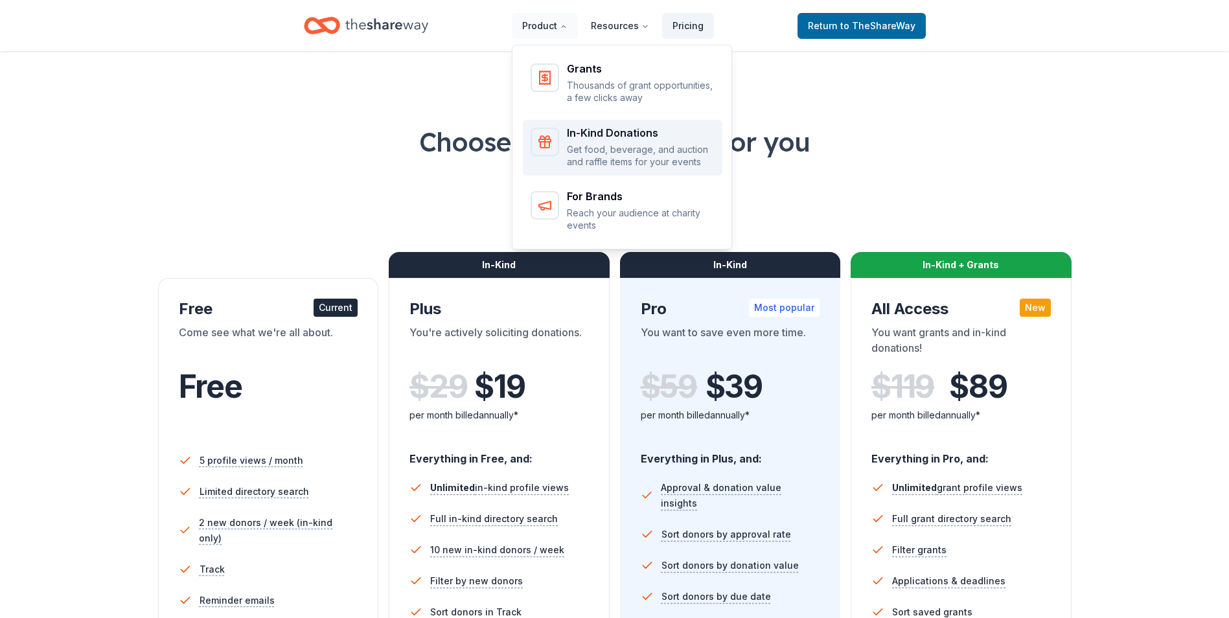
click at [619, 146] on p "Get food, beverage, and auction and raffle items for your events" at bounding box center [641, 155] width 148 height 25
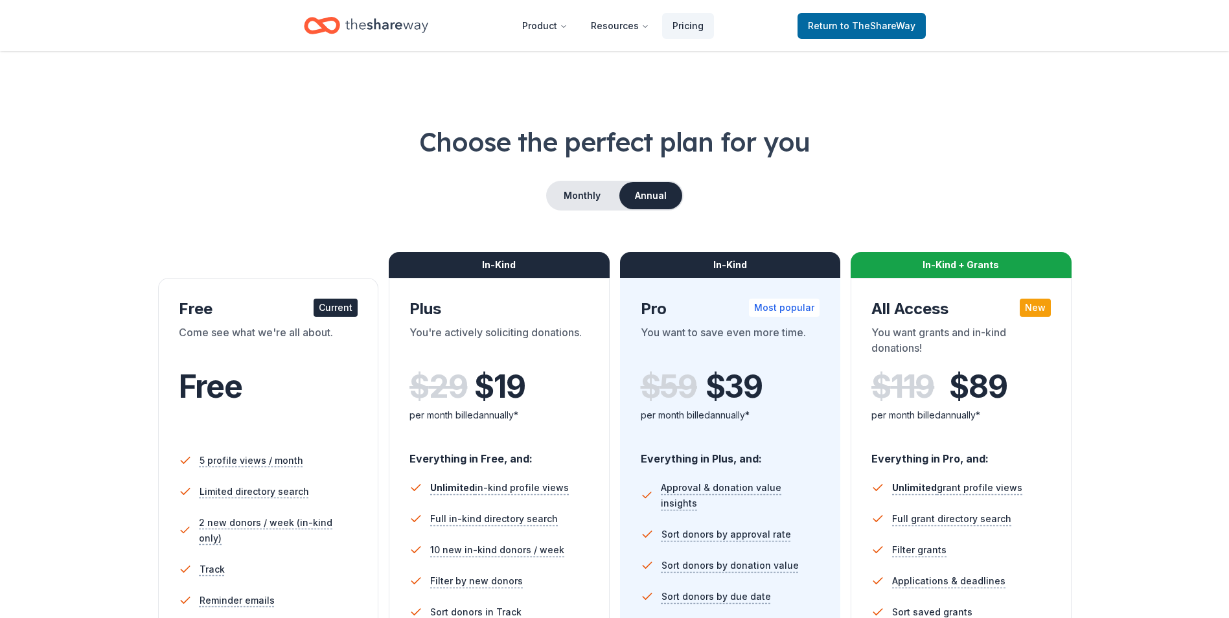
click at [327, 19] on icon "Home" at bounding box center [327, 25] width 20 height 13
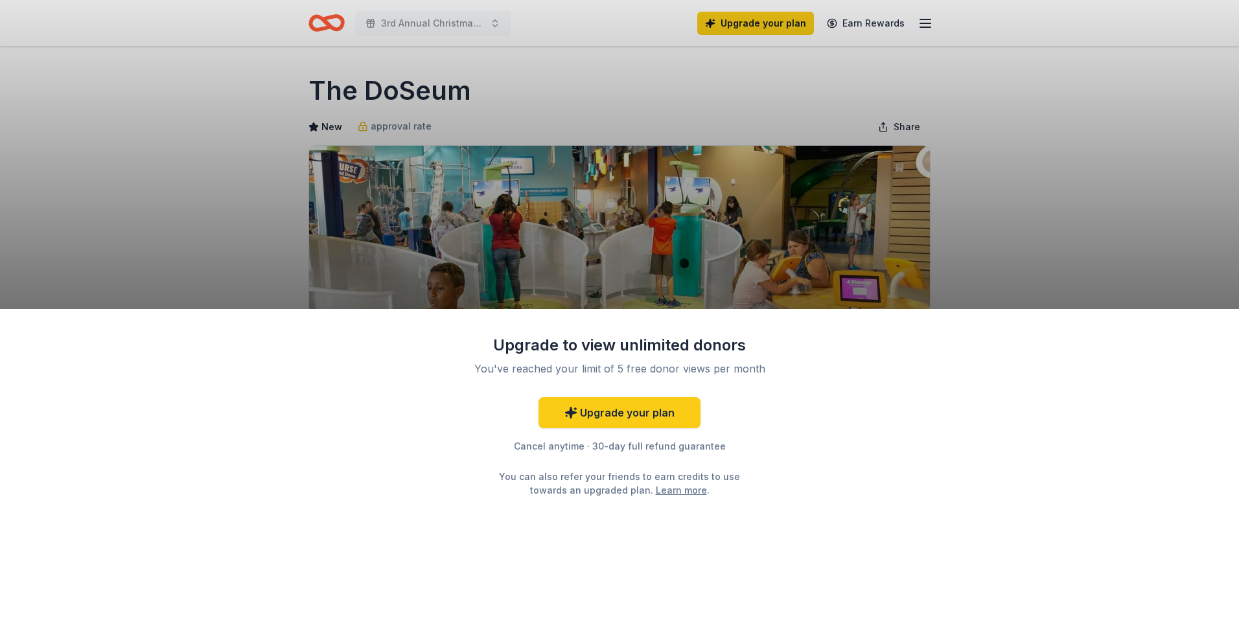
click at [969, 150] on div "Upgrade to view unlimited donors You've reached your limit of 5 free donor view…" at bounding box center [619, 309] width 1239 height 618
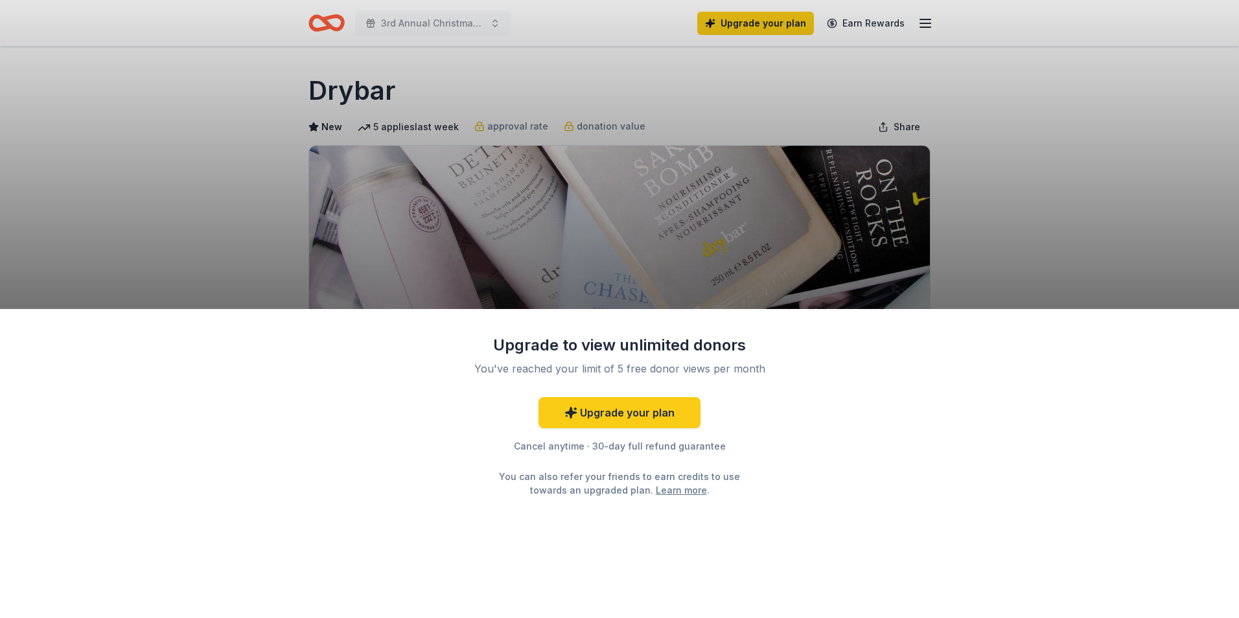
click at [687, 282] on div "Upgrade to view unlimited donors You've reached your limit of 5 free donor view…" at bounding box center [619, 309] width 1239 height 618
